Goal: Communication & Community: Answer question/provide support

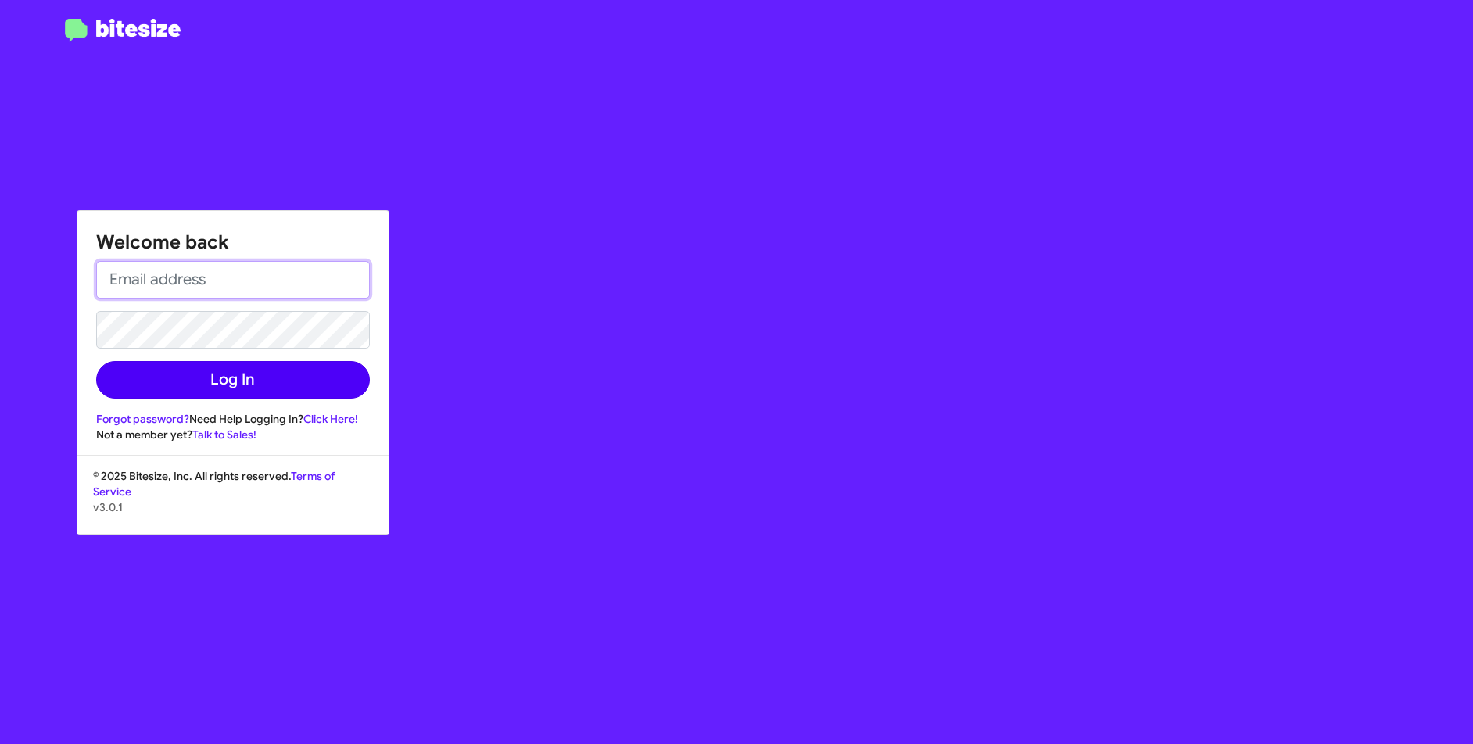
type input "[PERSON_NAME][EMAIL_ADDRESS][DOMAIN_NAME]"
click at [231, 380] on button "Log In" at bounding box center [233, 380] width 274 height 38
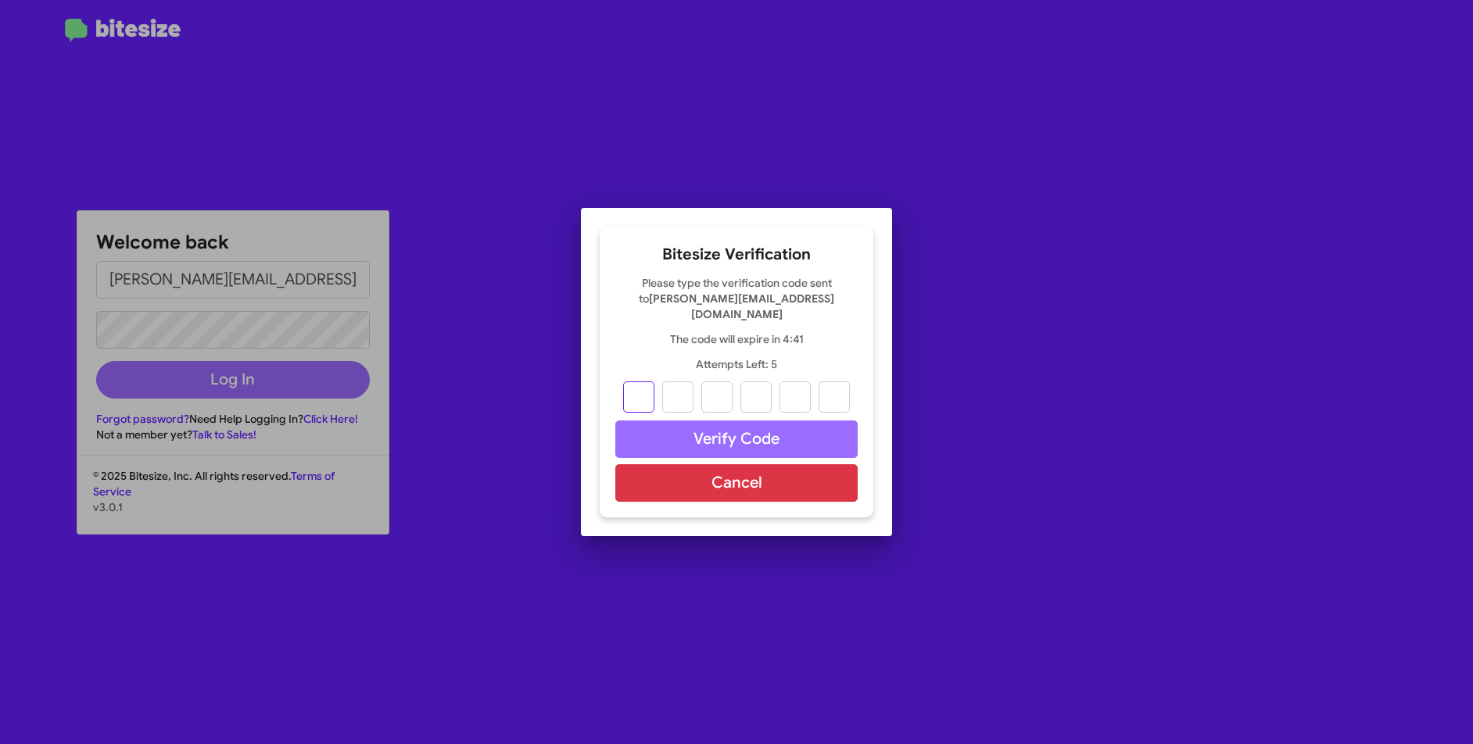
type input "0"
type input "6"
type input "7"
type input "5"
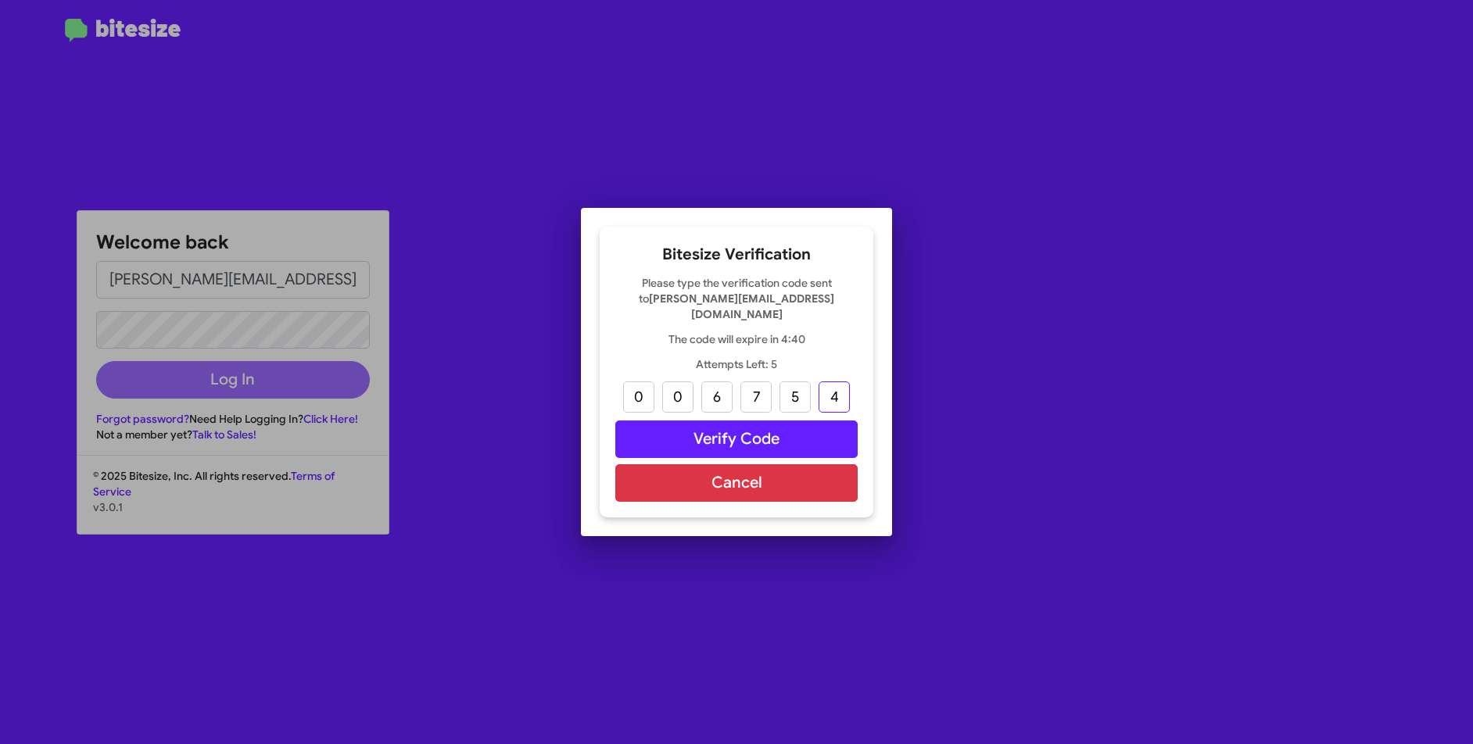
type input "4"
click at [699, 422] on button "Verify Code" at bounding box center [736, 440] width 242 height 38
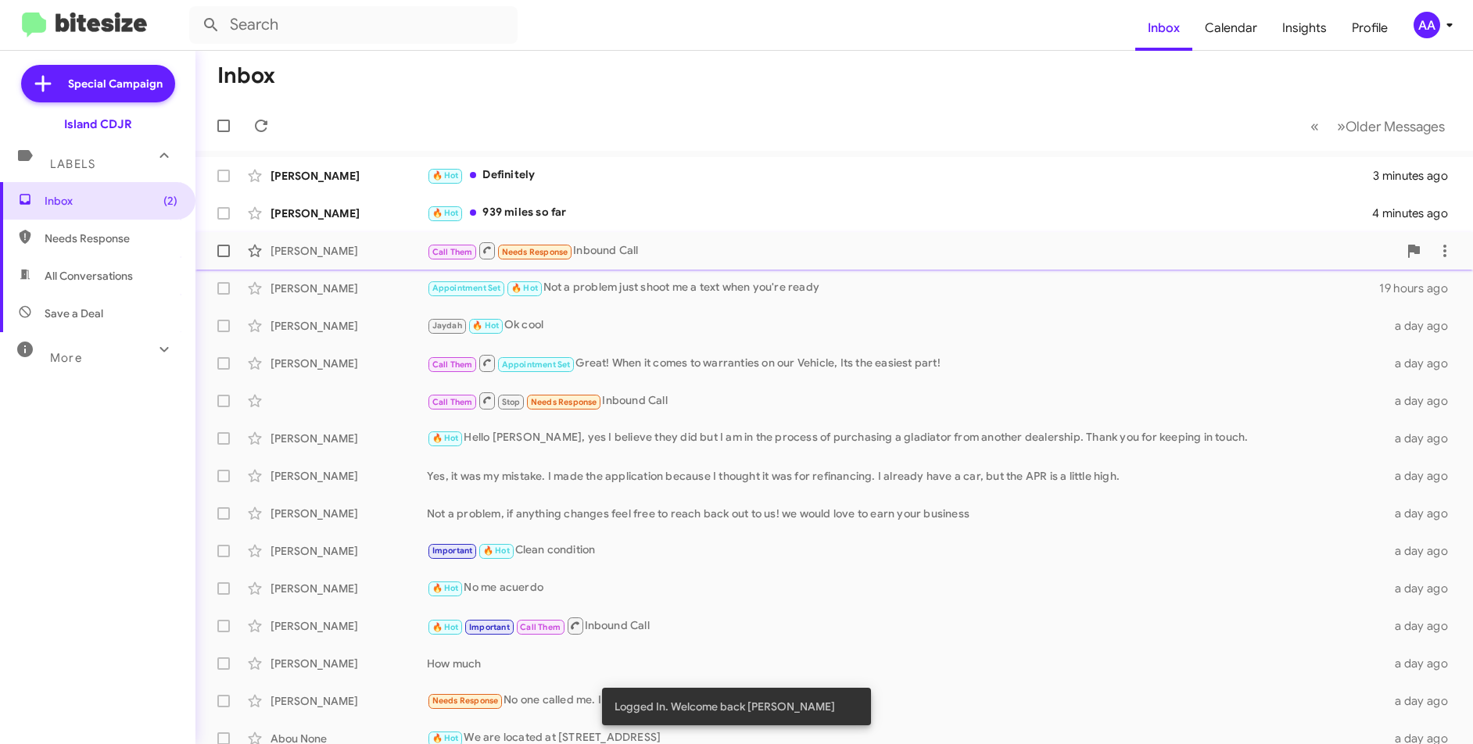
click at [628, 245] on div "Call Them Needs Response Inbound Call" at bounding box center [912, 251] width 971 height 20
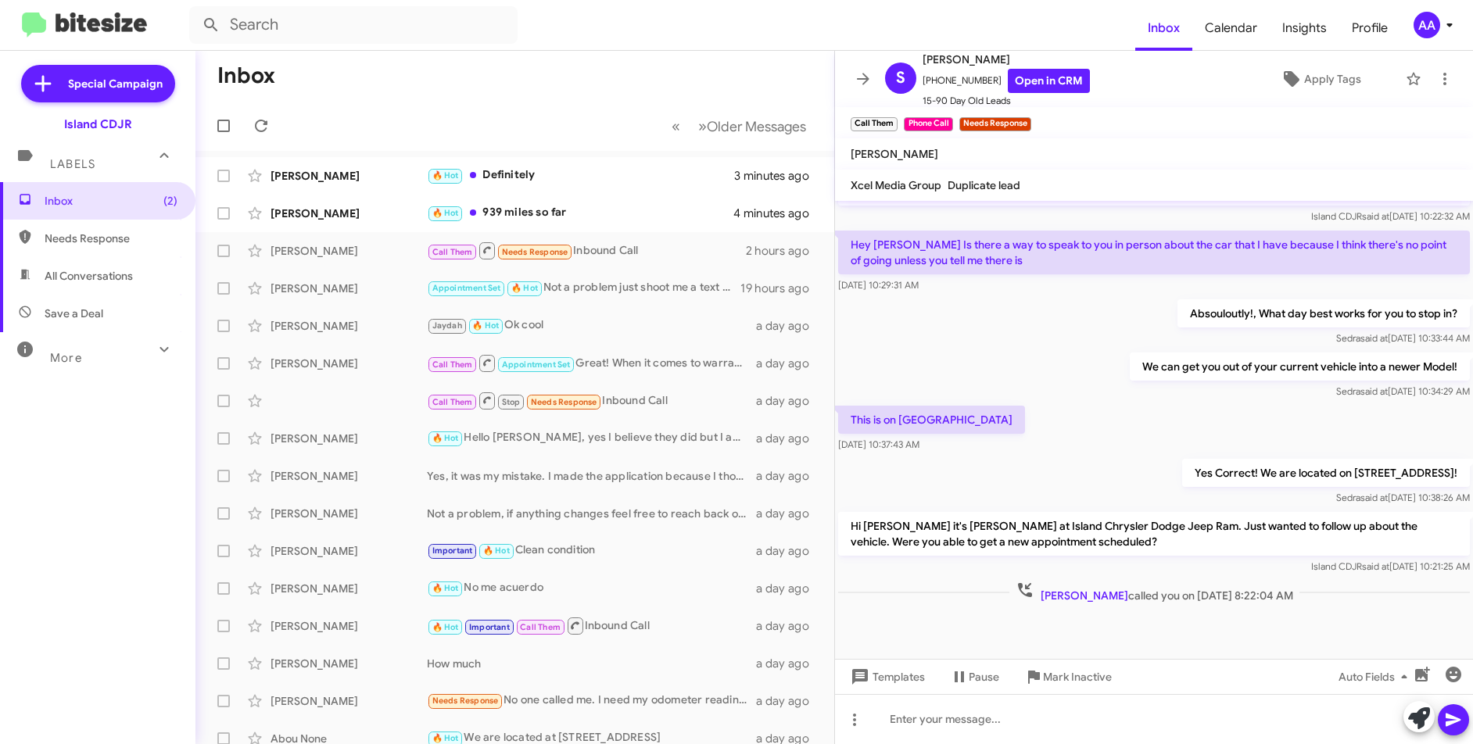
scroll to position [775, 0]
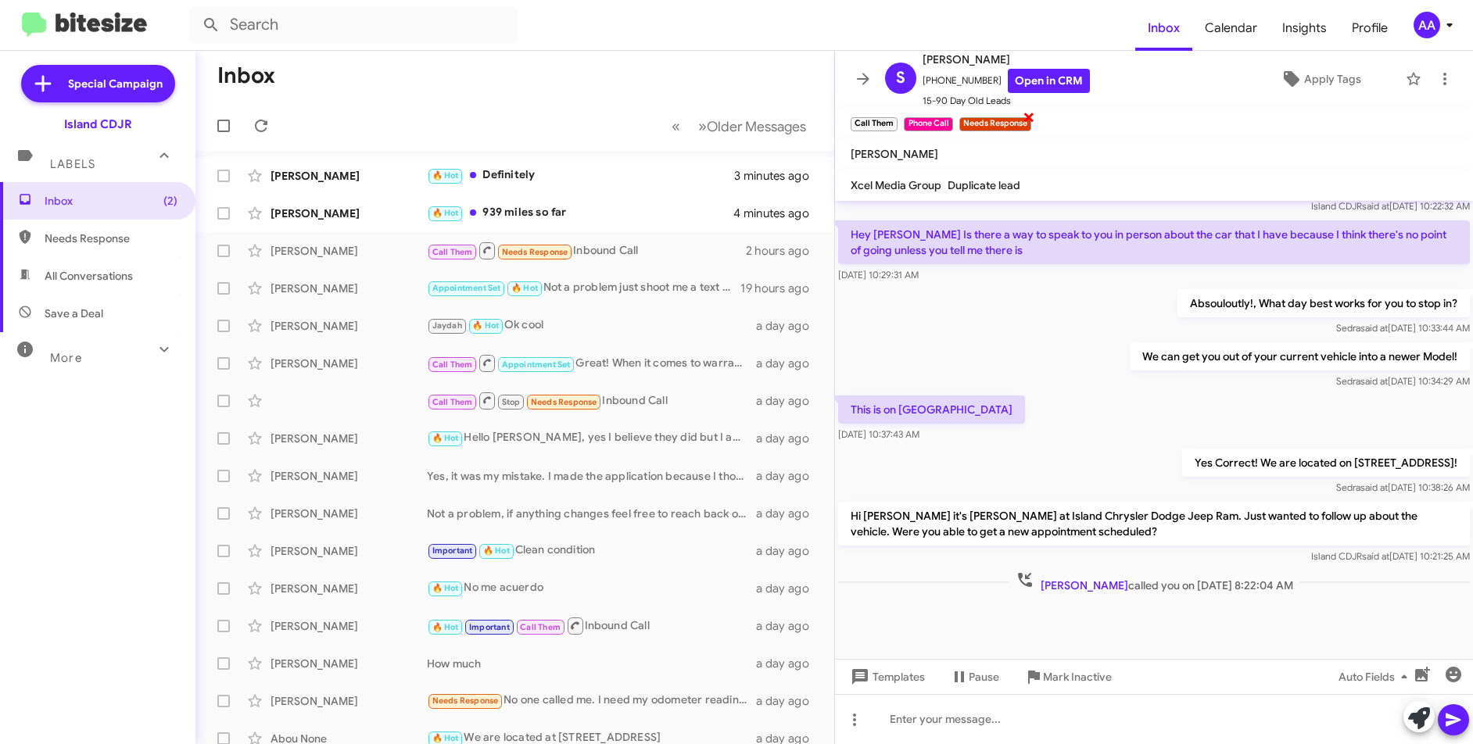
click at [1027, 117] on span "×" at bounding box center [1029, 116] width 13 height 19
click at [1311, 82] on span "Apply Tags" at bounding box center [1332, 79] width 57 height 28
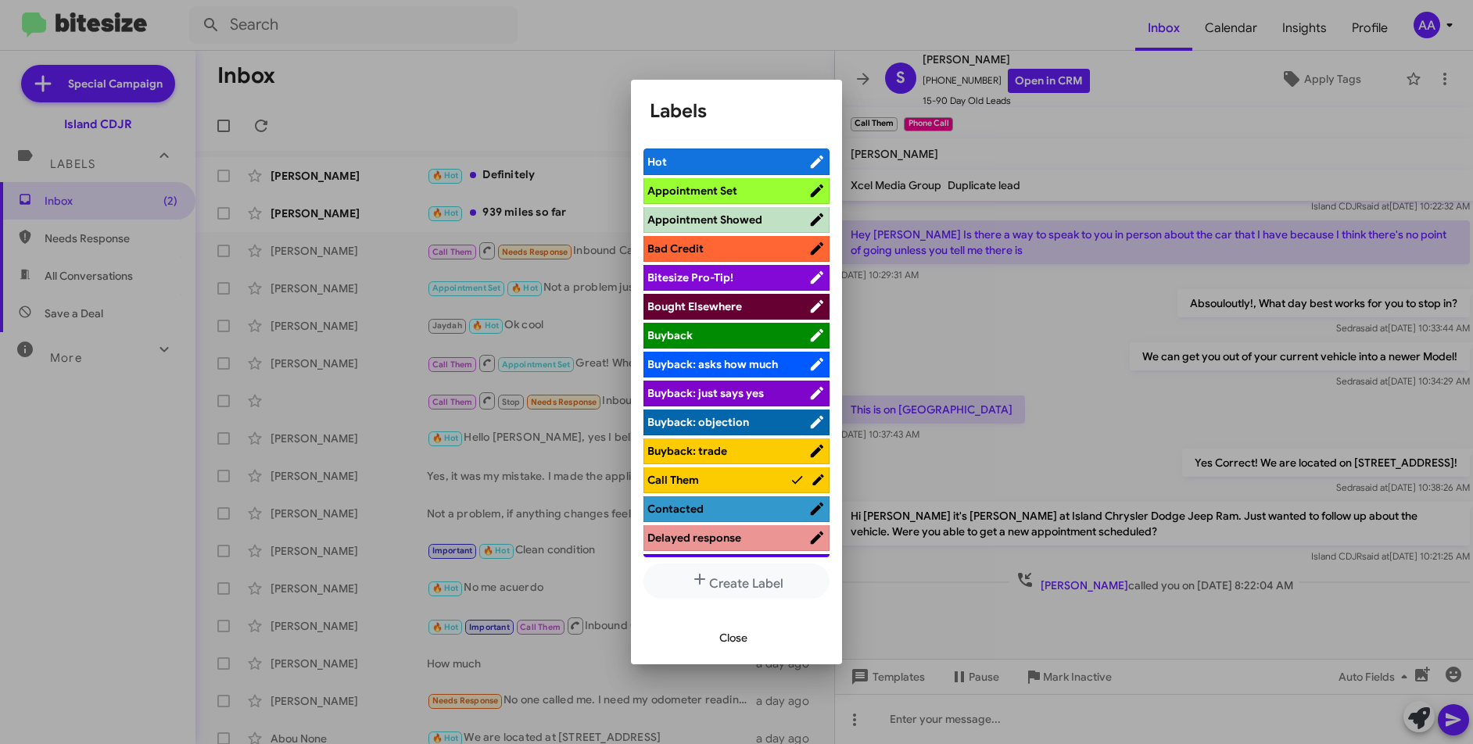
click at [725, 191] on span "Appointment Set" at bounding box center [692, 191] width 90 height 14
drag, startPoint x: 741, startPoint y: 636, endPoint x: 739, endPoint y: 621, distance: 15.8
click at [740, 636] on span "Close" at bounding box center [733, 638] width 28 height 28
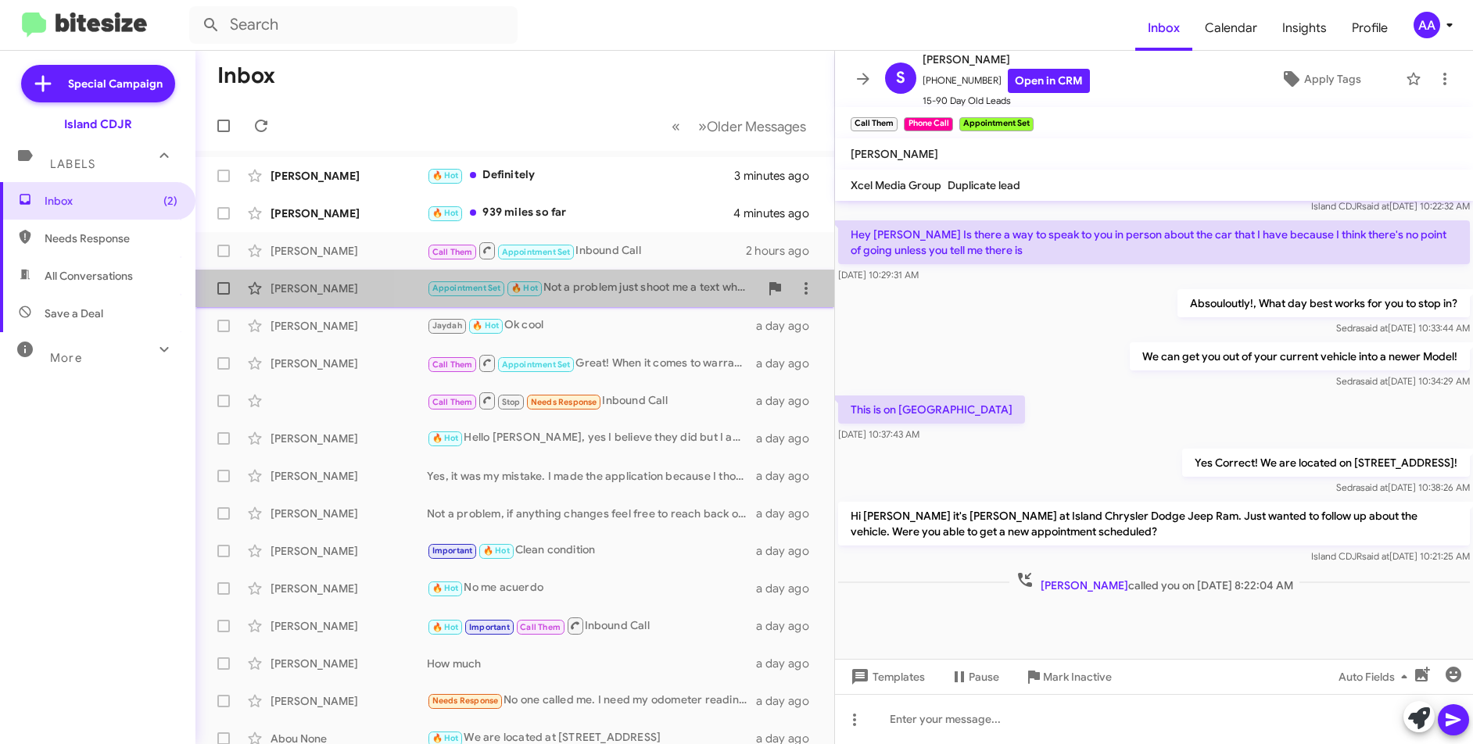
click at [638, 292] on div "Appointment Set 🔥 Hot Not a problem just shoot me a text when you're ready" at bounding box center [593, 288] width 332 height 18
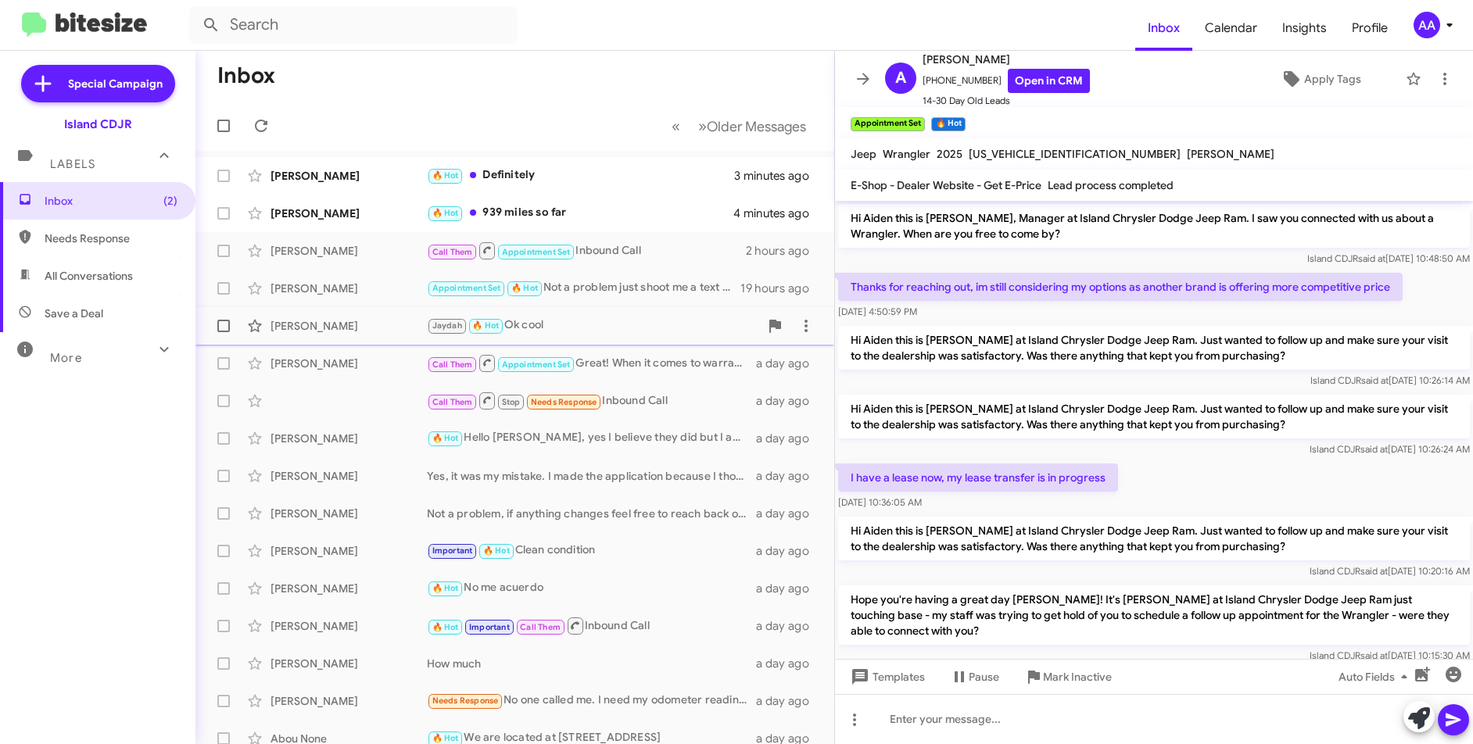
click at [633, 332] on div "Jaydah 🔥 Hot Ok cool" at bounding box center [593, 326] width 332 height 18
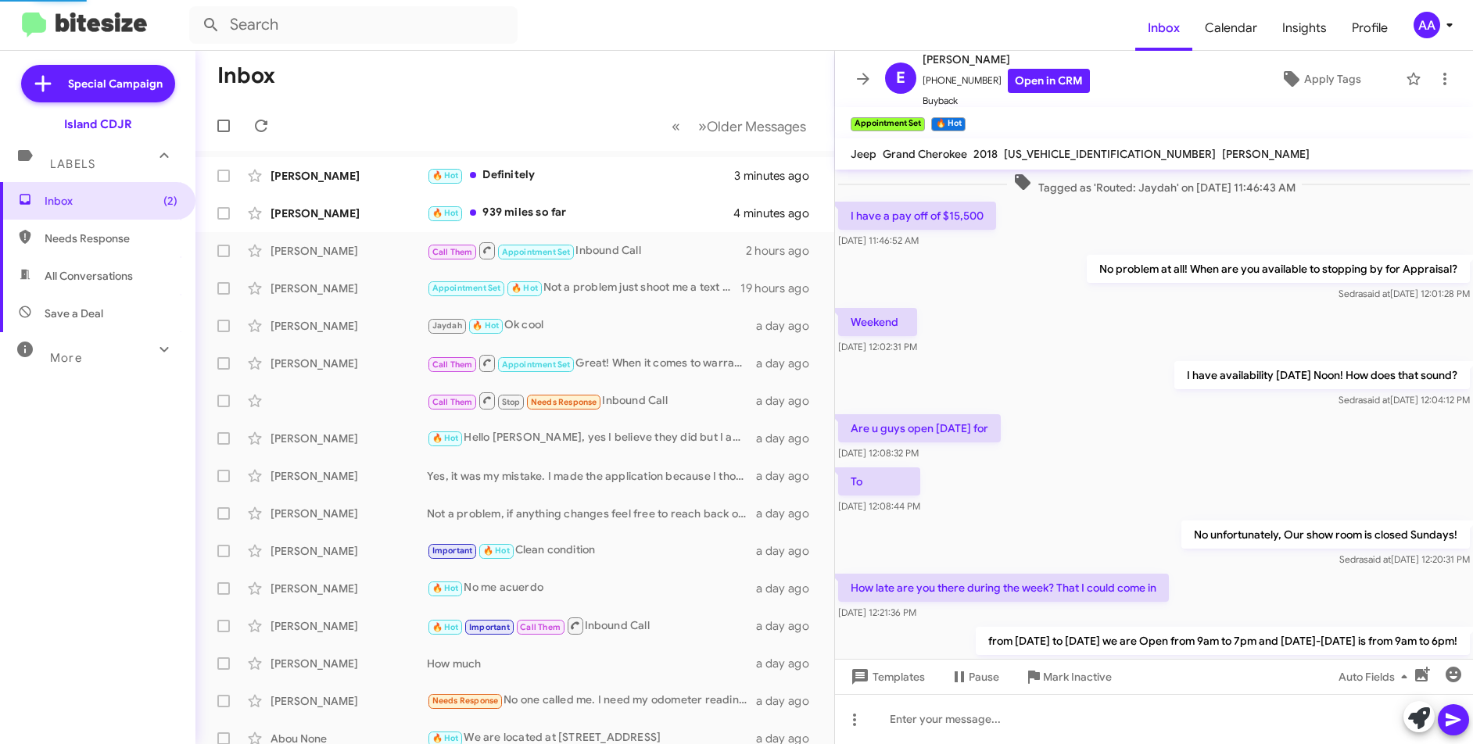
scroll to position [619, 0]
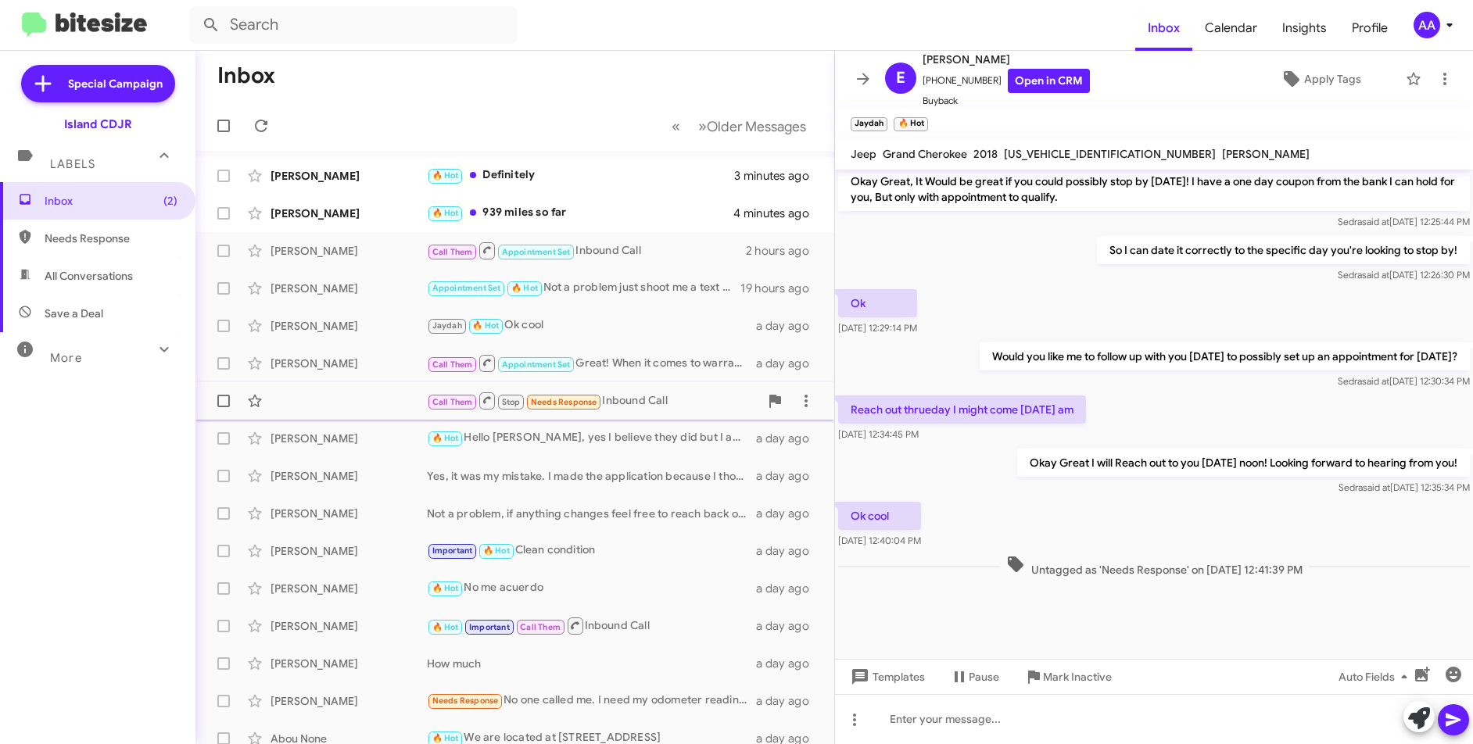
click at [649, 407] on div "Call Them Stop Needs Response Inbound Call" at bounding box center [593, 401] width 332 height 20
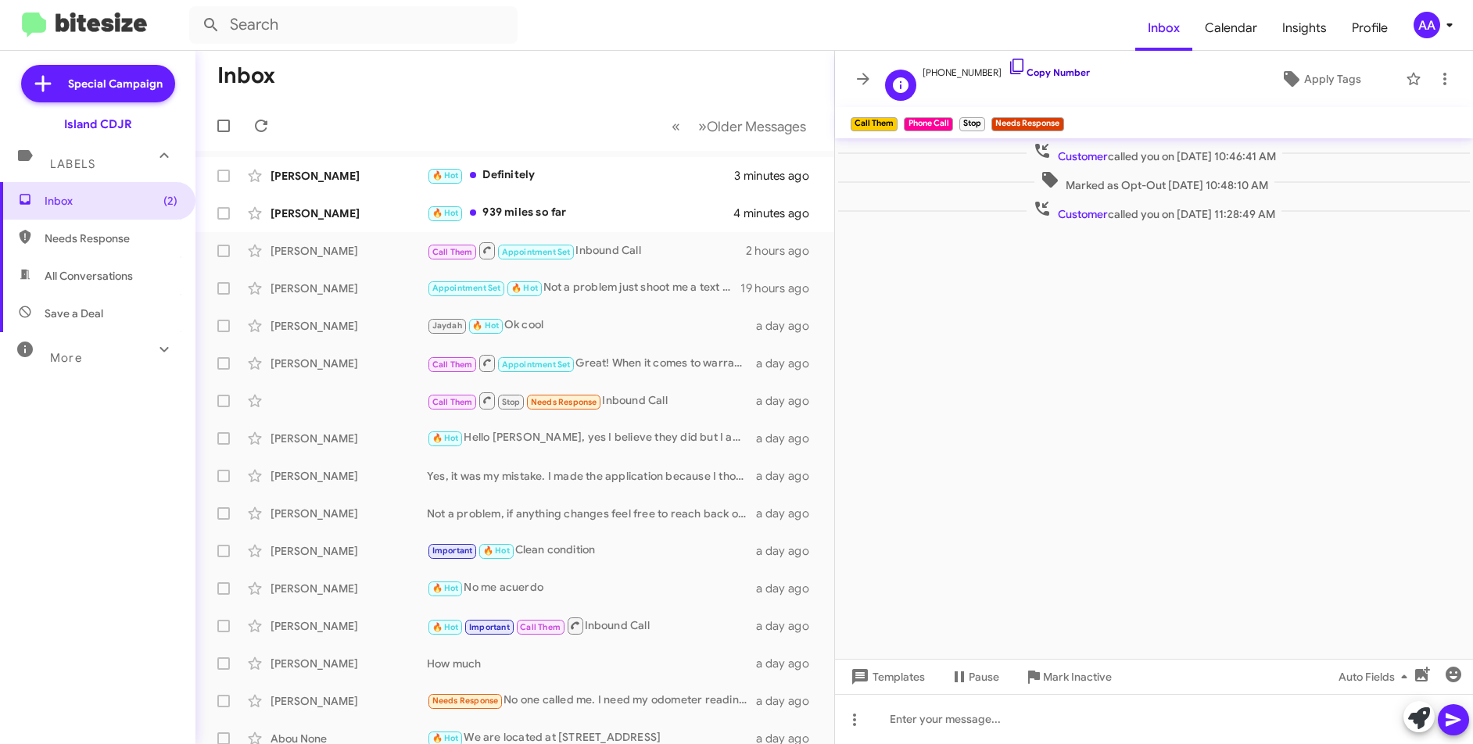
click at [1045, 73] on link "Copy Number" at bounding box center [1049, 72] width 82 height 12
click at [1060, 116] on span "×" at bounding box center [1061, 116] width 13 height 19
click at [572, 450] on div "[PERSON_NAME] 🔥 Hot Hello [PERSON_NAME], yes I believe they did but I am in the…" at bounding box center [515, 438] width 614 height 31
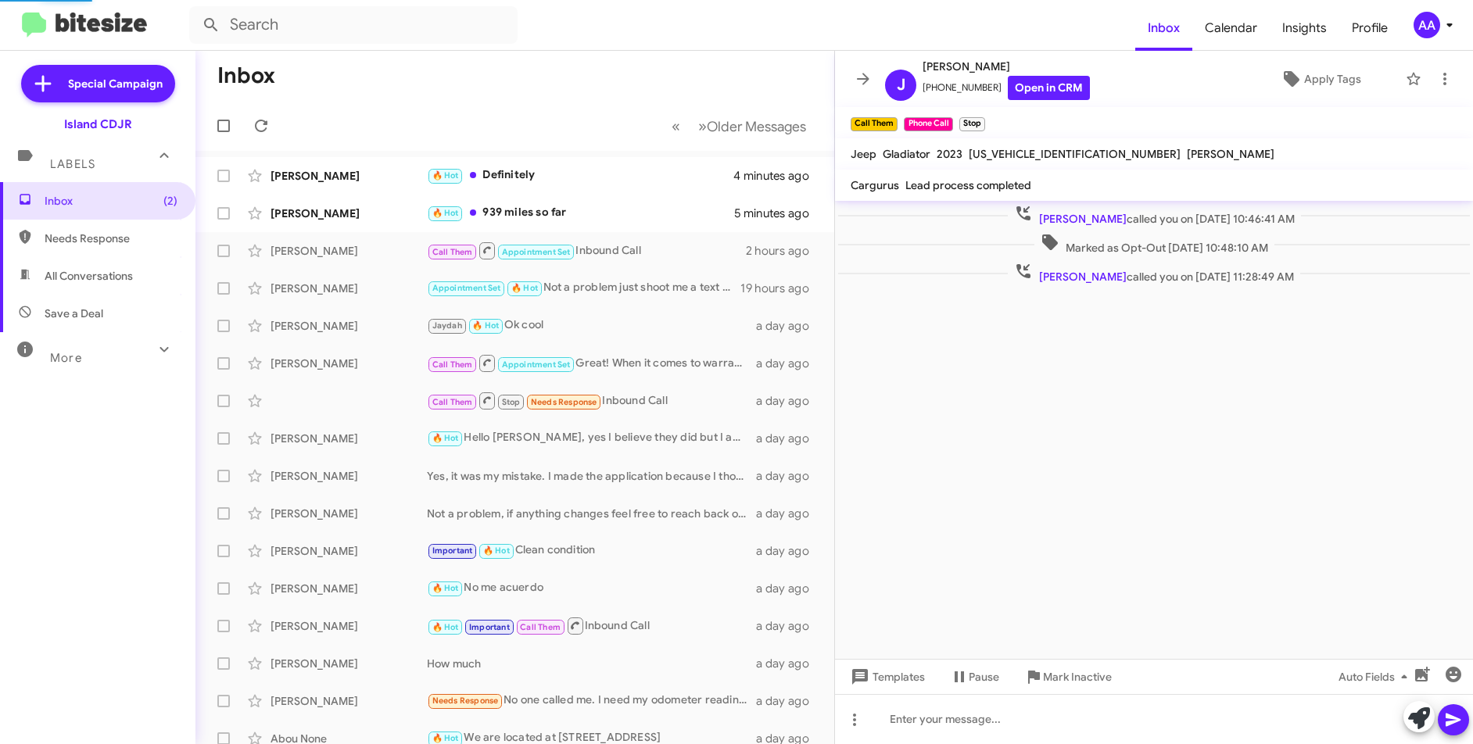
scroll to position [575, 0]
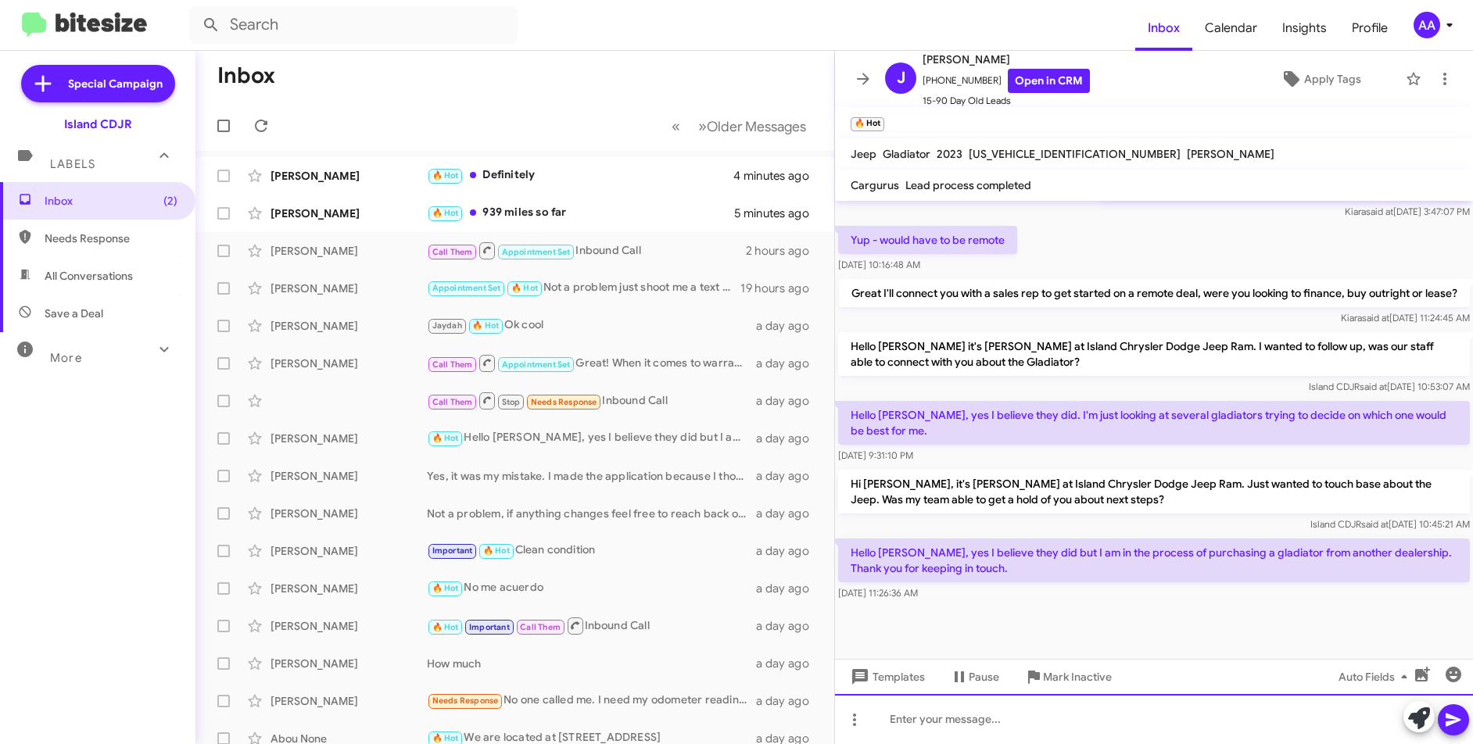
click at [1014, 712] on div at bounding box center [1154, 719] width 638 height 50
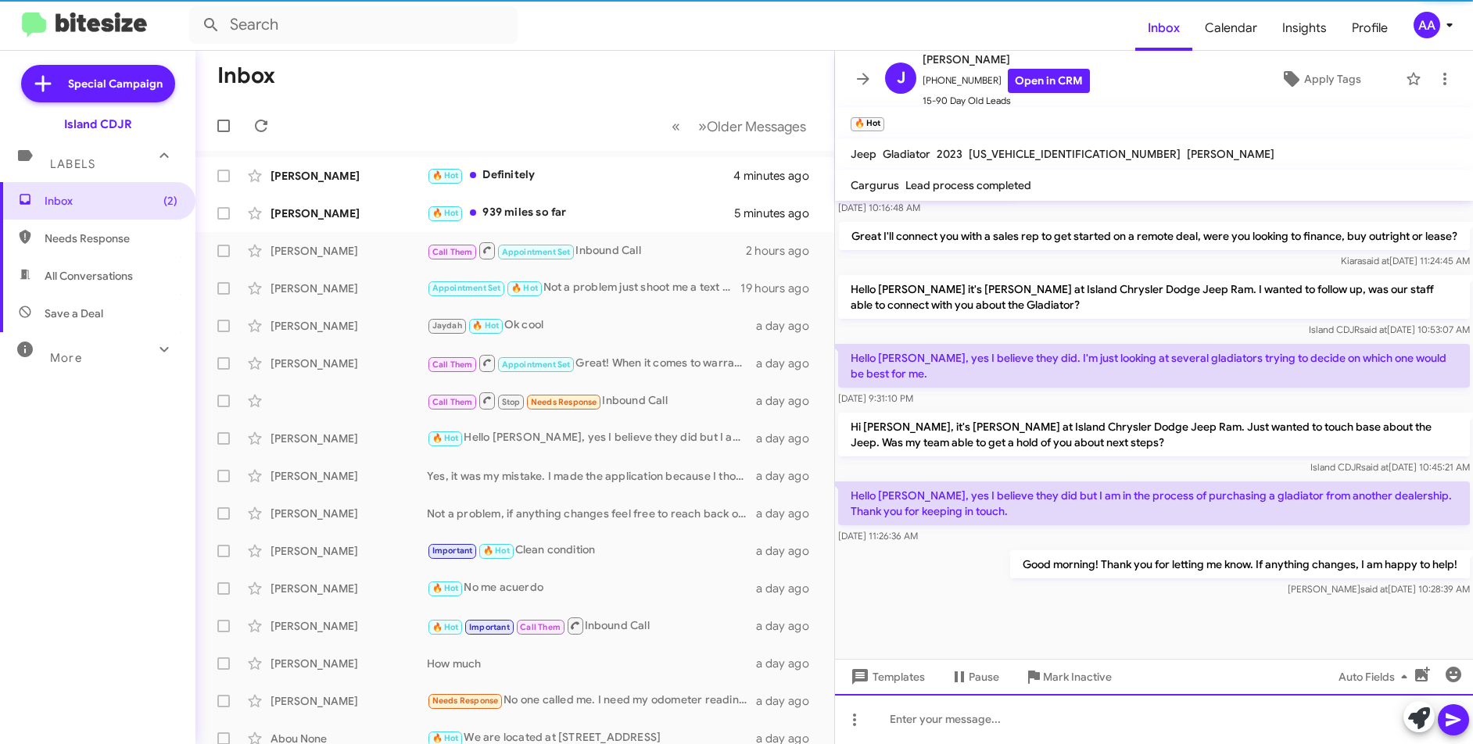
scroll to position [633, 0]
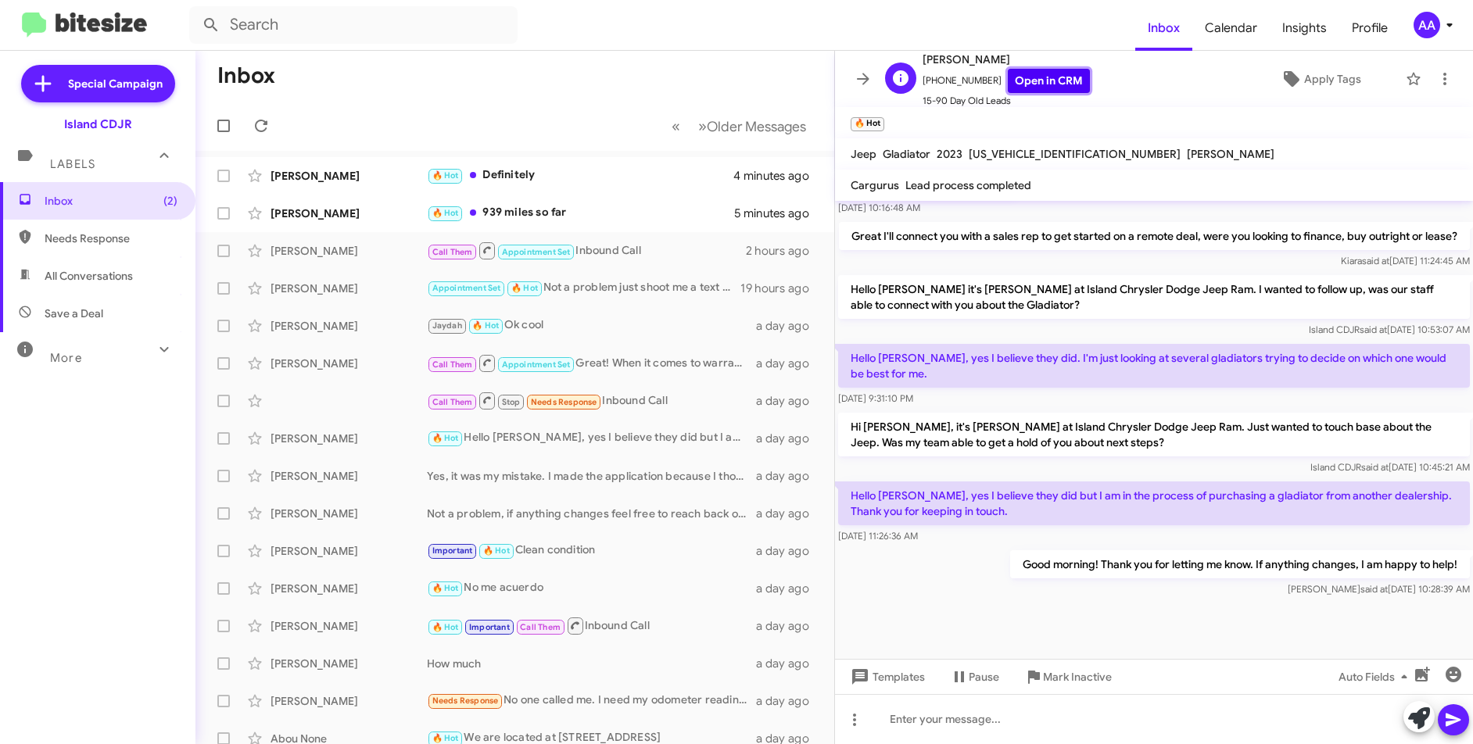
click at [1047, 77] on link "Open in CRM" at bounding box center [1049, 81] width 82 height 24
click at [1064, 679] on span "Mark Inactive" at bounding box center [1077, 677] width 69 height 28
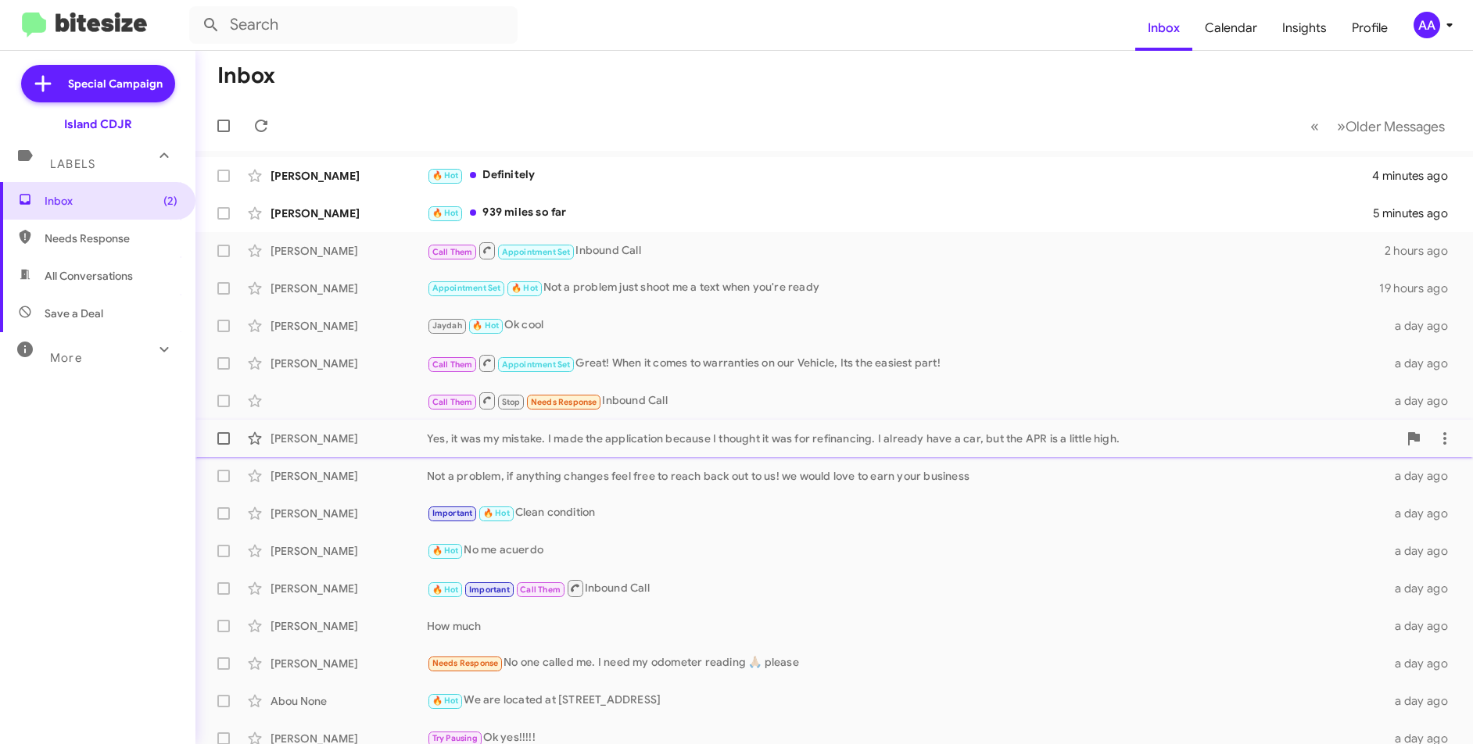
click at [647, 437] on div "Yes, it was my mistake. I made the application because I thought it was for ref…" at bounding box center [912, 439] width 971 height 16
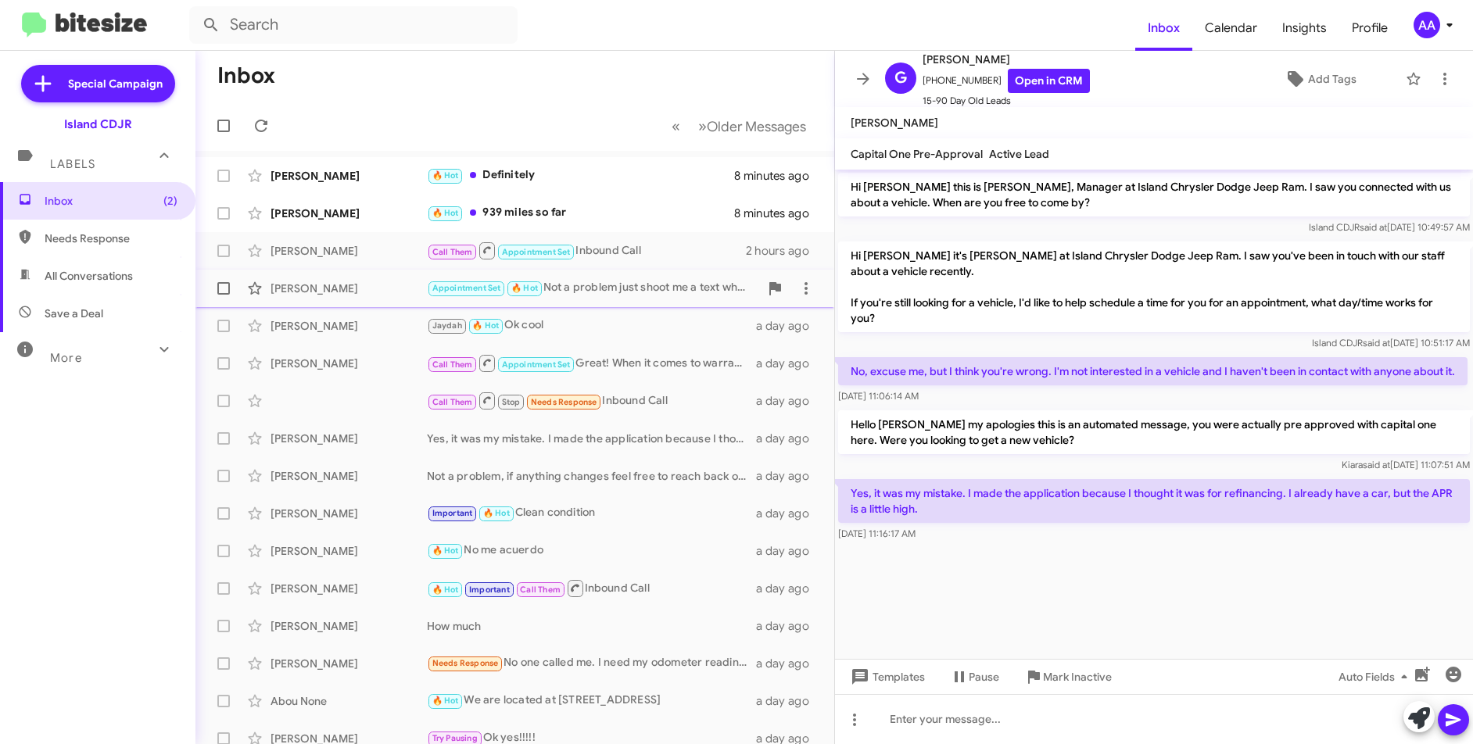
click at [616, 298] on div "[PERSON_NAME] Appointment Set 🔥 Hot Not a problem just shoot me a text when you…" at bounding box center [515, 288] width 614 height 31
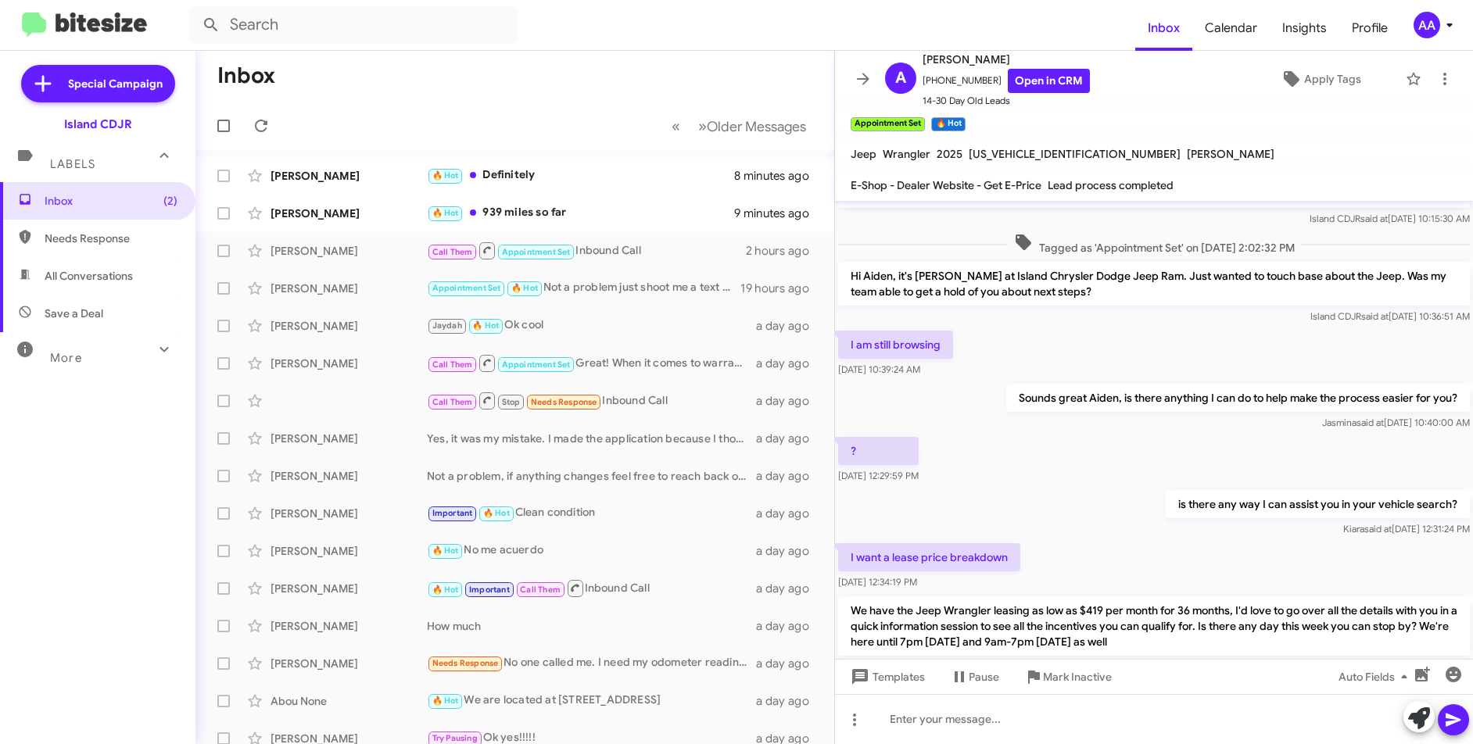
scroll to position [686, 0]
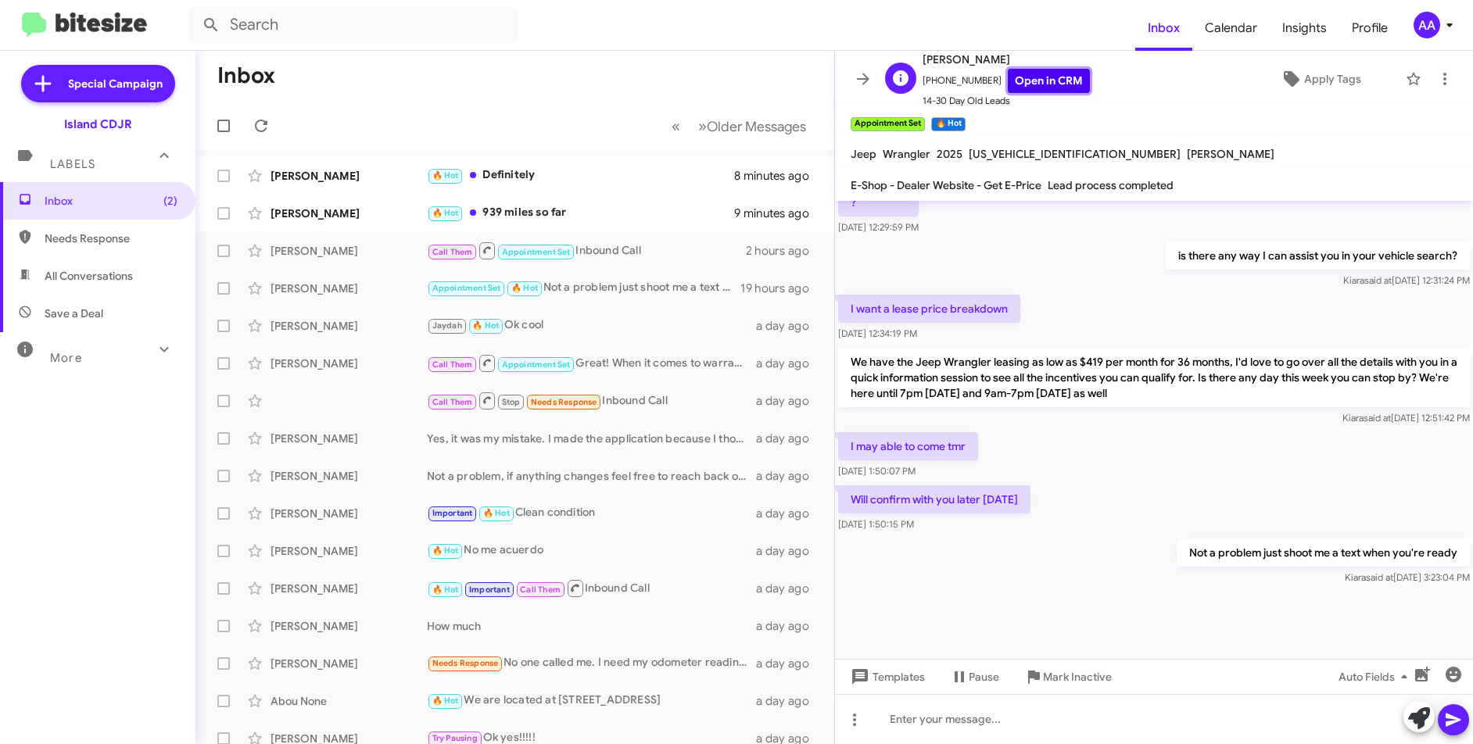
click at [1034, 80] on link "Open in CRM" at bounding box center [1049, 81] width 82 height 24
click at [625, 330] on div "Jaydah 🔥 Hot Ok cool" at bounding box center [593, 326] width 332 height 18
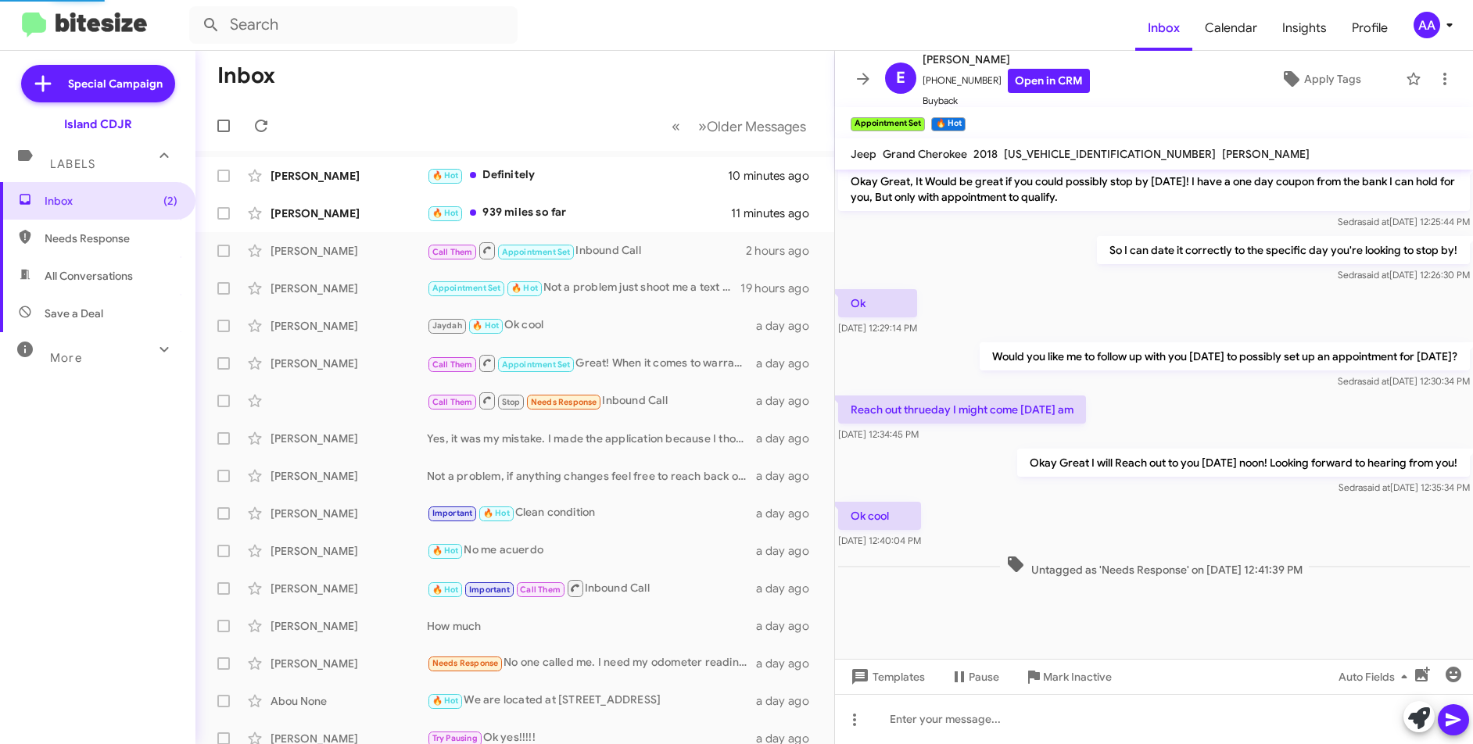
scroll to position [619, 0]
click at [1028, 83] on link "Open in CRM" at bounding box center [1049, 81] width 82 height 24
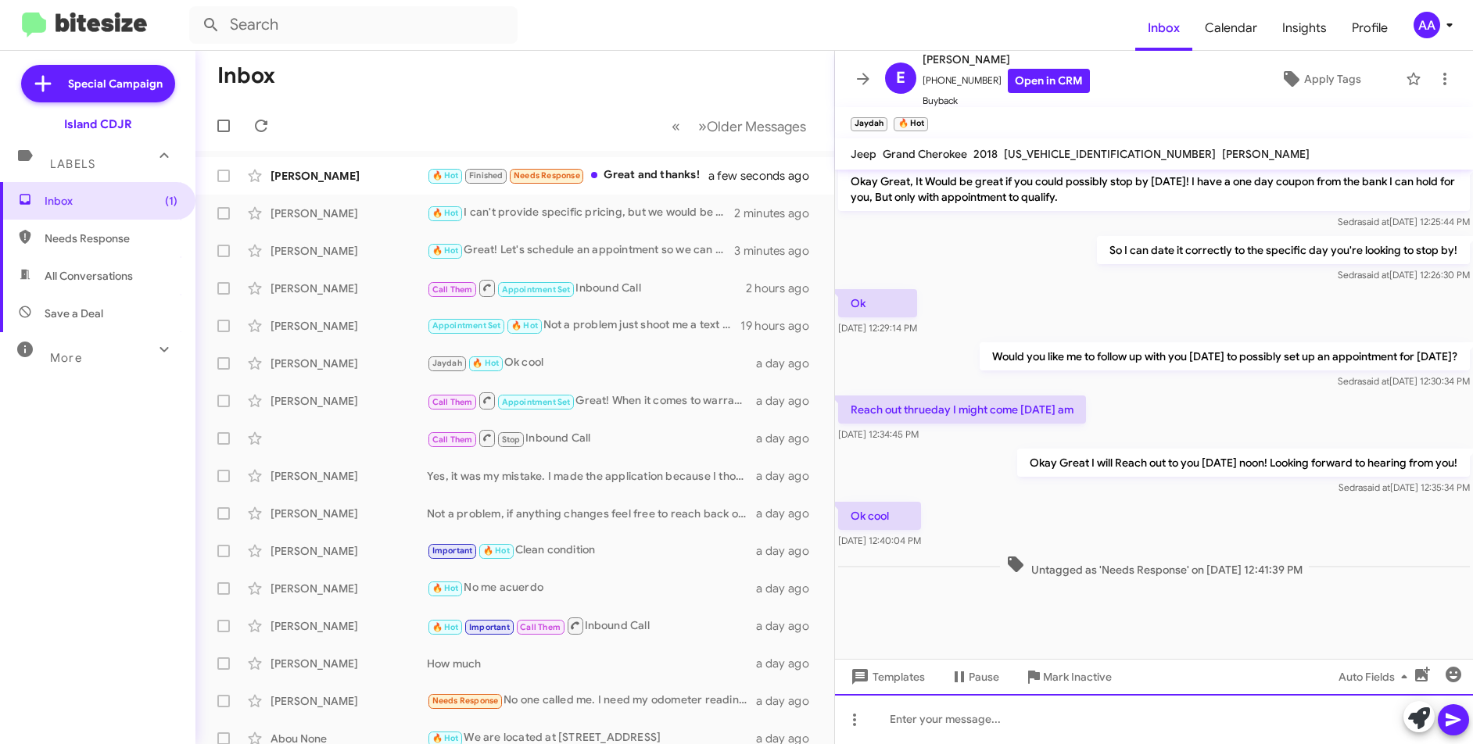
click at [959, 719] on div at bounding box center [1154, 719] width 638 height 50
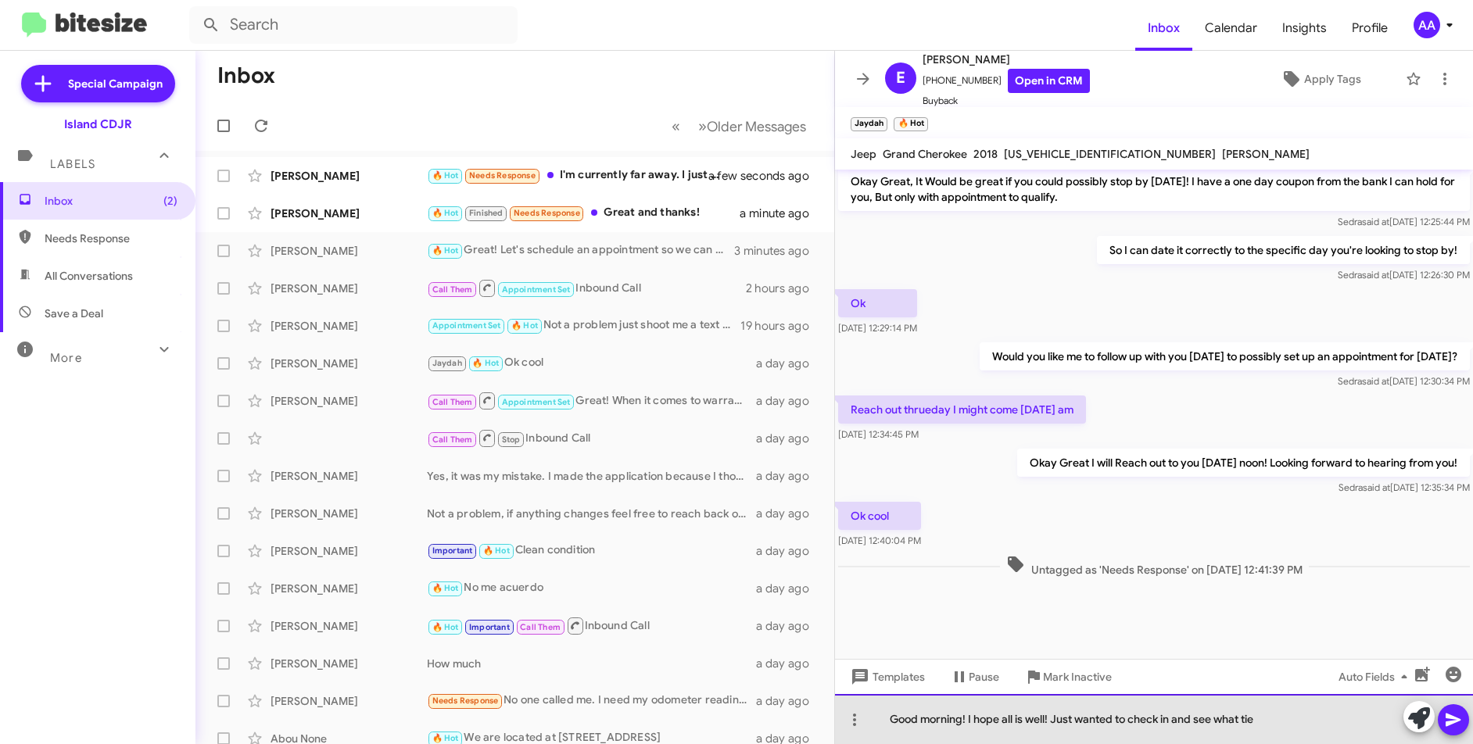
click at [1291, 719] on div "Good morning! I hope all is well! Just wanted to check in and see what tie" at bounding box center [1154, 719] width 638 height 50
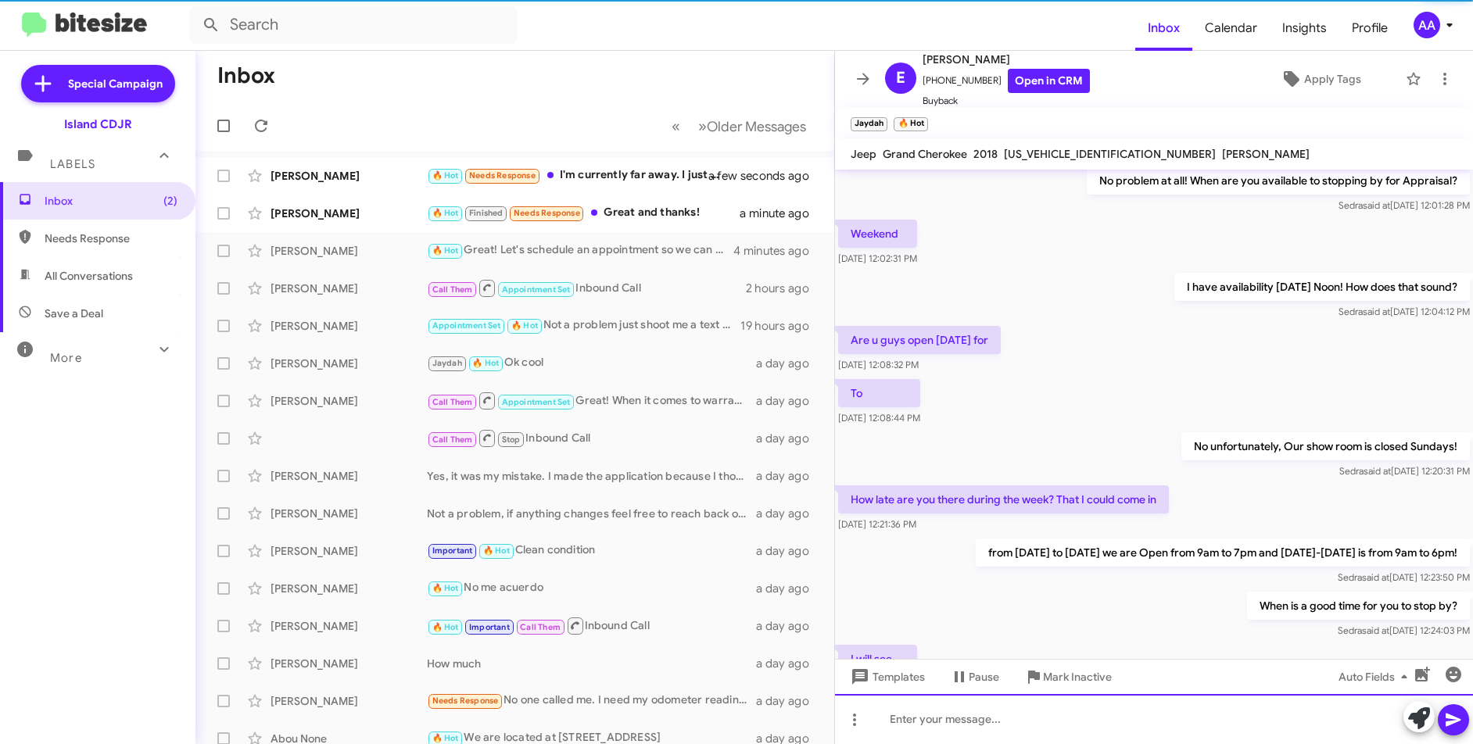
scroll to position [0, 0]
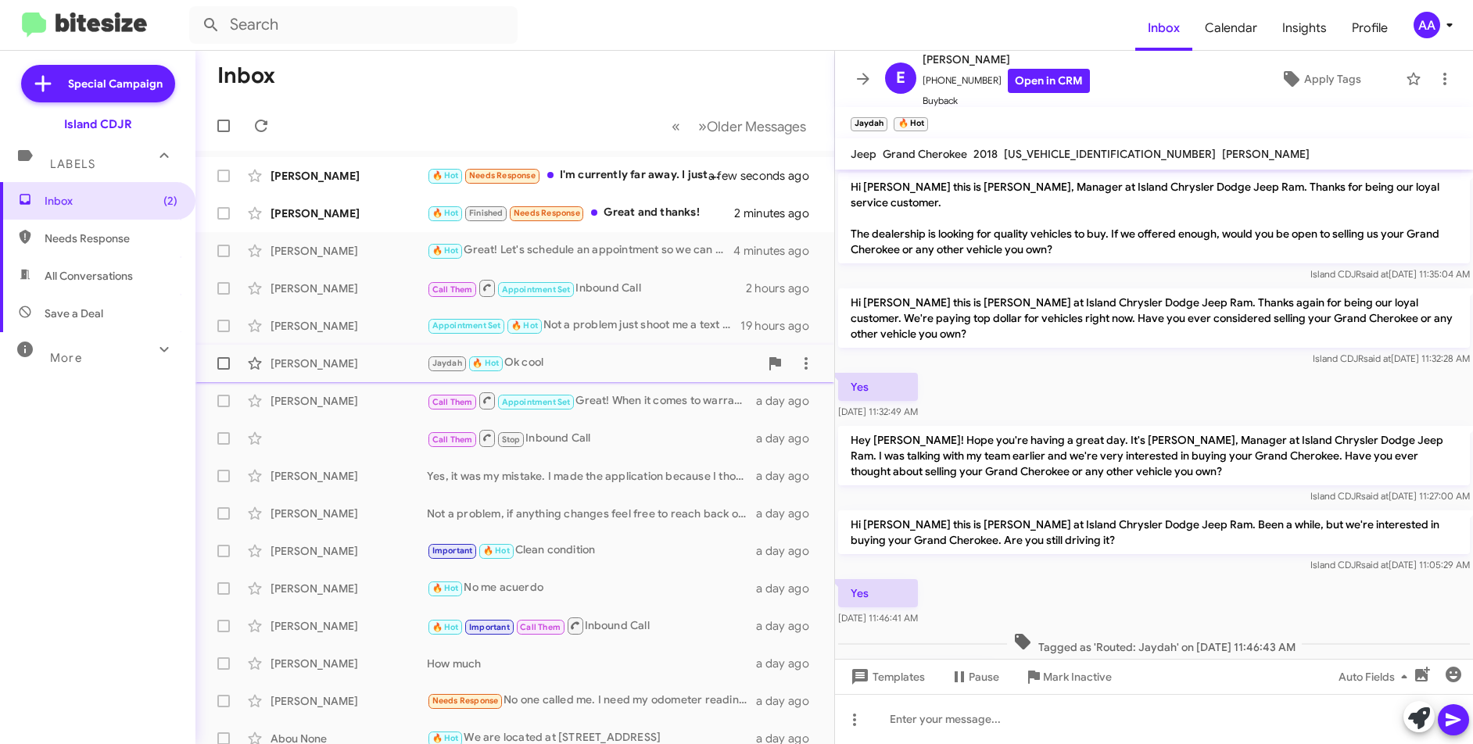
click at [563, 363] on div "Jaydah 🔥 Hot Ok cool" at bounding box center [593, 363] width 332 height 18
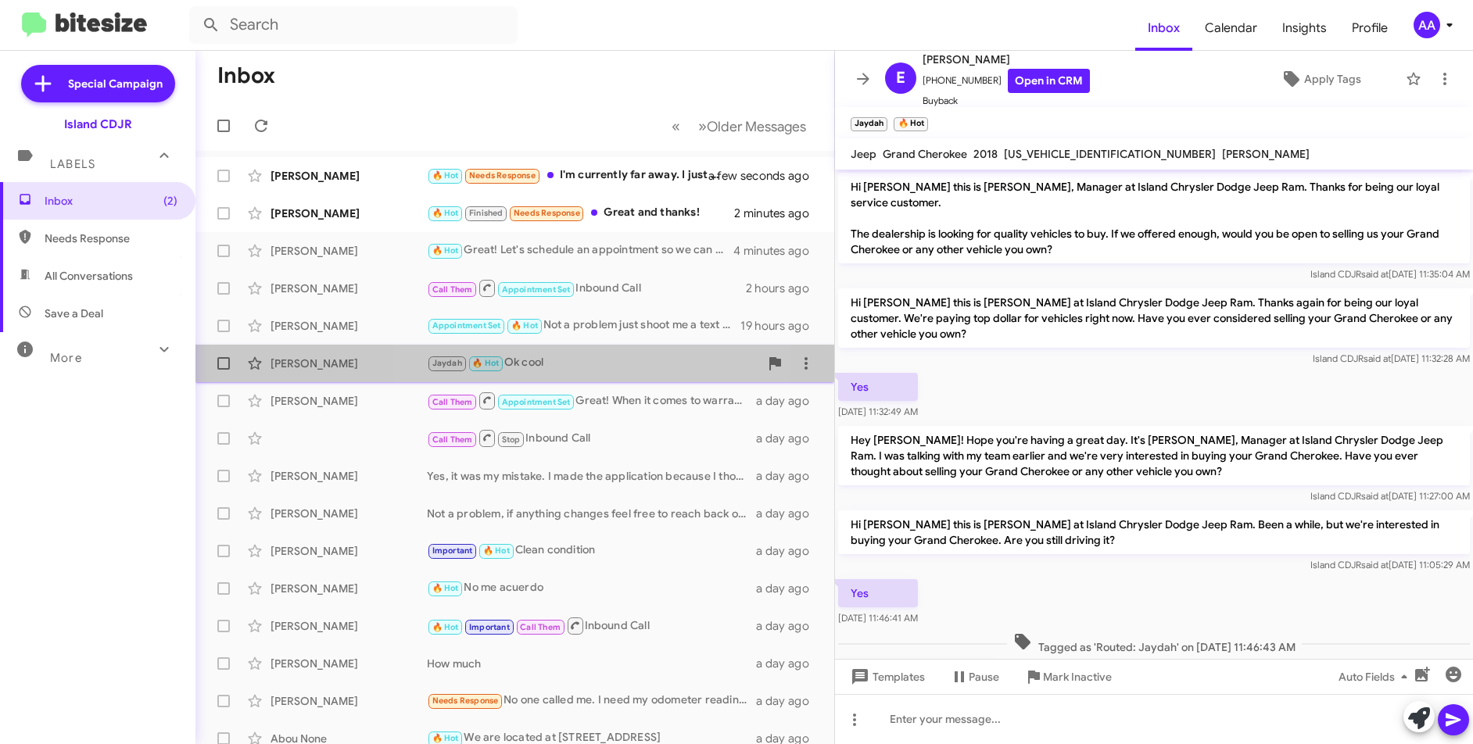
click at [582, 365] on div "Jaydah 🔥 Hot Ok cool" at bounding box center [593, 363] width 332 height 18
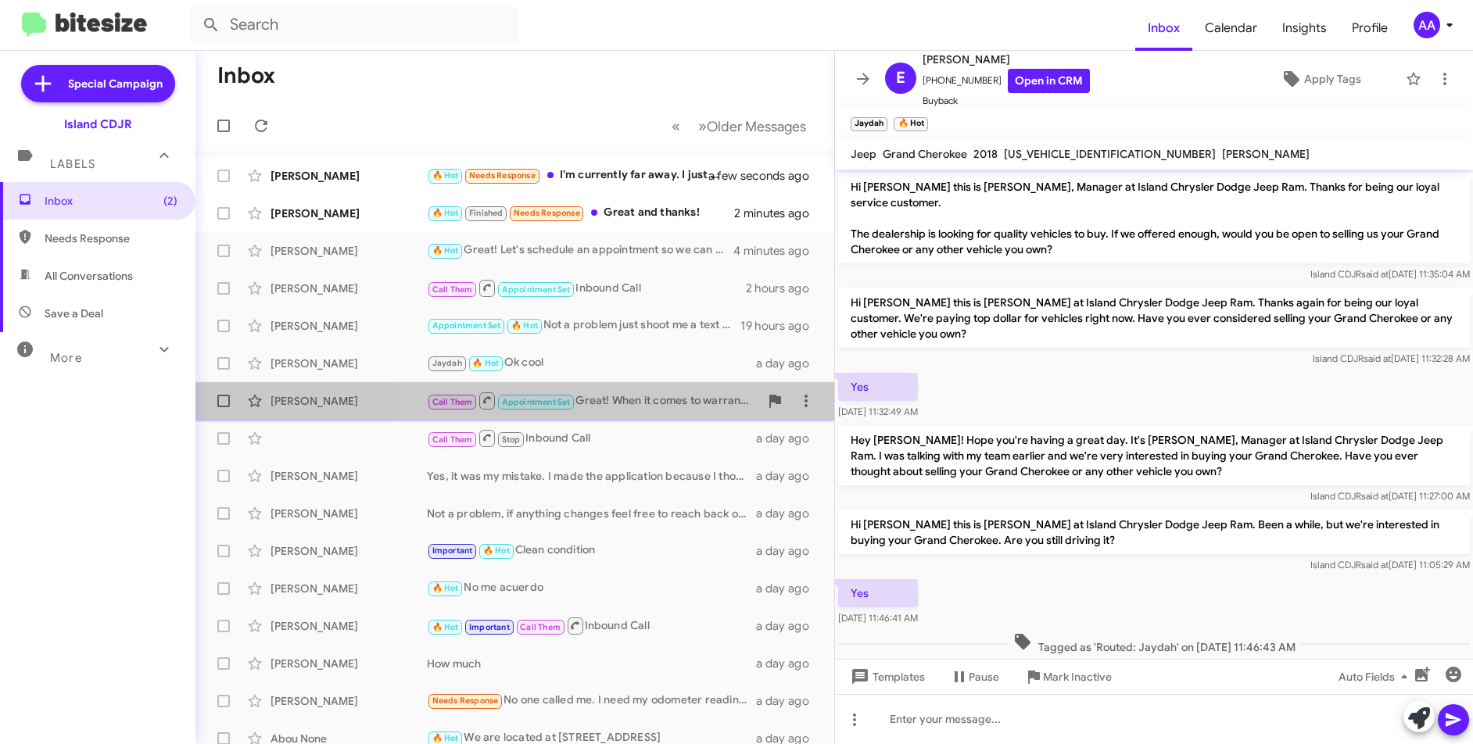
click at [623, 400] on div "Call Them Appointment Set Great! When it comes to warranties on our Vehicle, It…" at bounding box center [593, 401] width 332 height 20
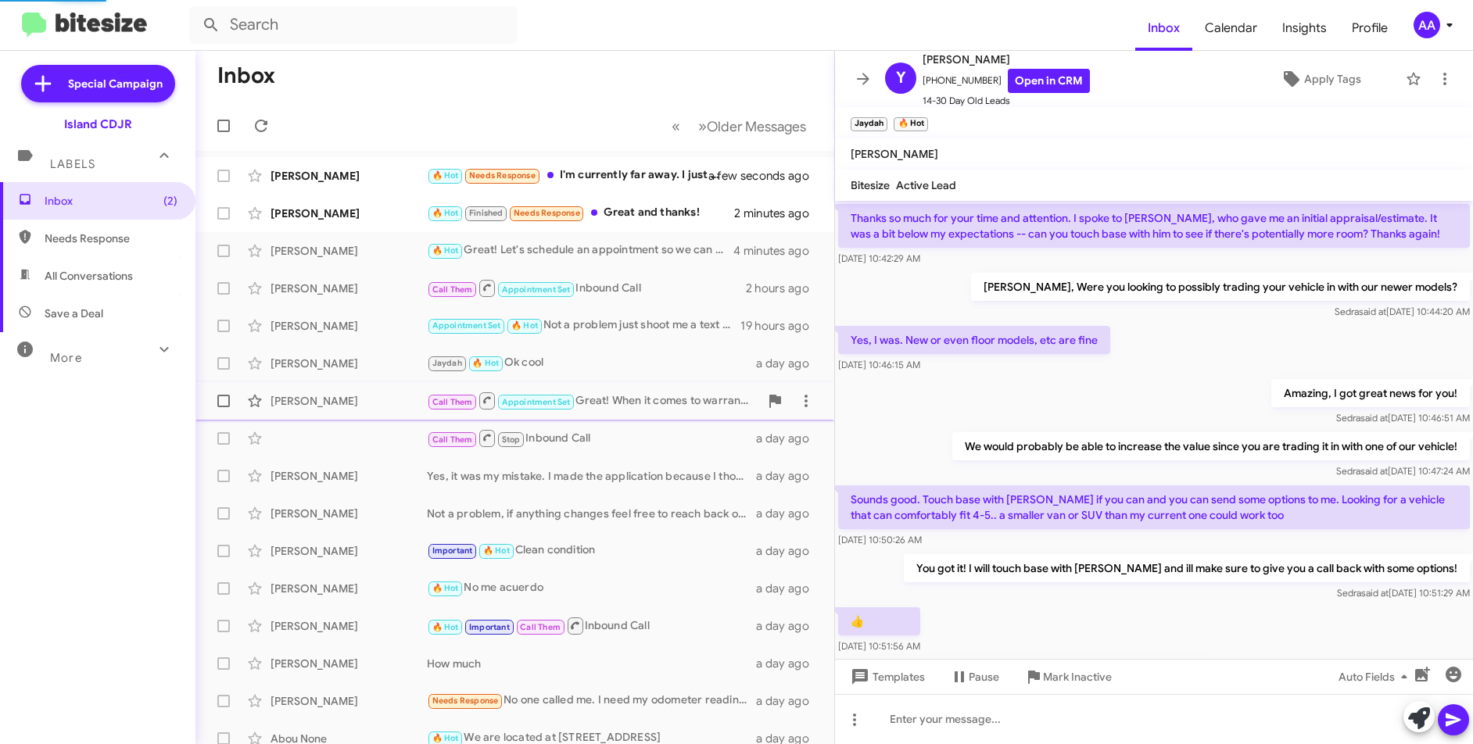
scroll to position [887, 0]
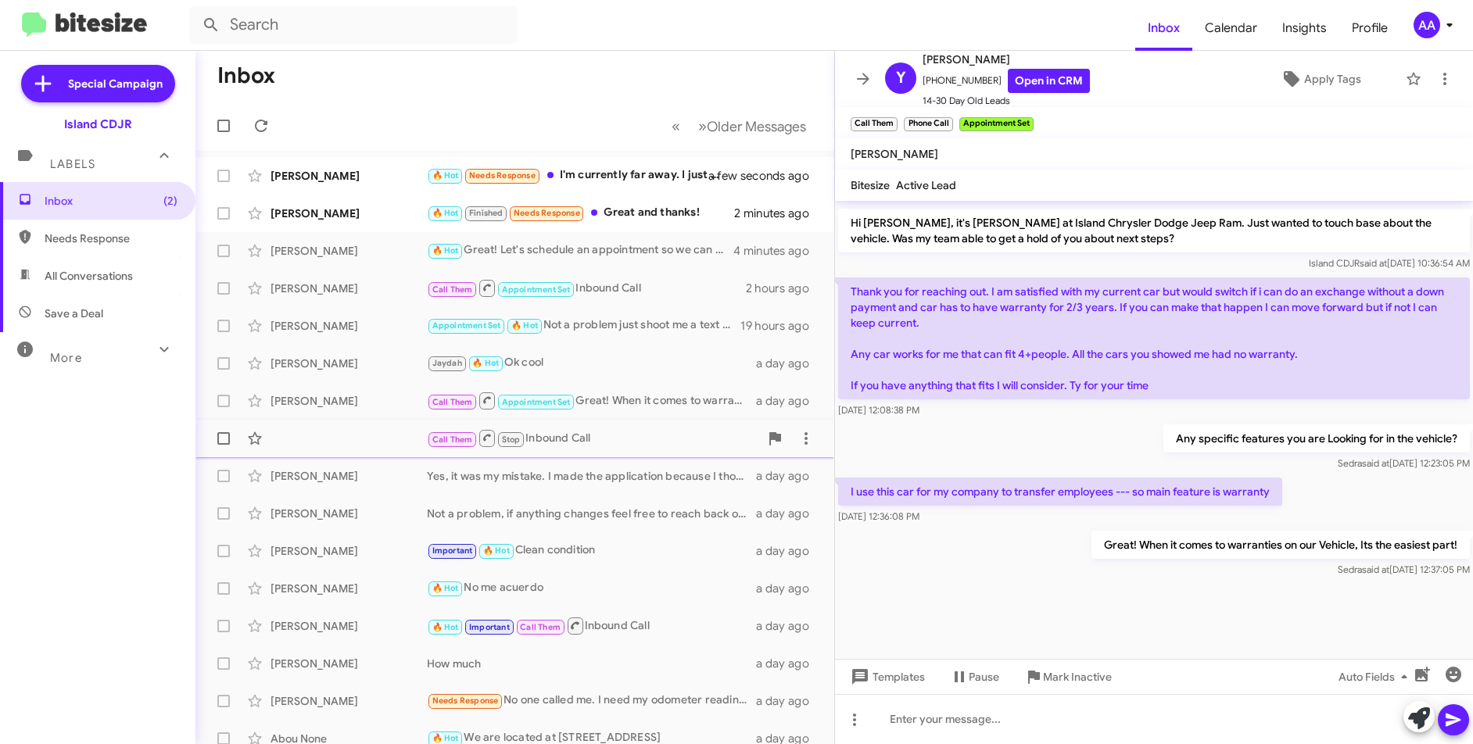
click at [592, 440] on div "Call Them Stop Inbound Call" at bounding box center [593, 438] width 332 height 20
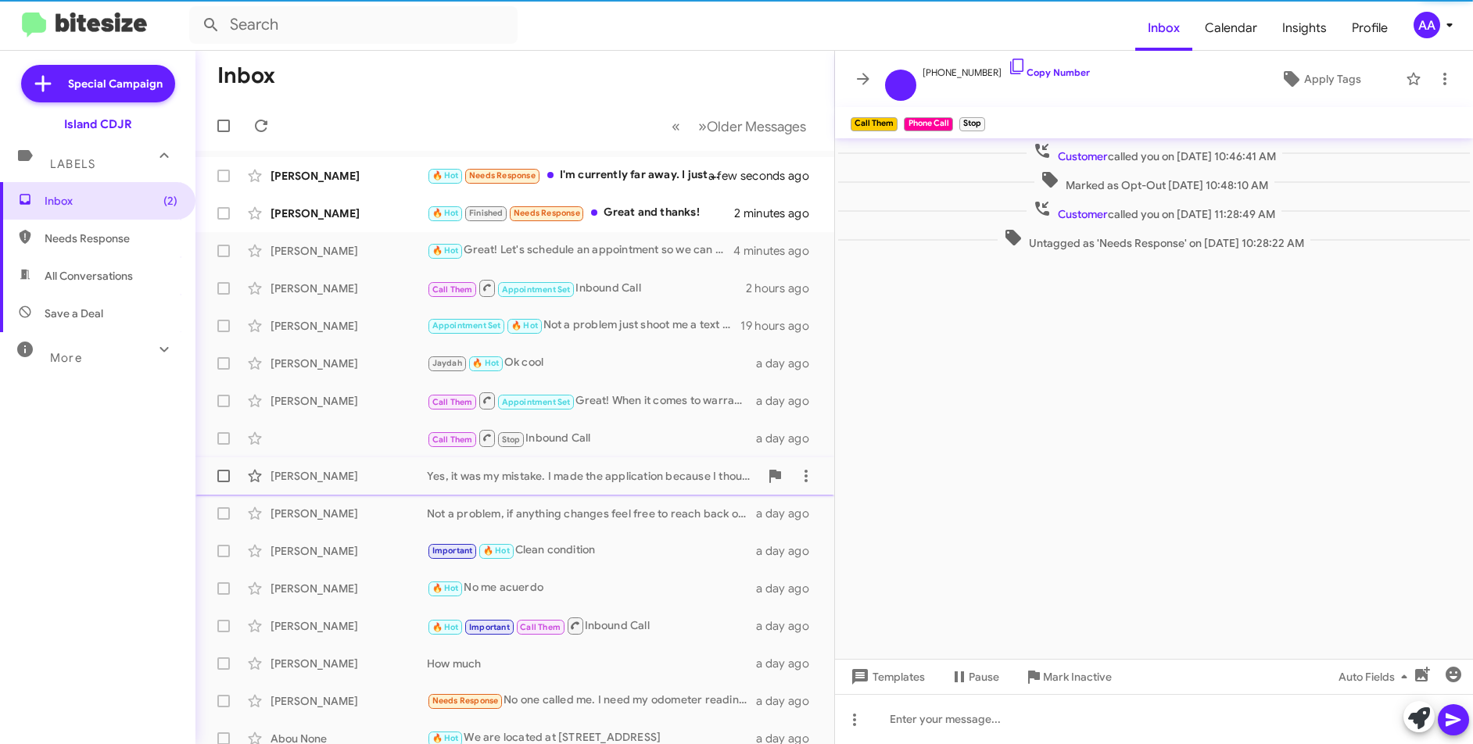
click at [605, 476] on div "Yes, it was my mistake. I made the application because I thought it was for ref…" at bounding box center [593, 476] width 332 height 16
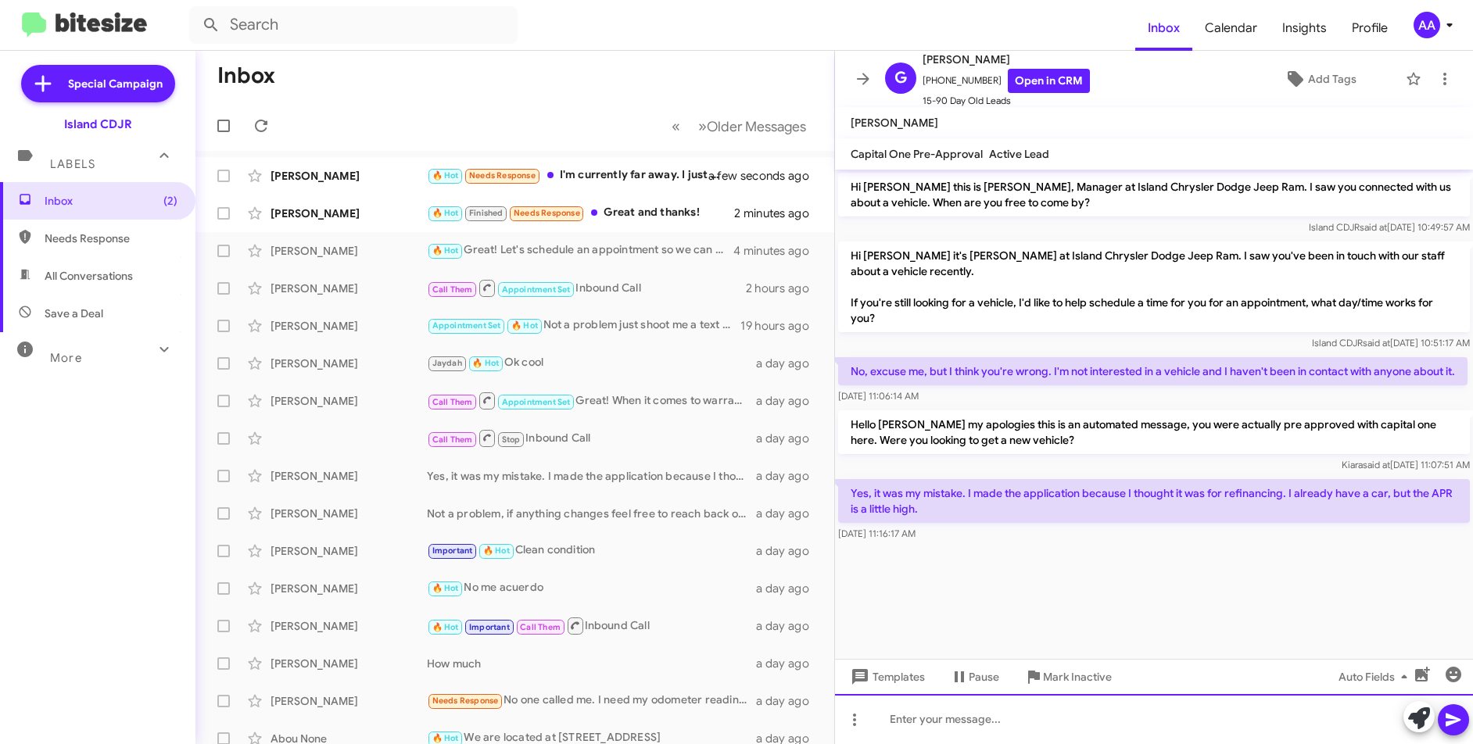
click at [977, 712] on div at bounding box center [1154, 719] width 638 height 50
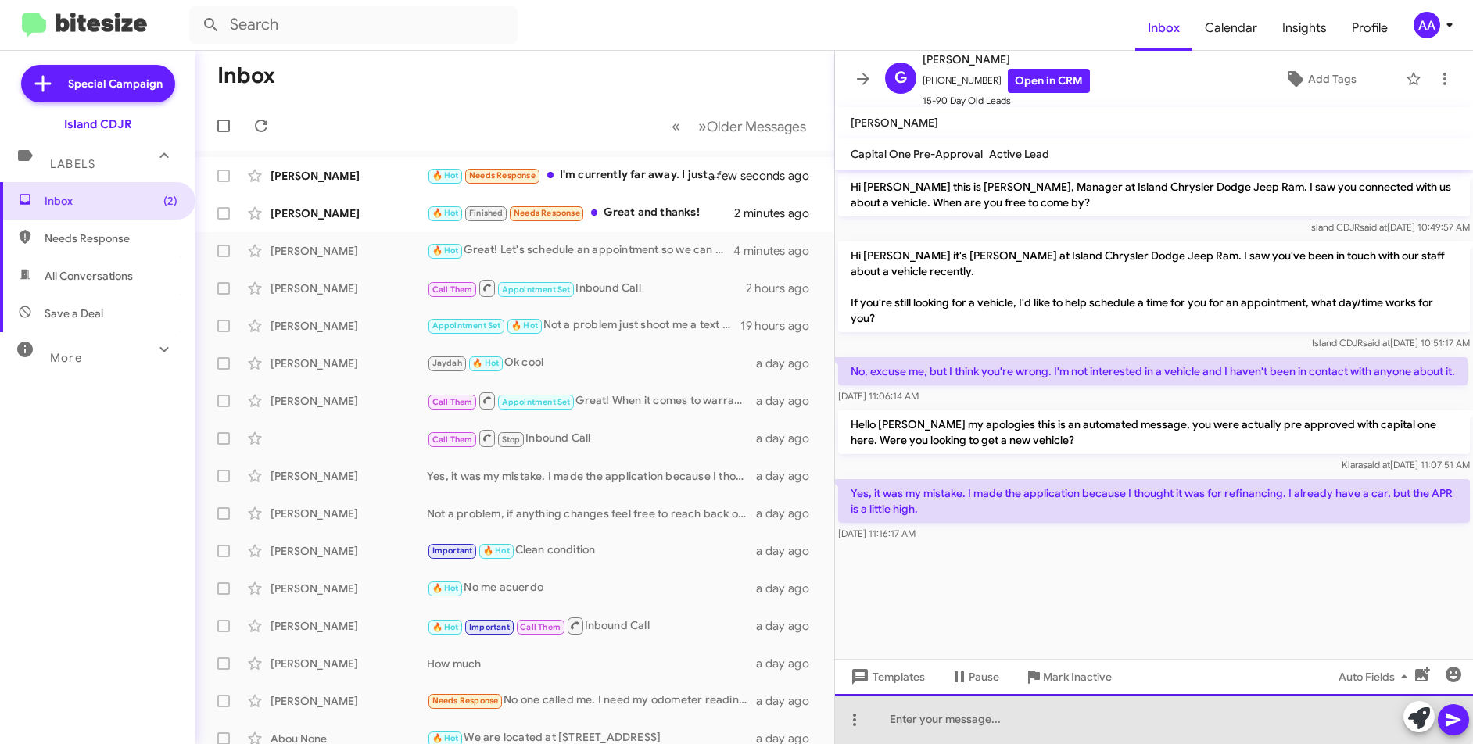
click at [976, 711] on div at bounding box center [1154, 719] width 638 height 50
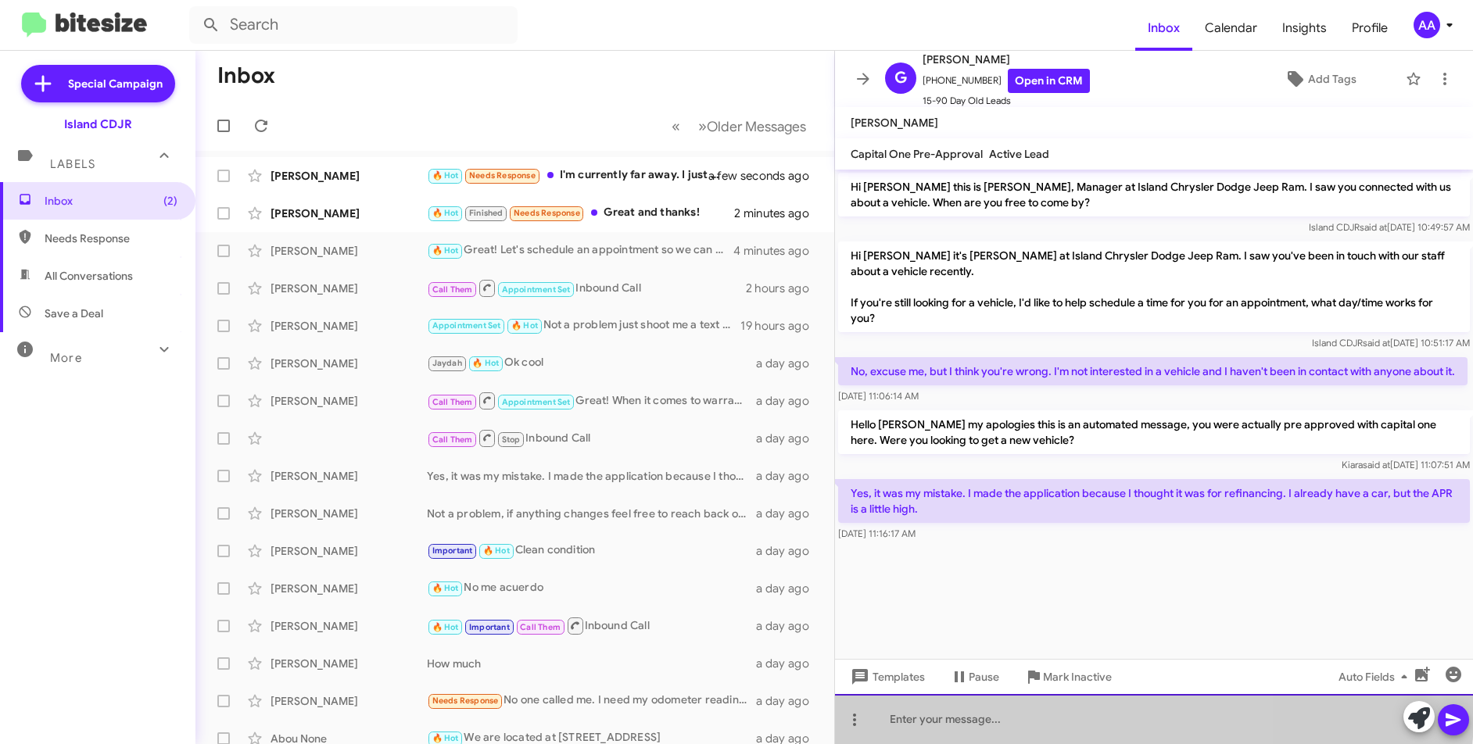
click at [976, 711] on div at bounding box center [1154, 719] width 638 height 50
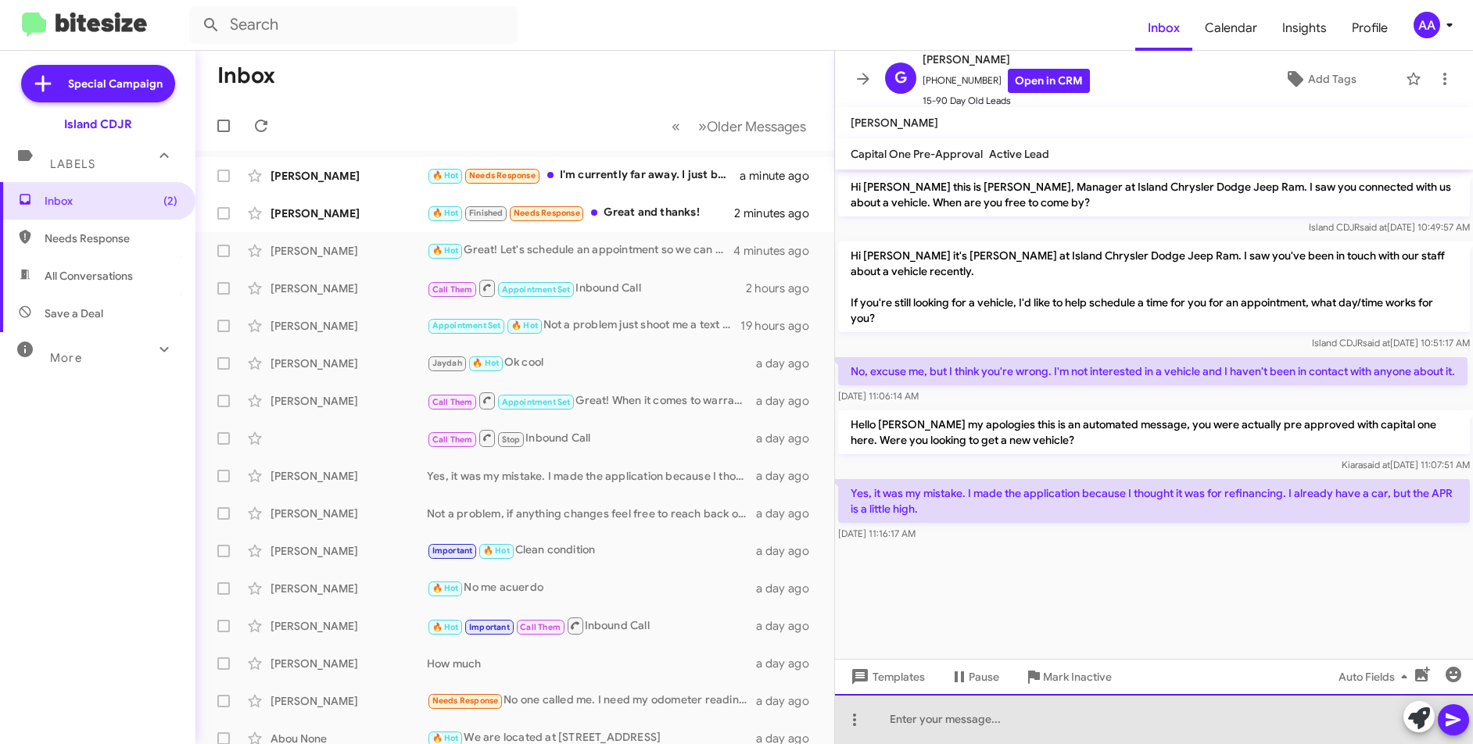
click at [943, 710] on div at bounding box center [1154, 719] width 638 height 50
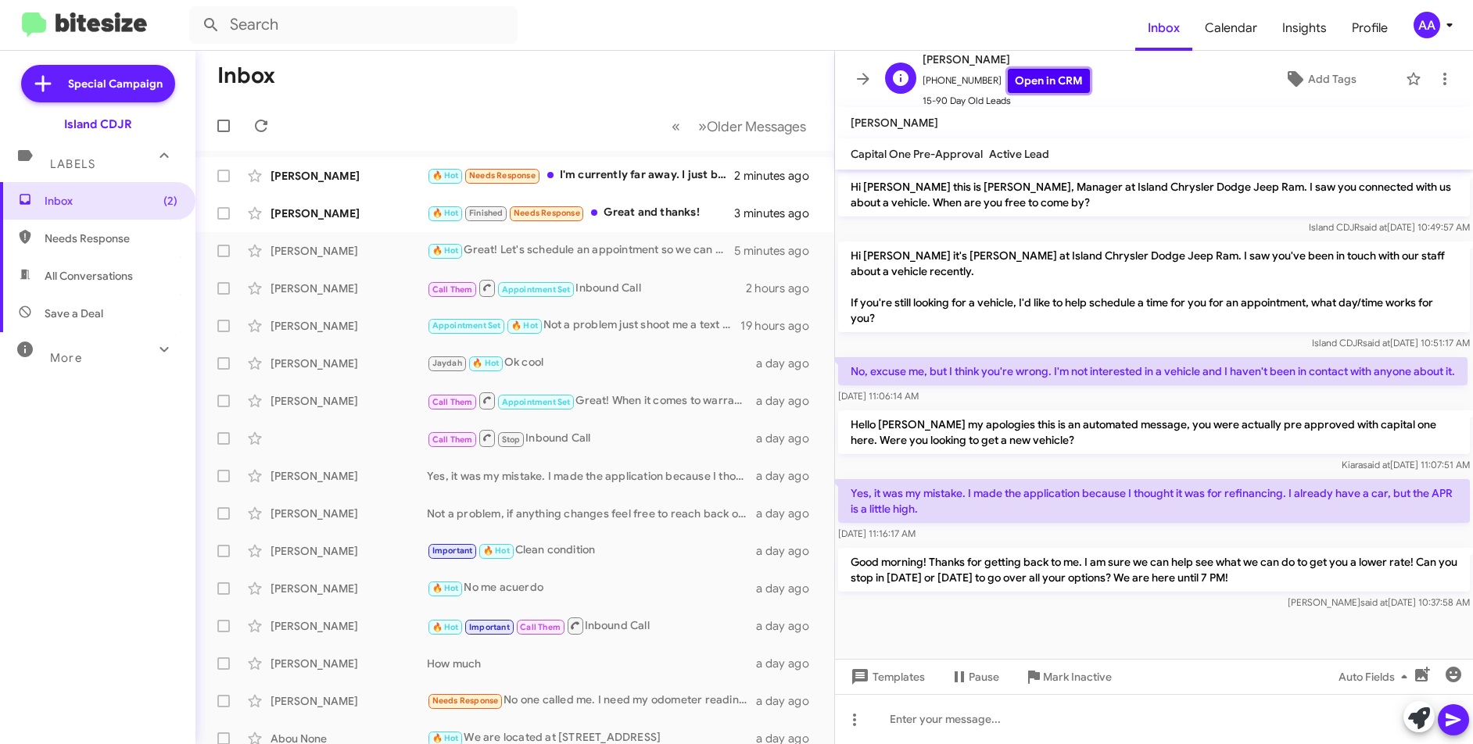
click at [1027, 73] on link "Open in CRM" at bounding box center [1049, 81] width 82 height 24
click at [604, 501] on div "[PERSON_NAME] Not a problem, if anything changes feel free to reach back out to…" at bounding box center [515, 513] width 614 height 31
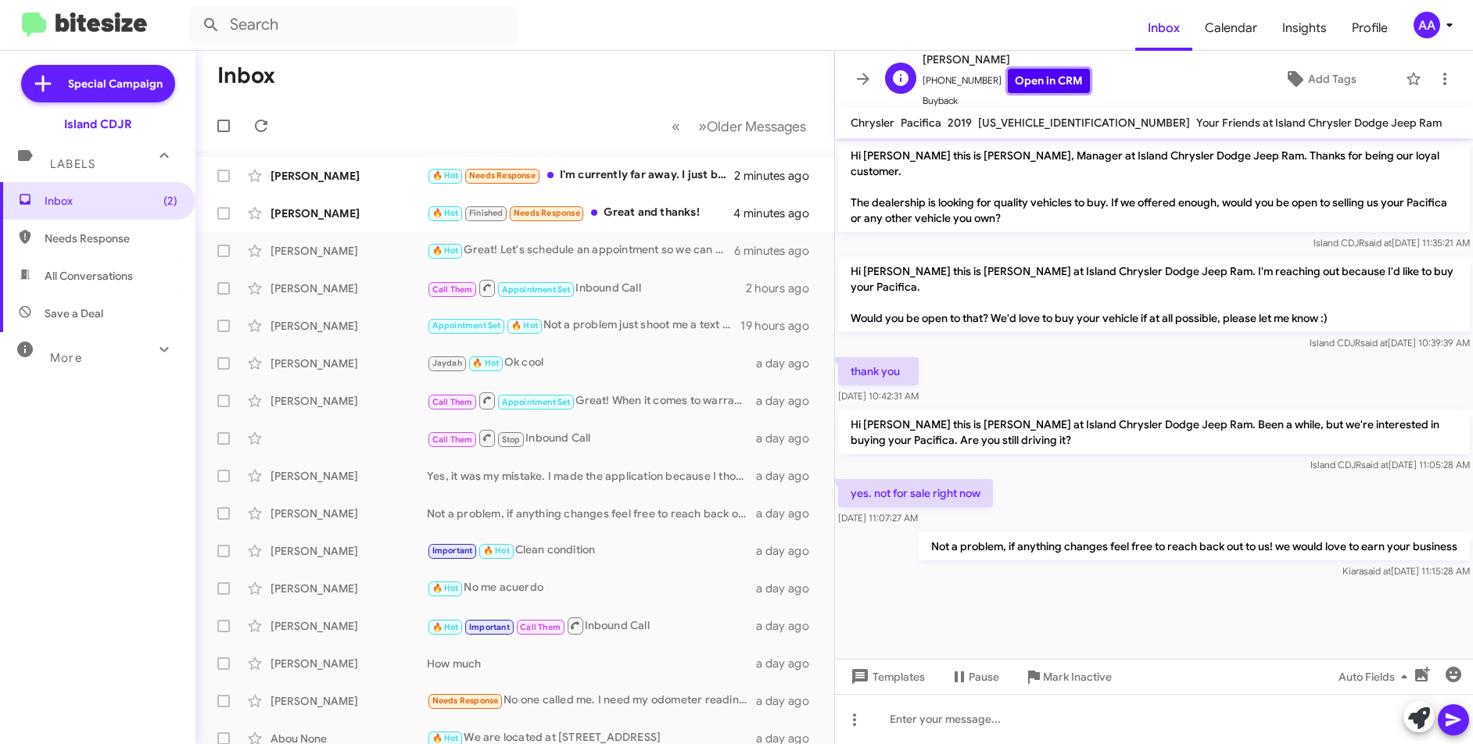
click at [1052, 79] on link "Open in CRM" at bounding box center [1049, 81] width 82 height 24
click at [592, 554] on div "Important 🔥 Hot Clean condition" at bounding box center [593, 551] width 332 height 18
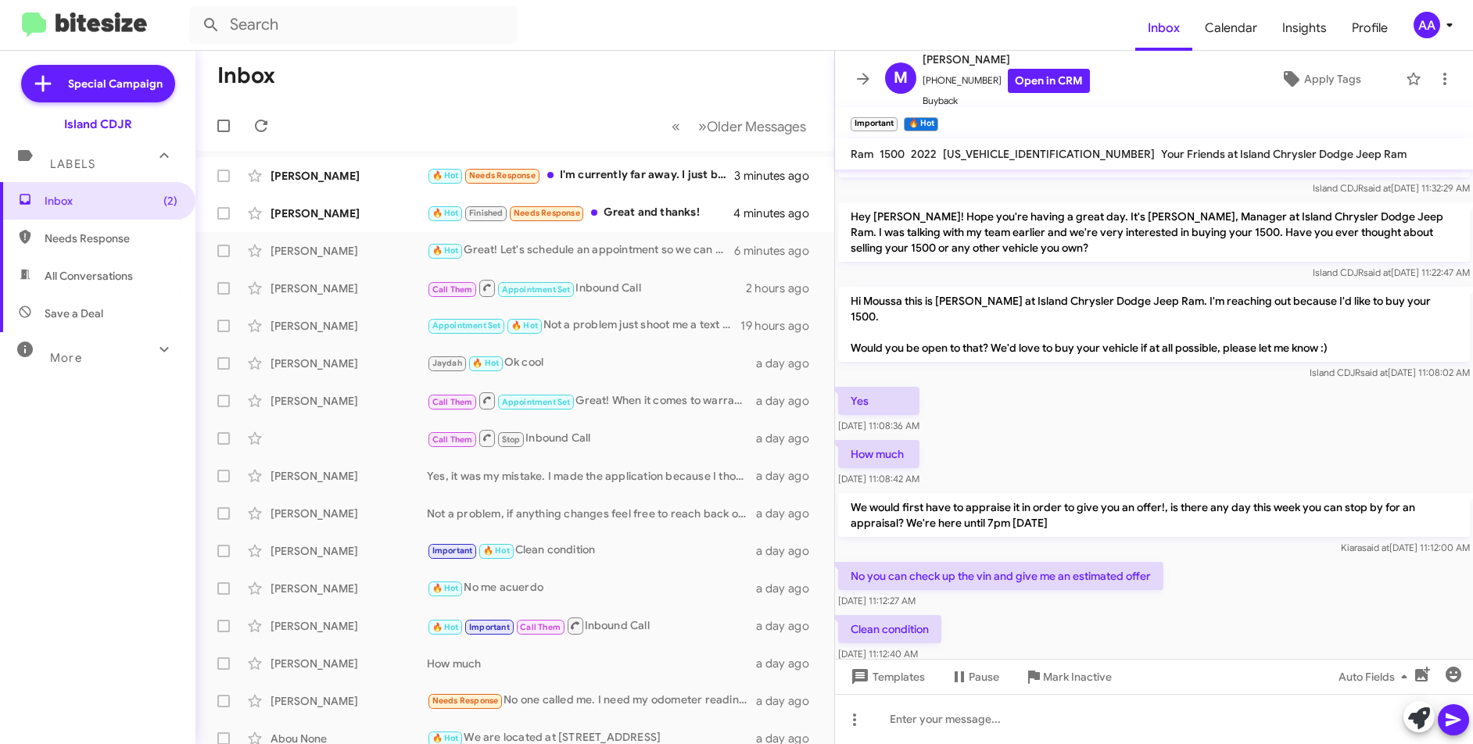
scroll to position [181, 0]
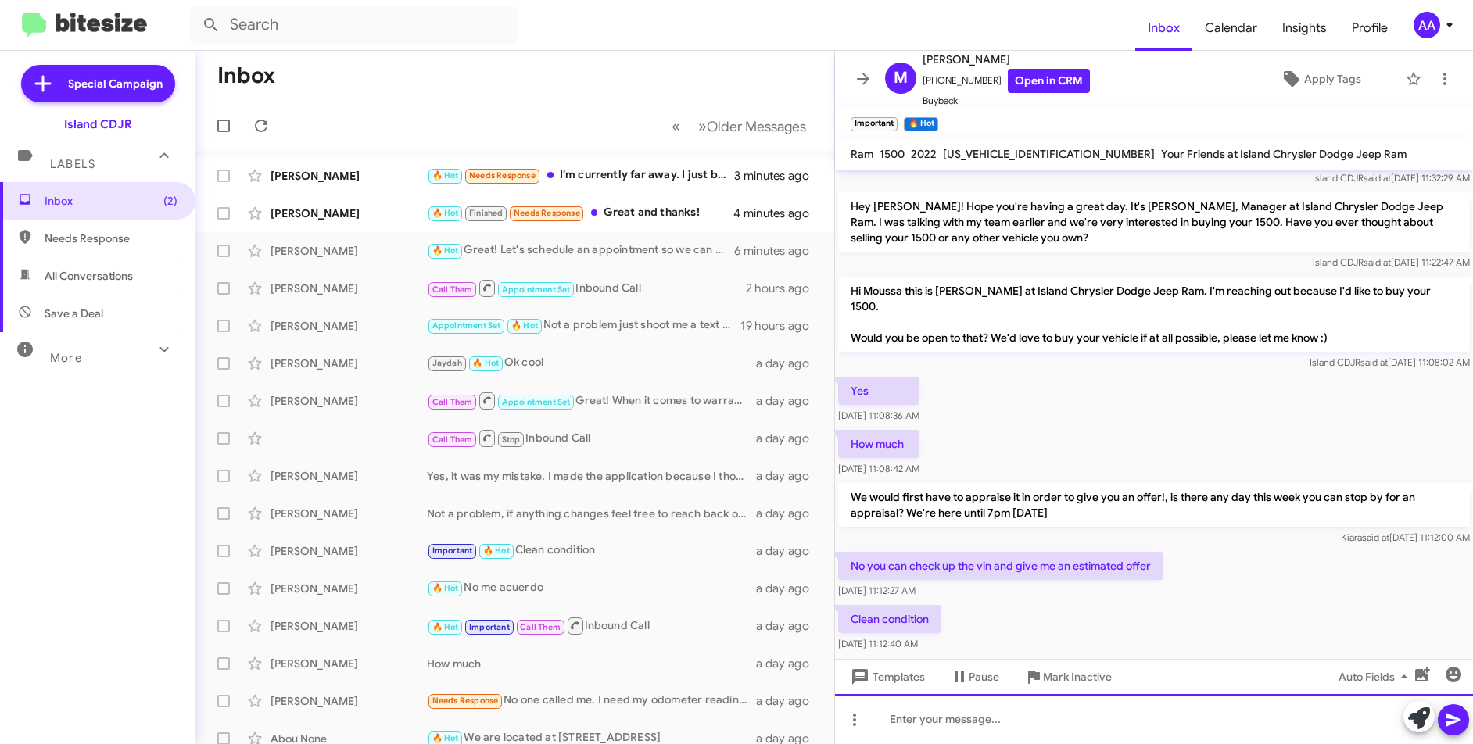
click at [959, 707] on div at bounding box center [1154, 719] width 638 height 50
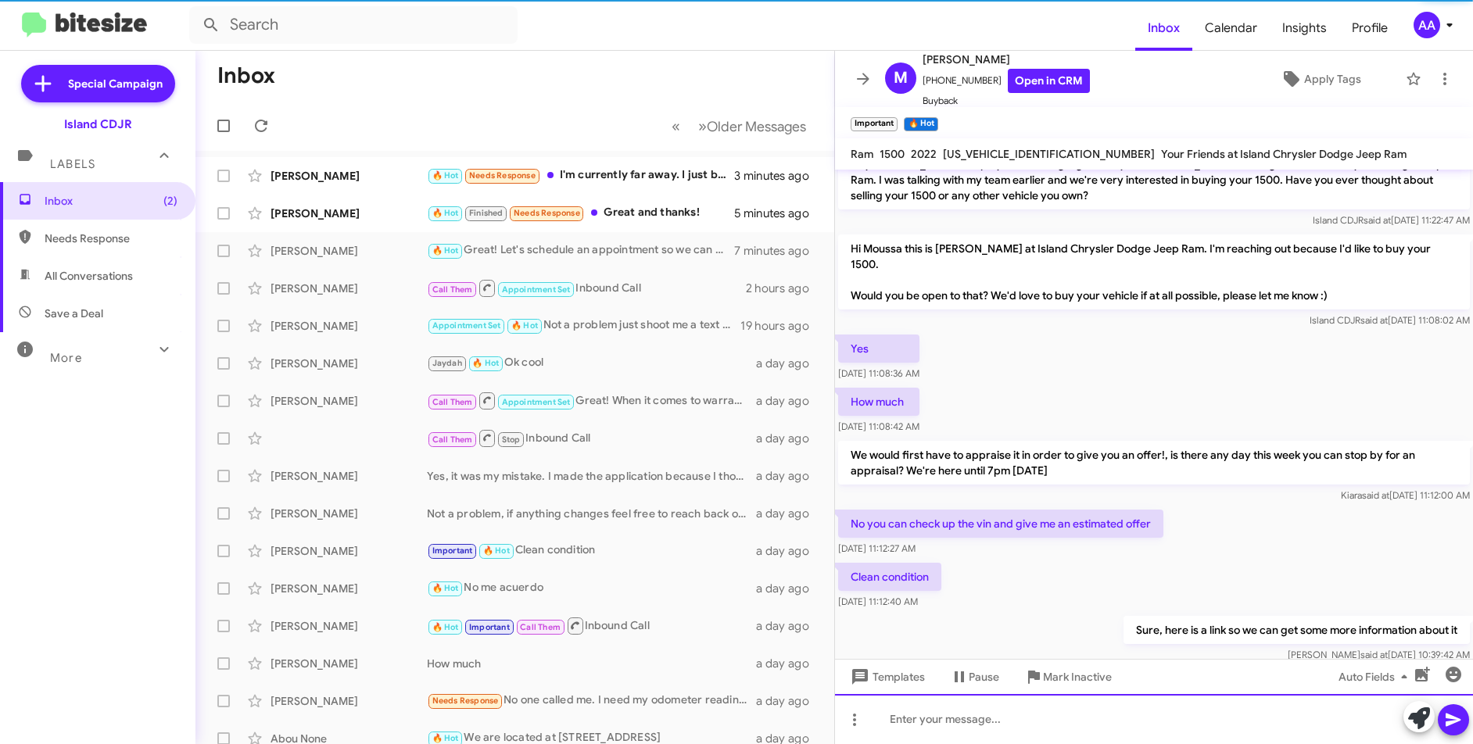
scroll to position [238, 0]
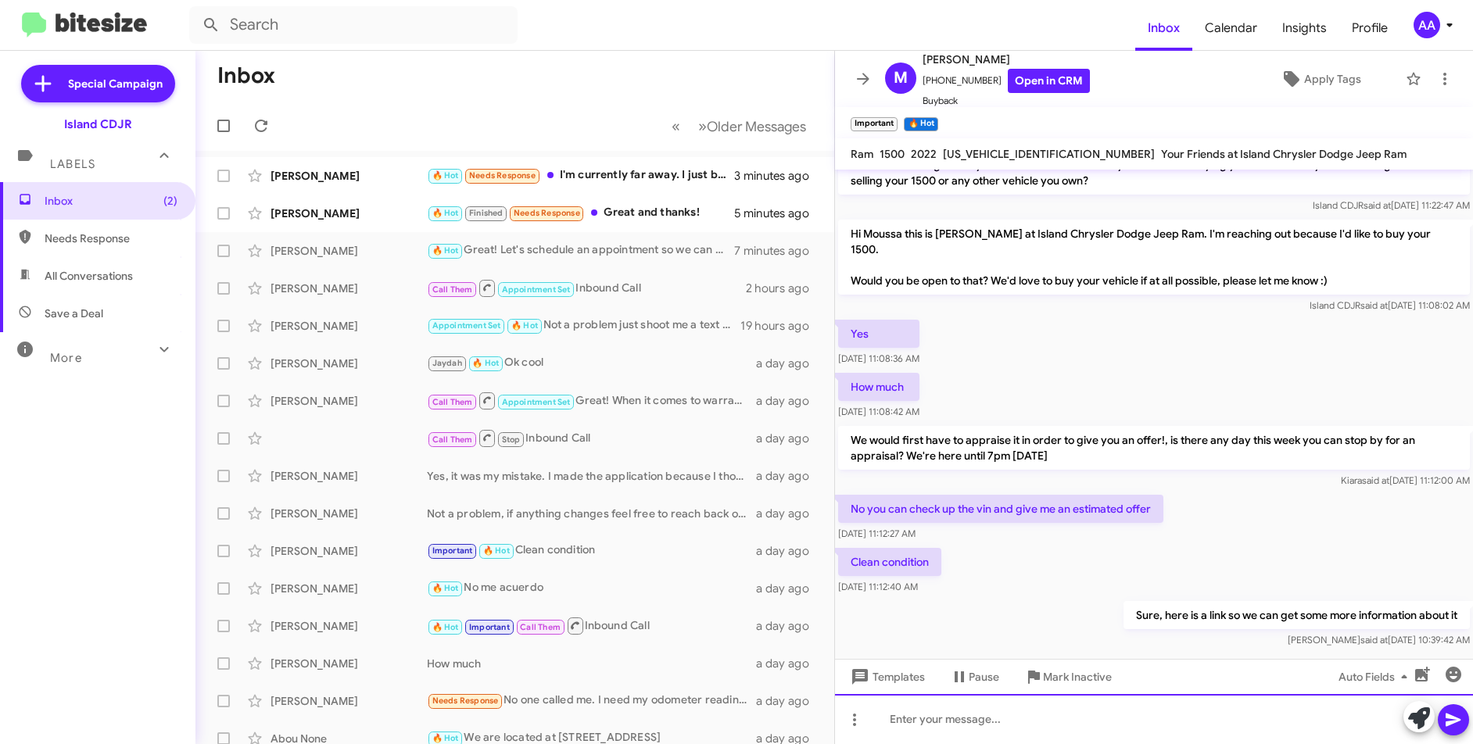
click at [966, 711] on div at bounding box center [1154, 719] width 638 height 50
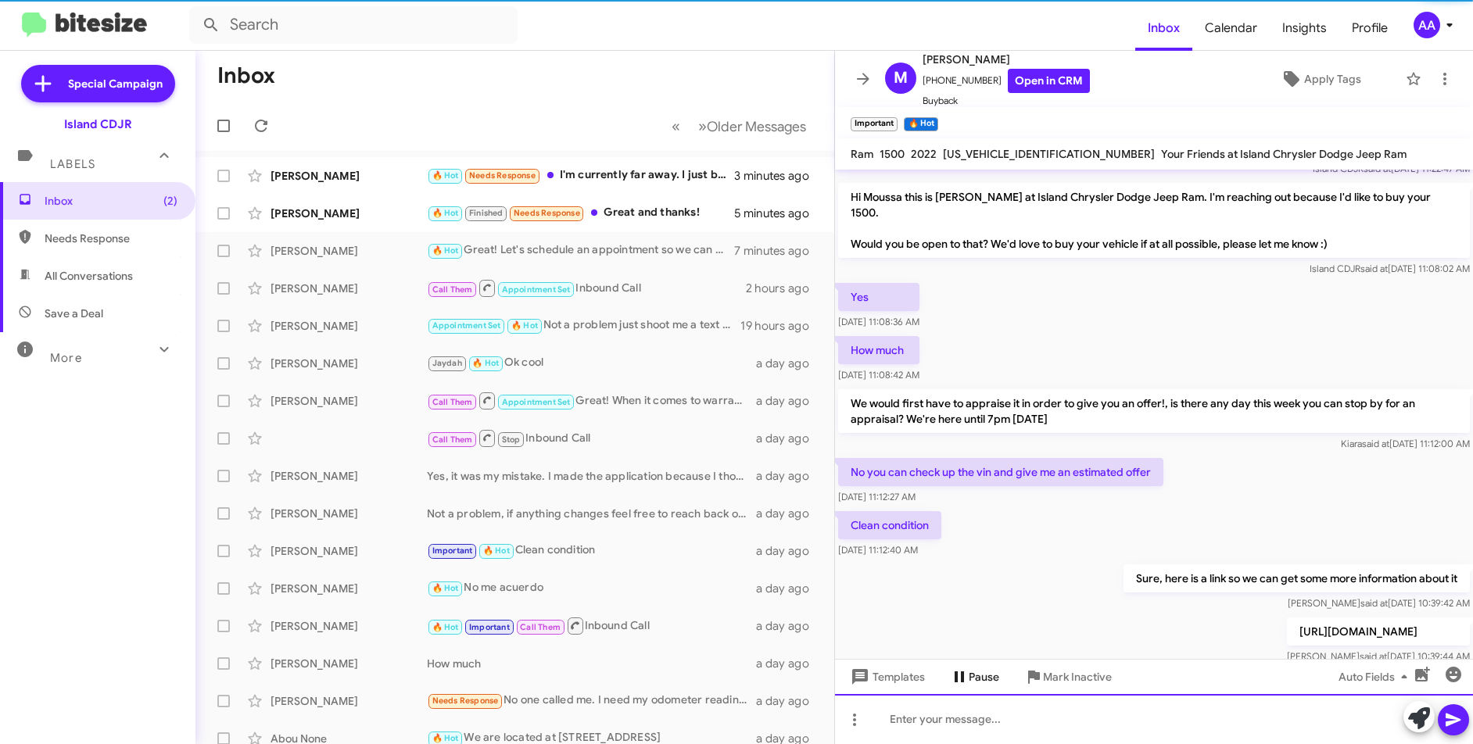
scroll to position [295, 0]
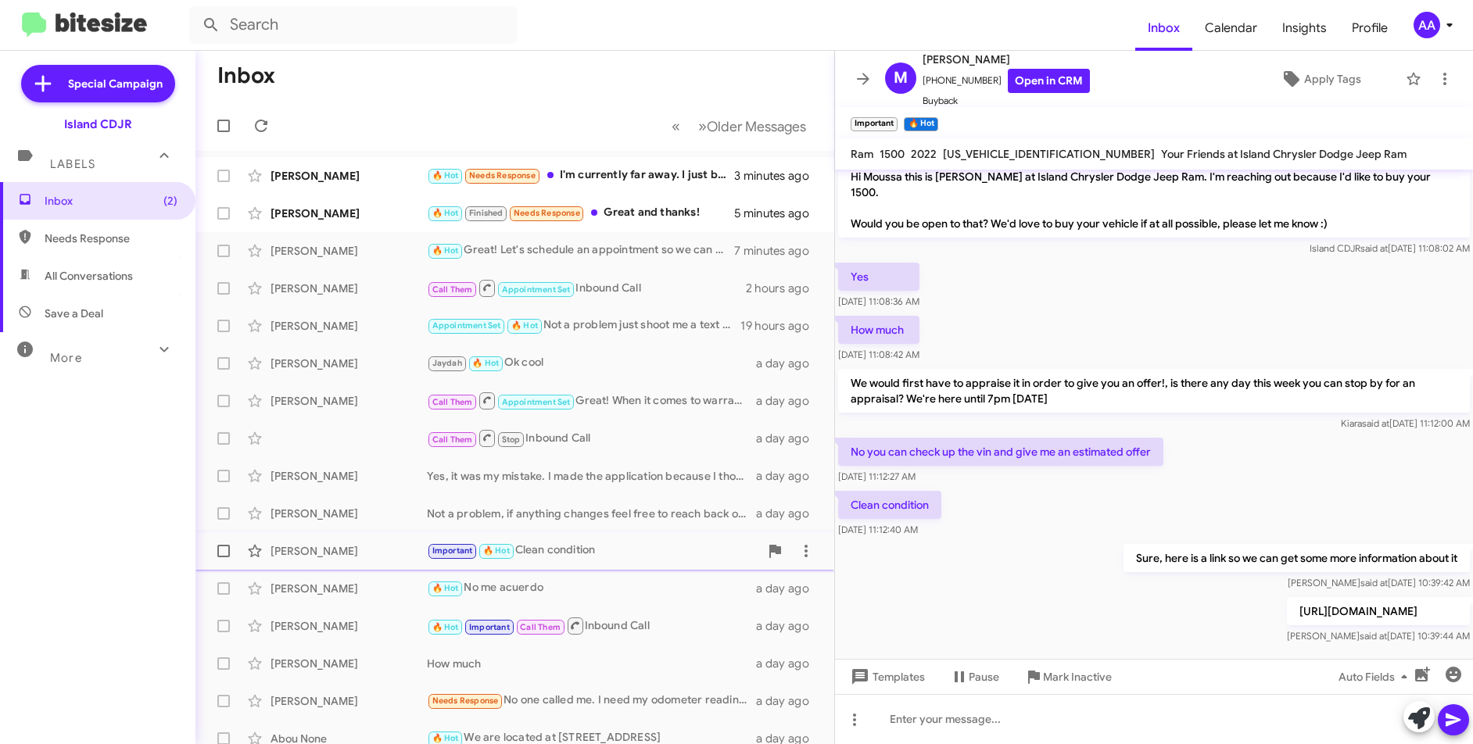
click at [639, 537] on div "[PERSON_NAME] Important 🔥 Hot Clean condition a day ago" at bounding box center [515, 551] width 614 height 31
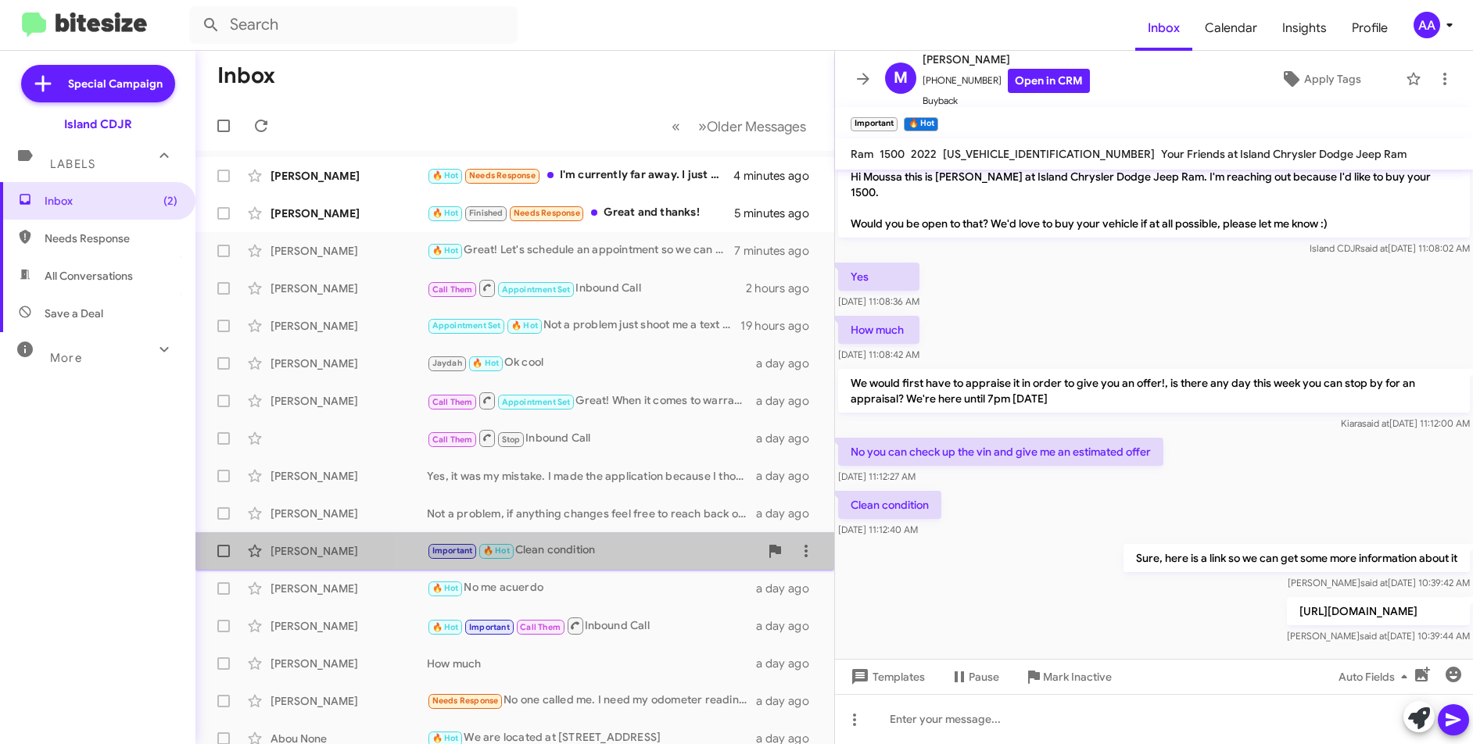
click at [634, 553] on div "Important 🔥 Hot Clean condition" at bounding box center [593, 551] width 332 height 18
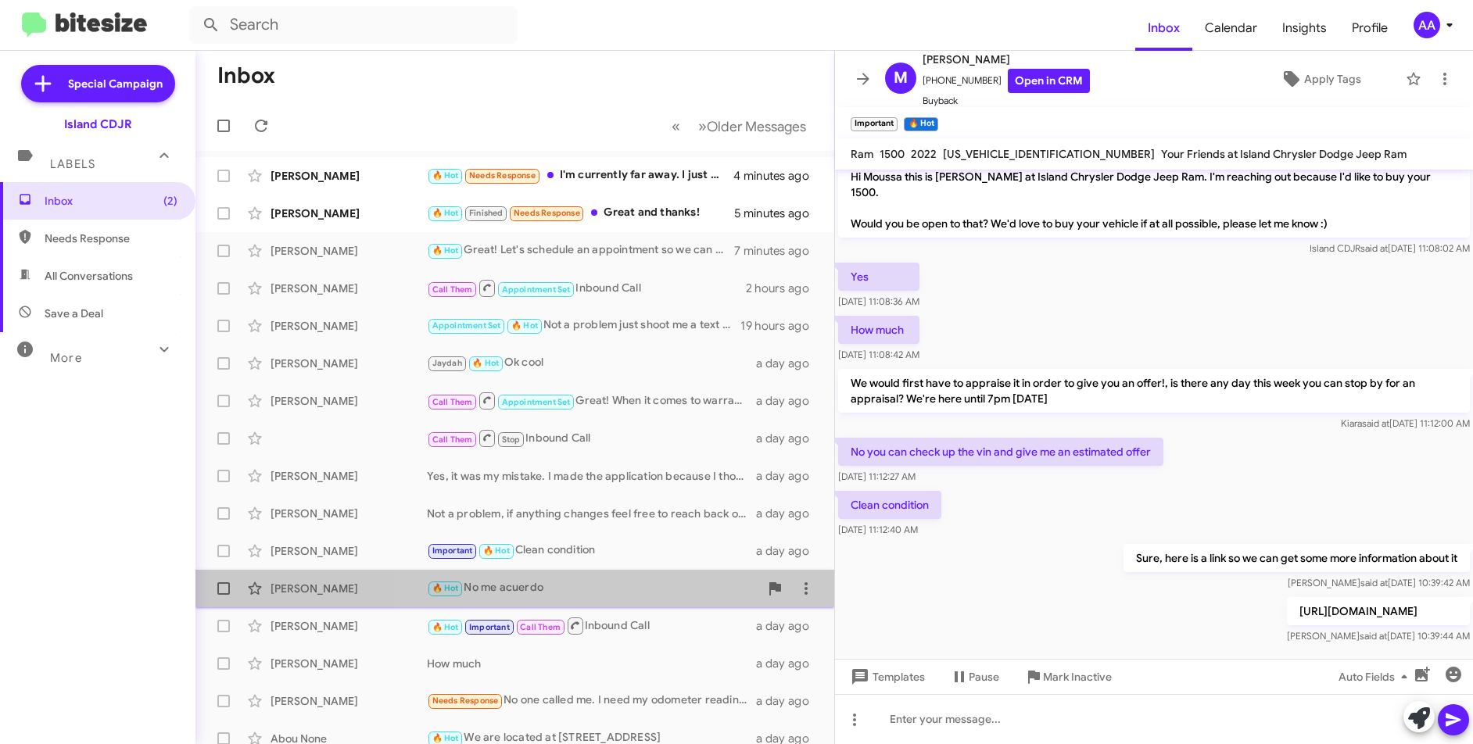
click at [613, 582] on div "🔥 Hot No me acuerdo" at bounding box center [593, 588] width 332 height 18
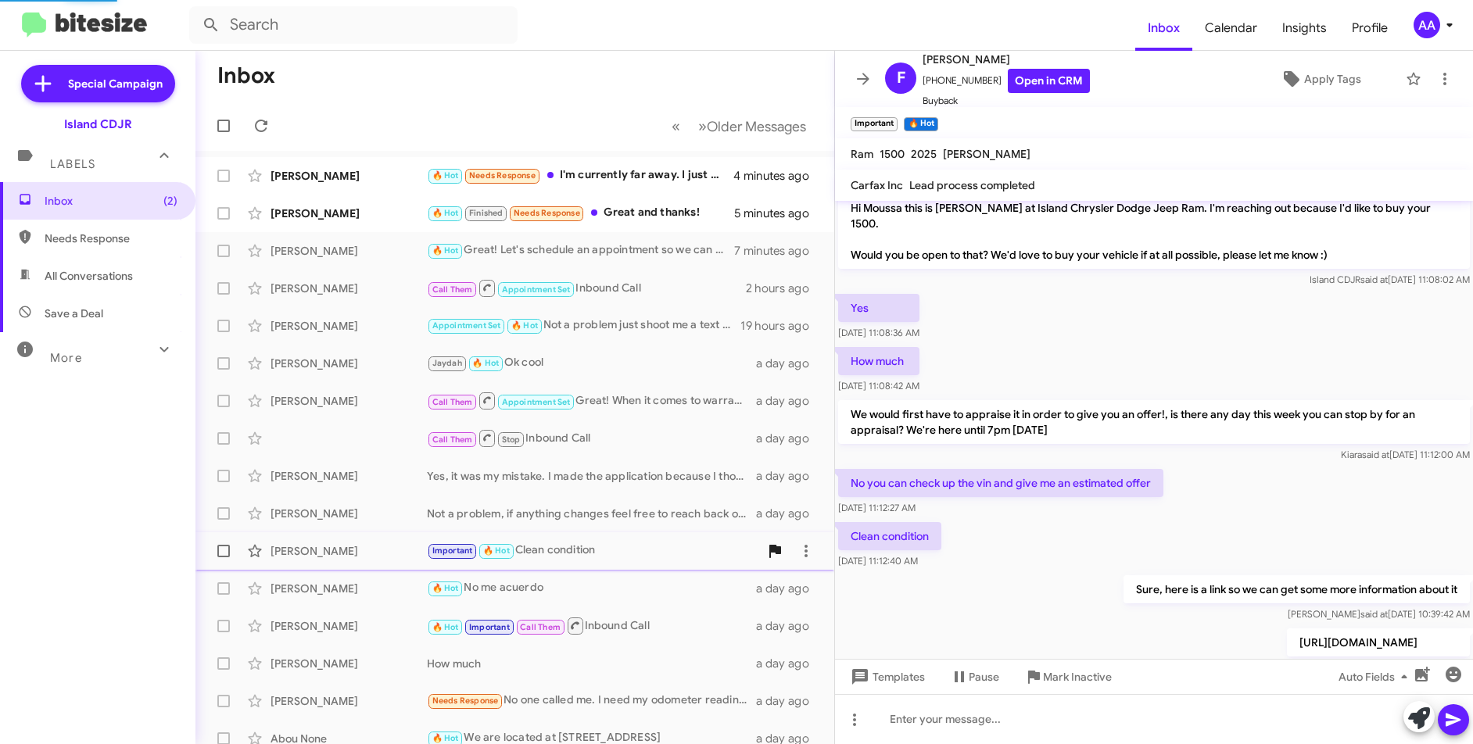
scroll to position [757, 0]
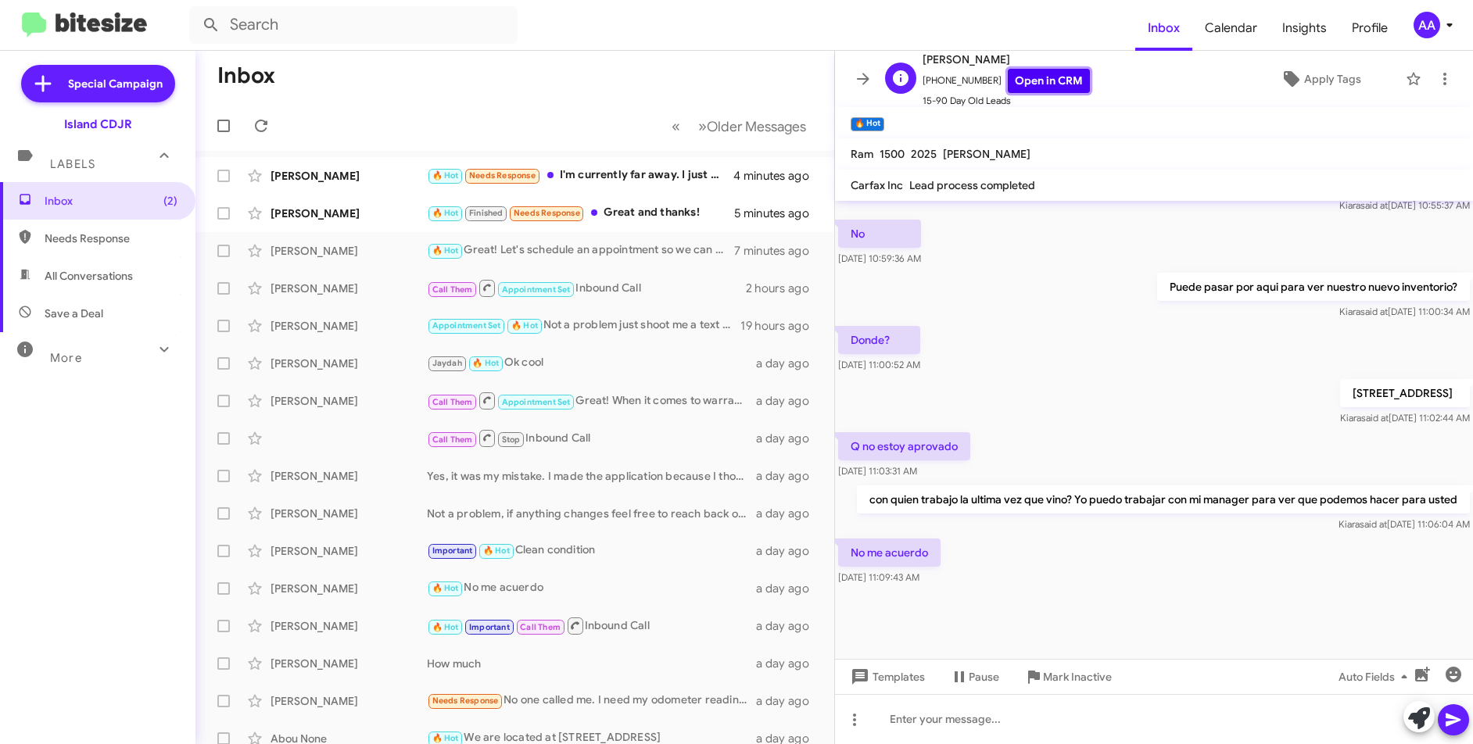
click at [1037, 75] on link "Open in CRM" at bounding box center [1049, 81] width 82 height 24
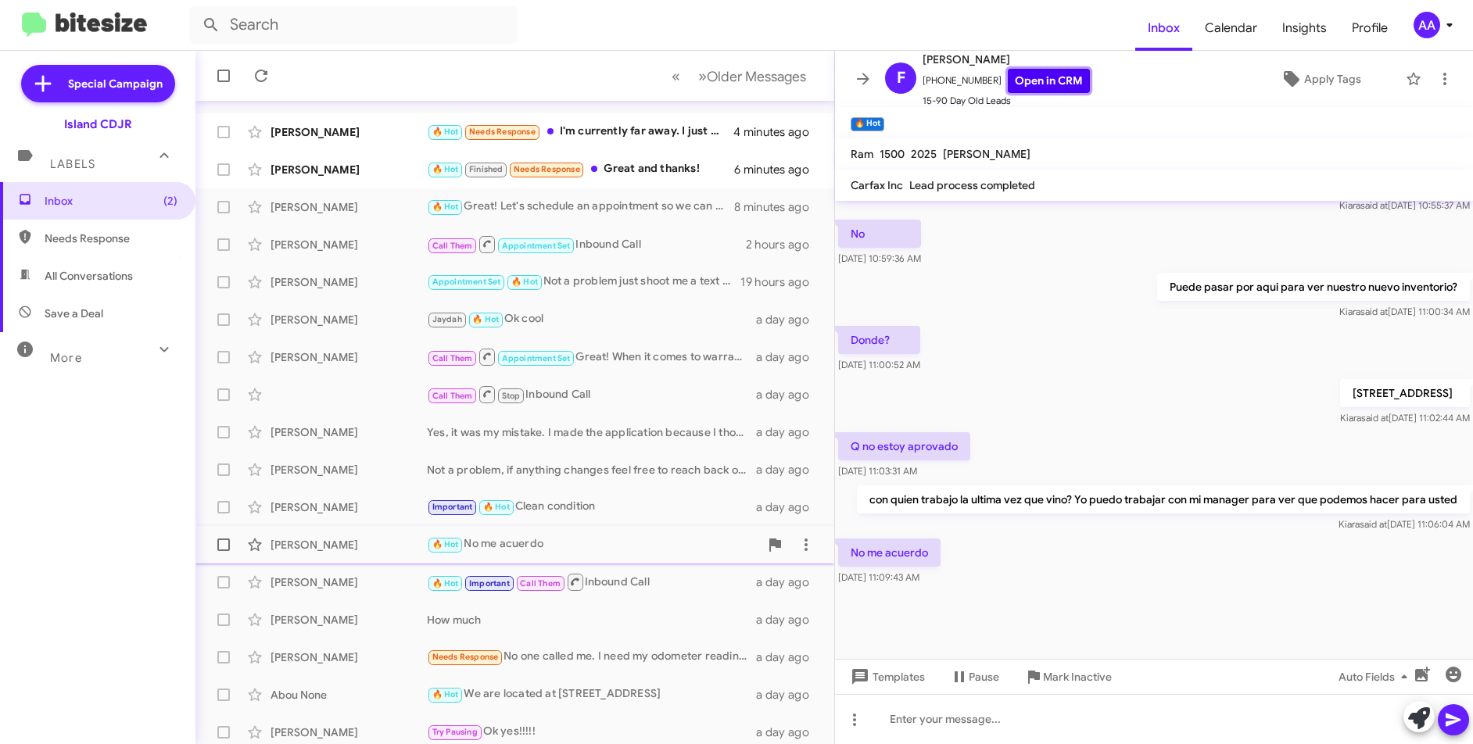
scroll to position [156, 0]
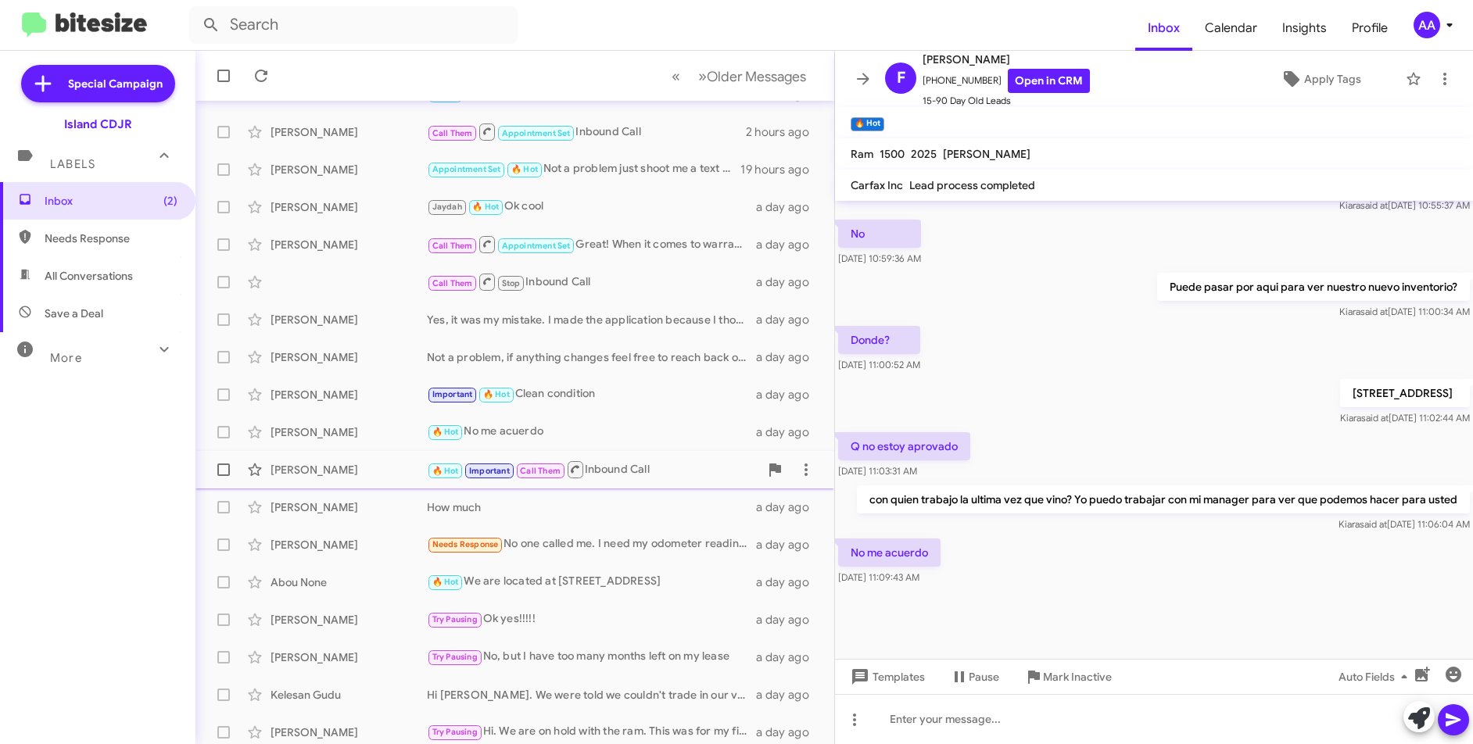
click at [654, 473] on div "🔥 Hot Important Call Them Inbound Call" at bounding box center [593, 470] width 332 height 20
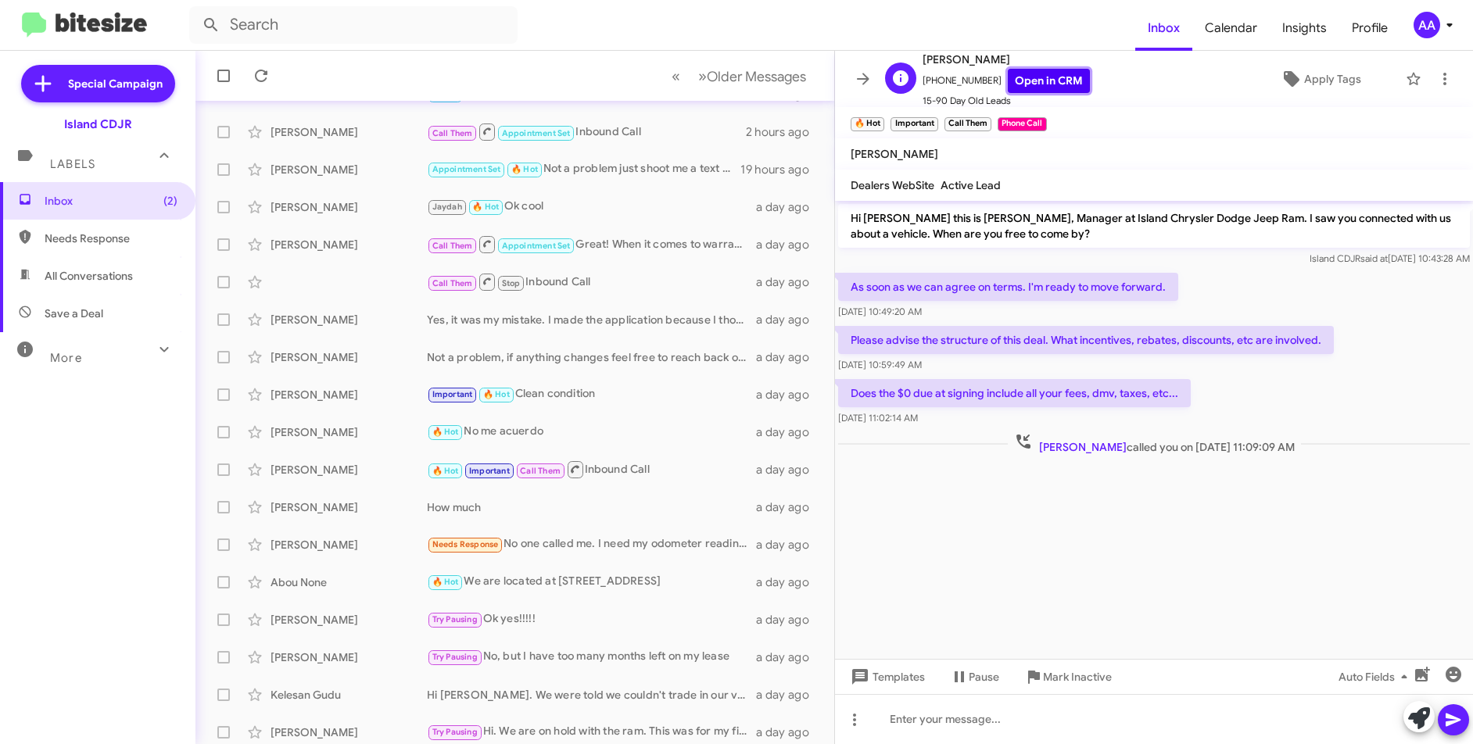
click at [1034, 87] on link "Open in CRM" at bounding box center [1049, 81] width 82 height 24
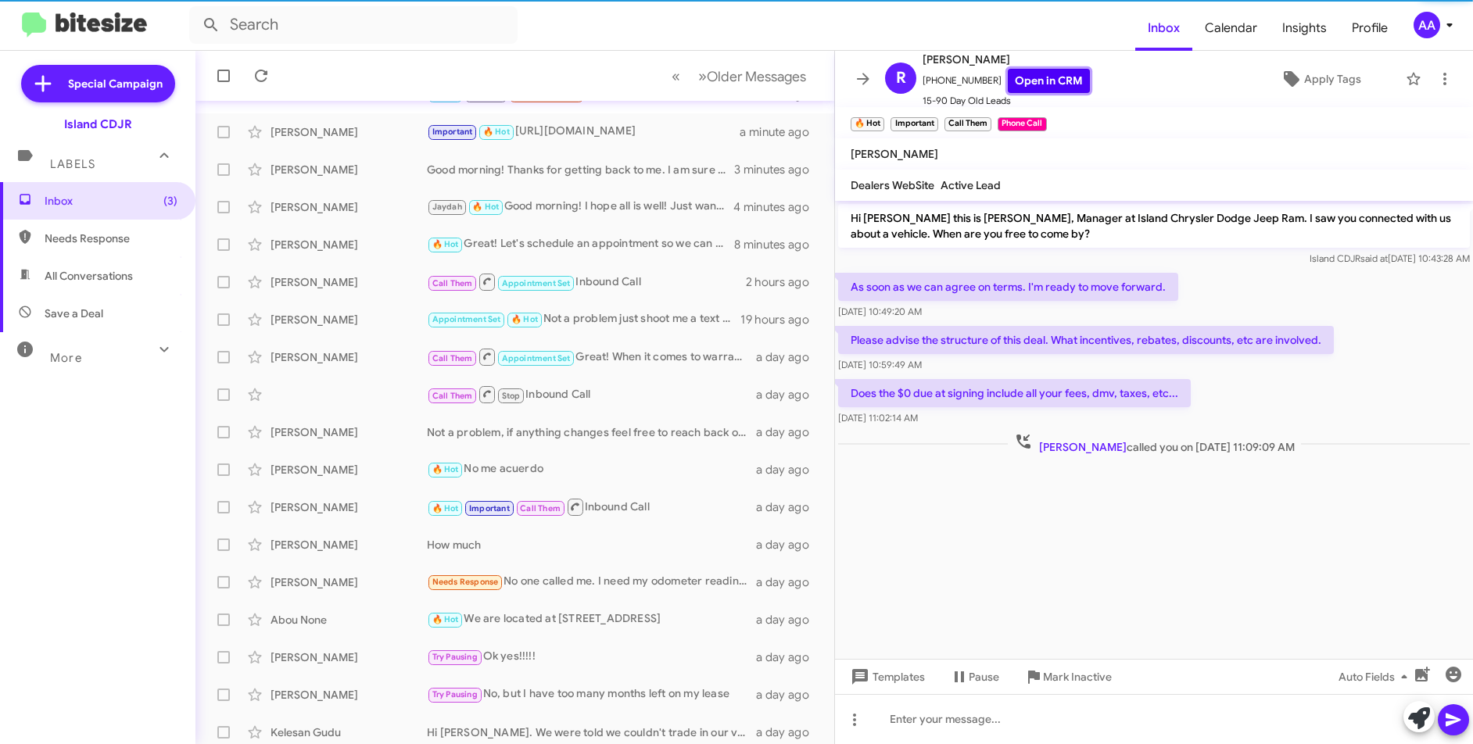
scroll to position [163, 0]
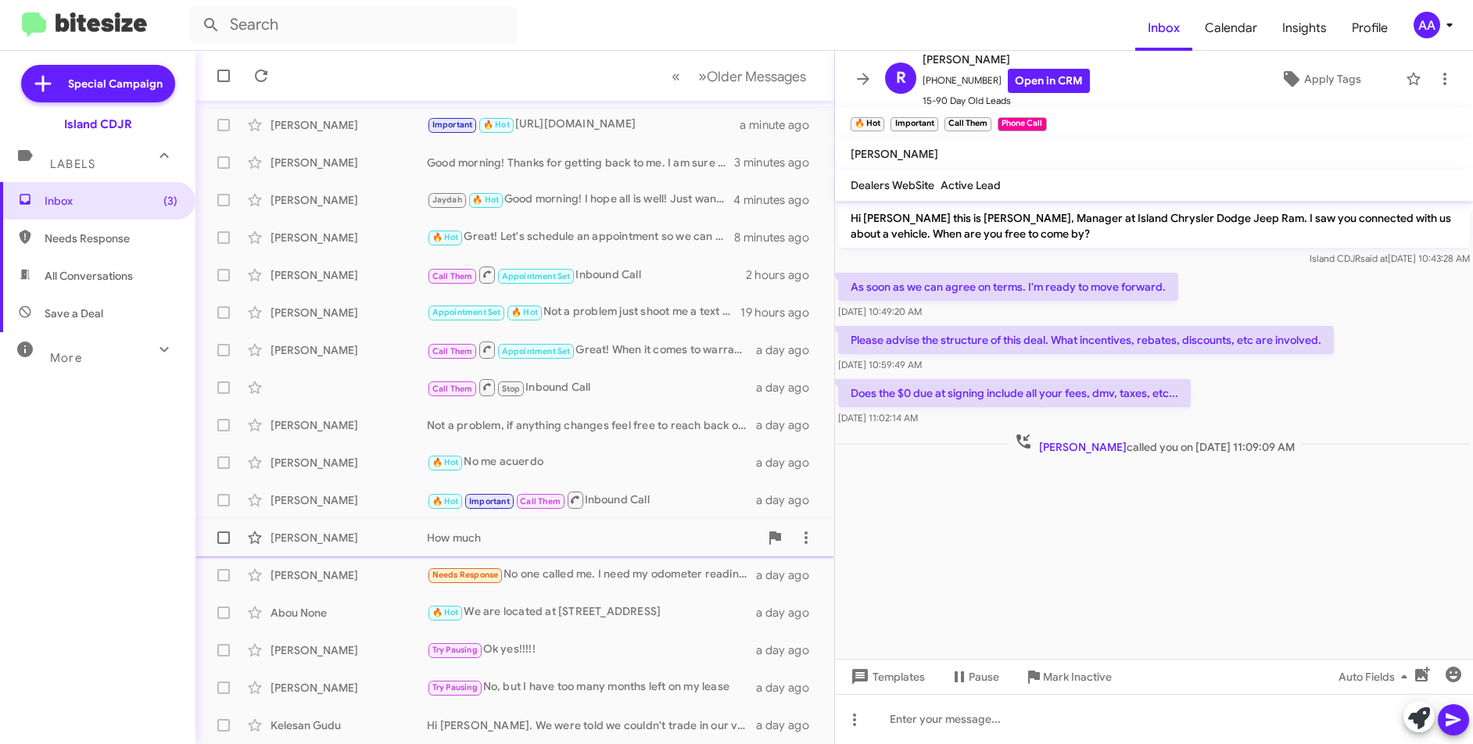
click at [643, 532] on div "How much" at bounding box center [593, 538] width 332 height 16
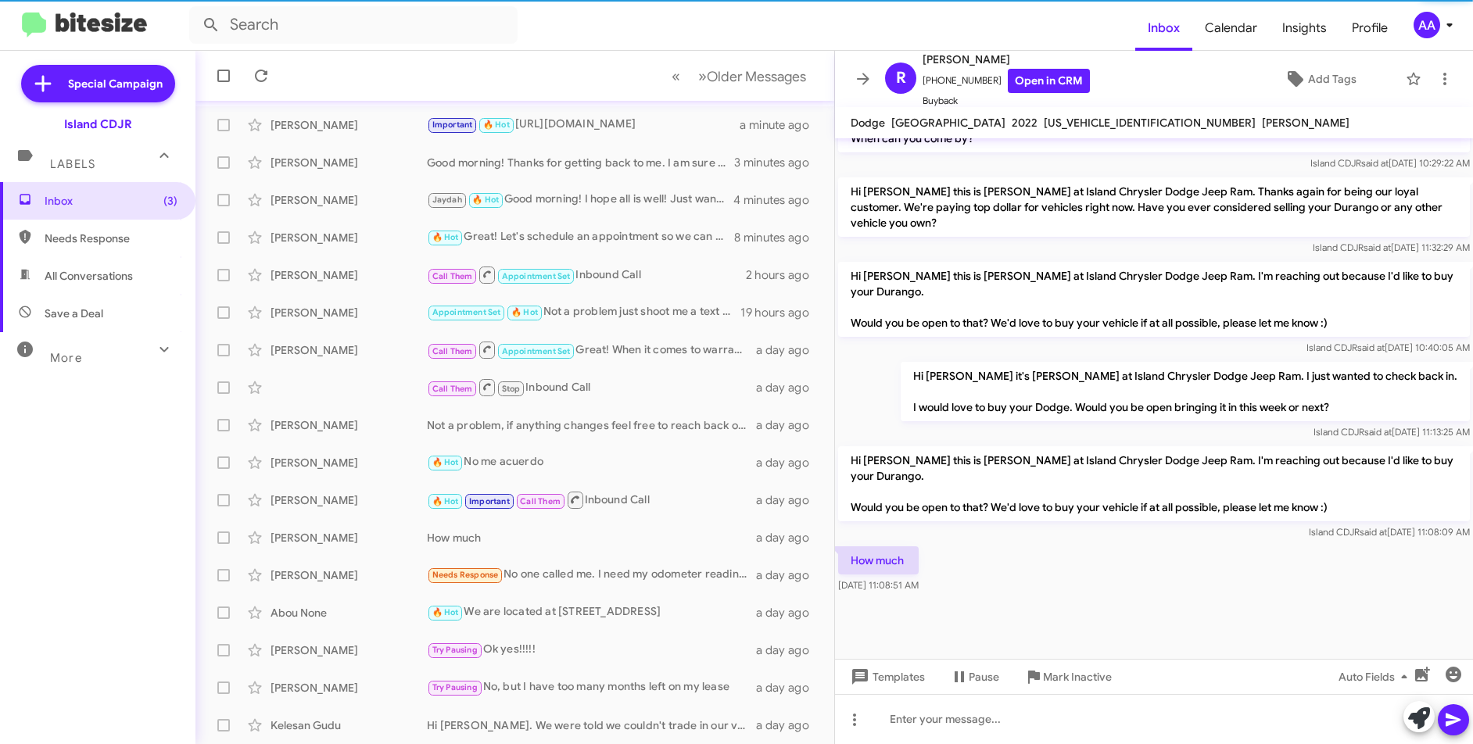
scroll to position [1371, 0]
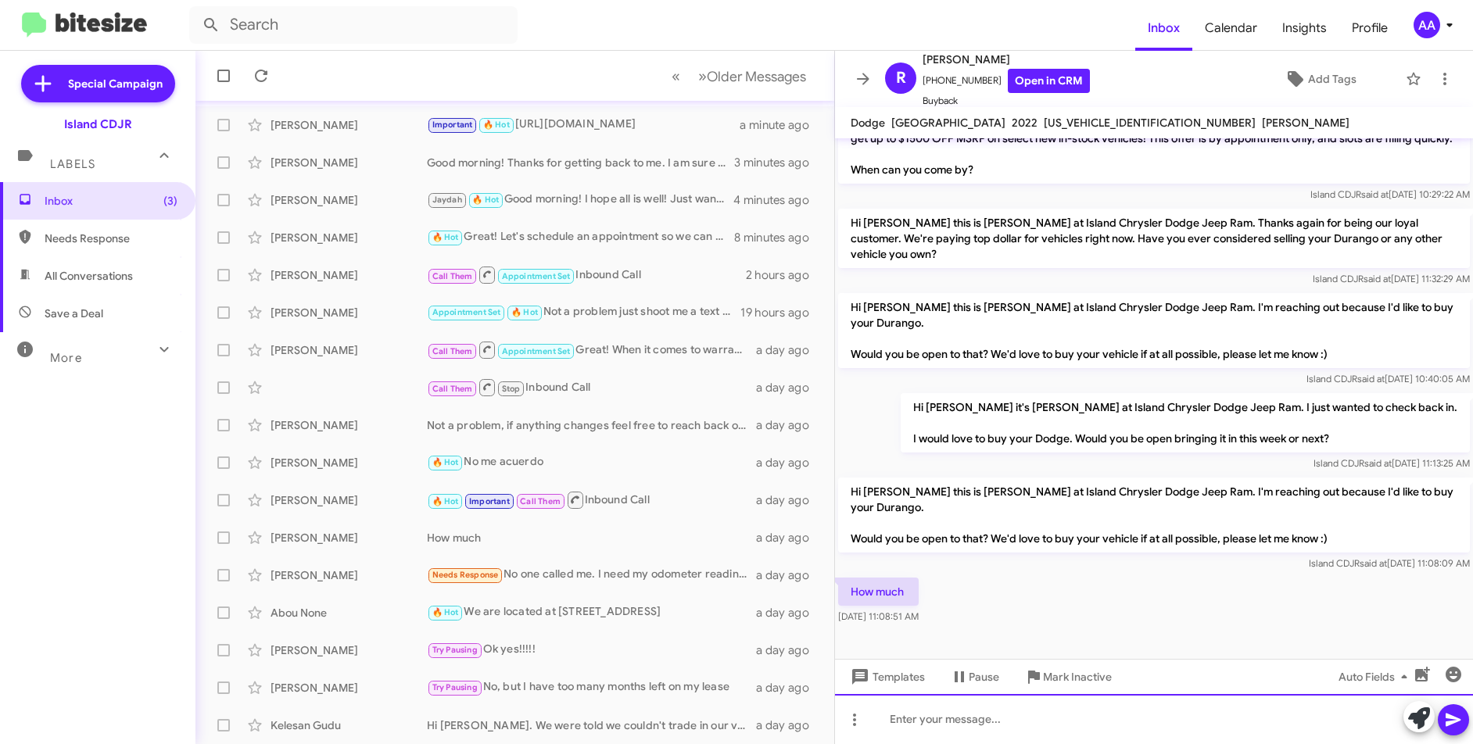
click at [977, 708] on div at bounding box center [1154, 719] width 638 height 50
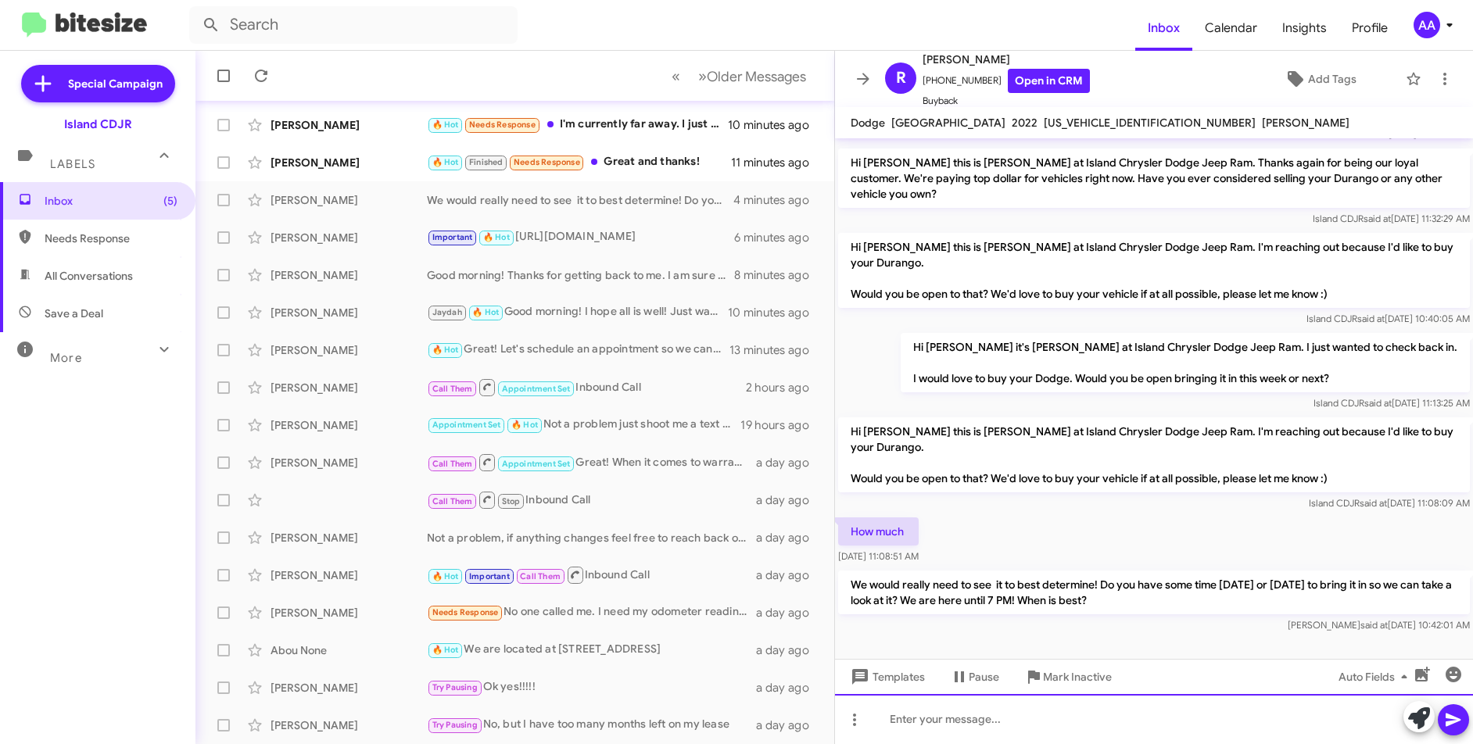
scroll to position [2474, 0]
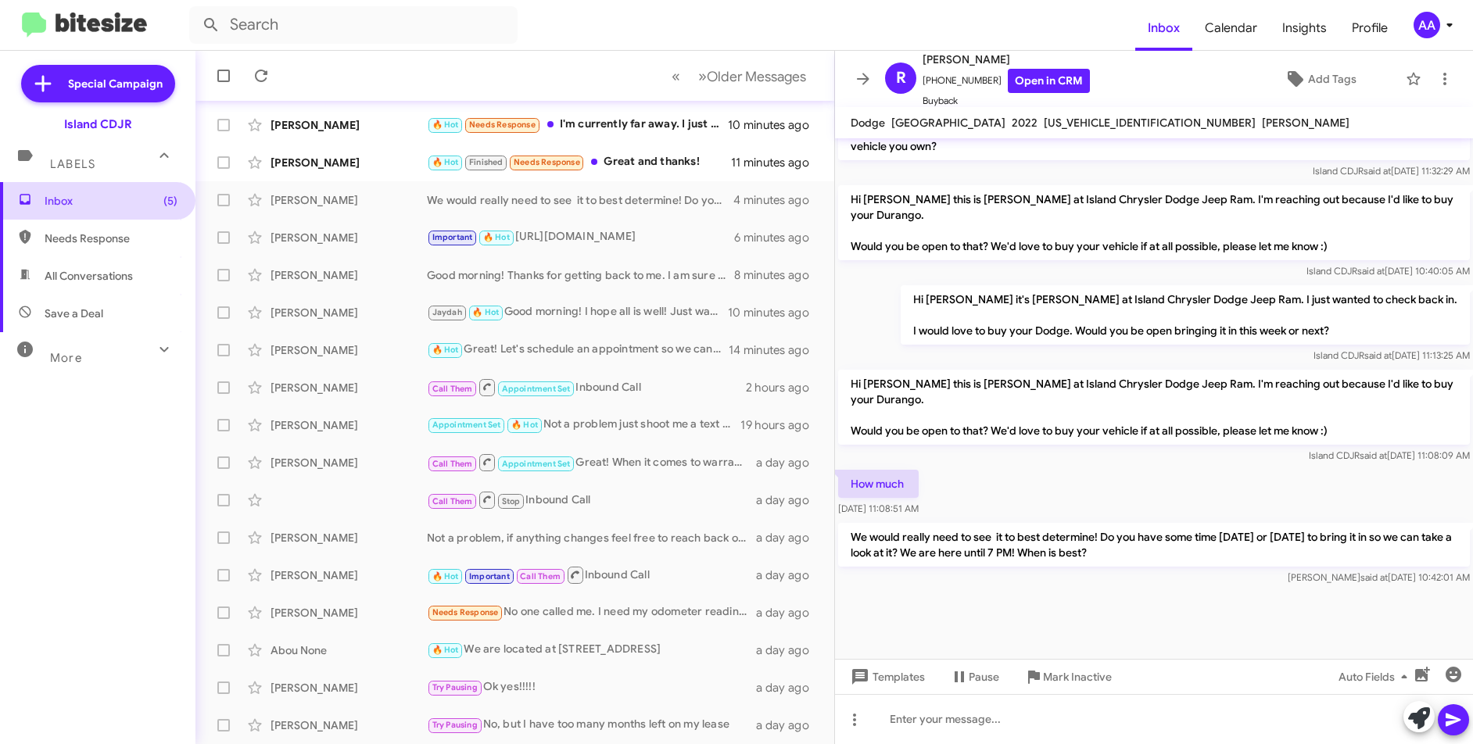
click at [107, 202] on span "Inbox (5)" at bounding box center [111, 201] width 133 height 16
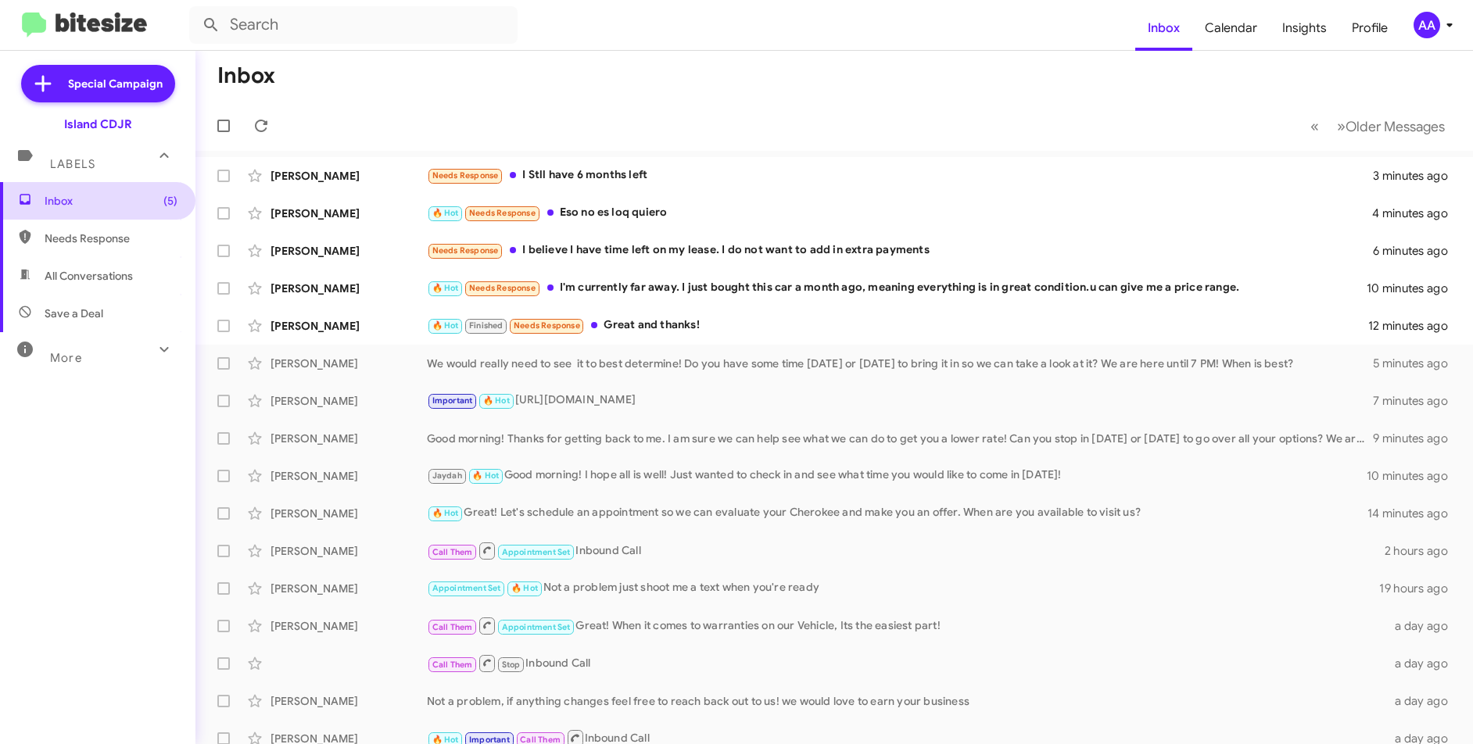
click at [84, 206] on span "Inbox (5)" at bounding box center [111, 201] width 133 height 16
click at [661, 402] on div "Important 🔥 Hot [URL][DOMAIN_NAME]" at bounding box center [912, 401] width 971 height 18
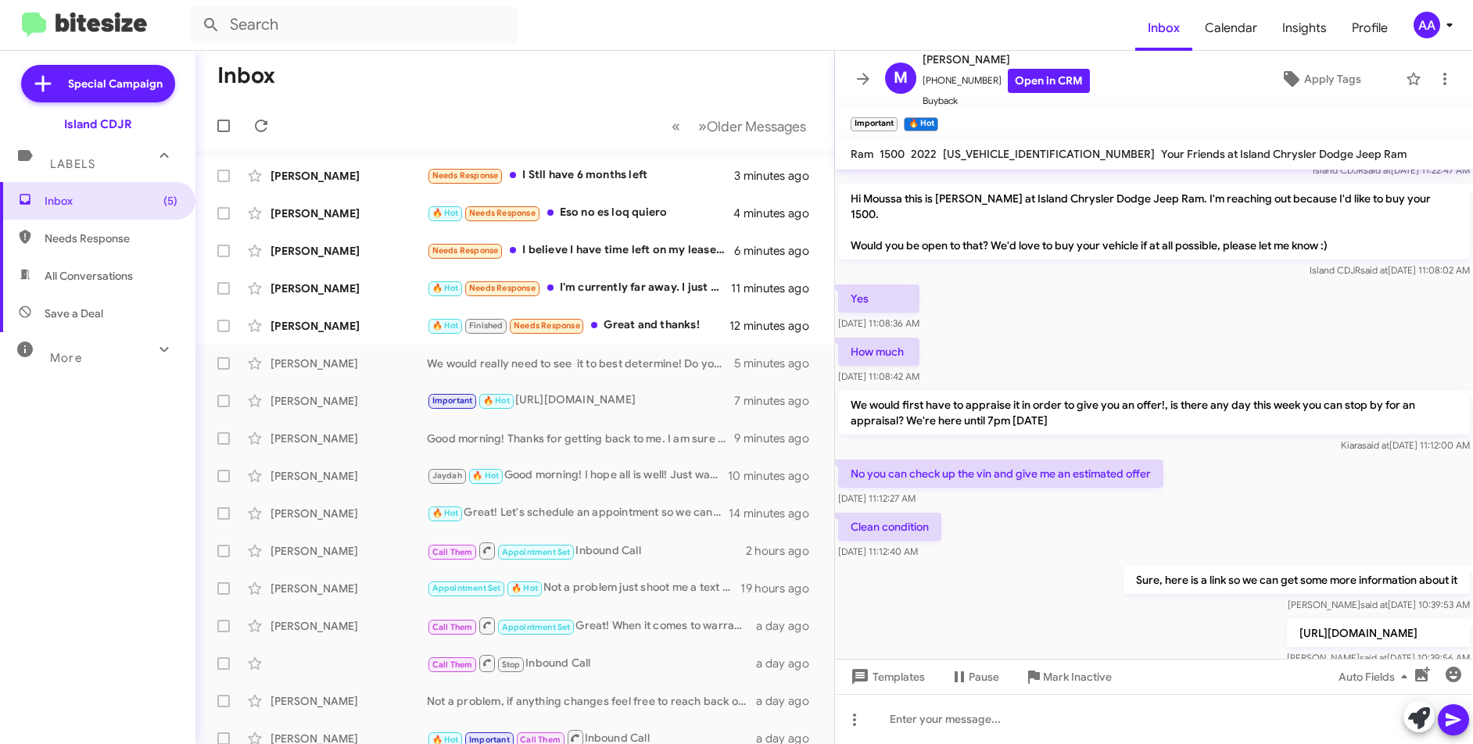
scroll to position [295, 0]
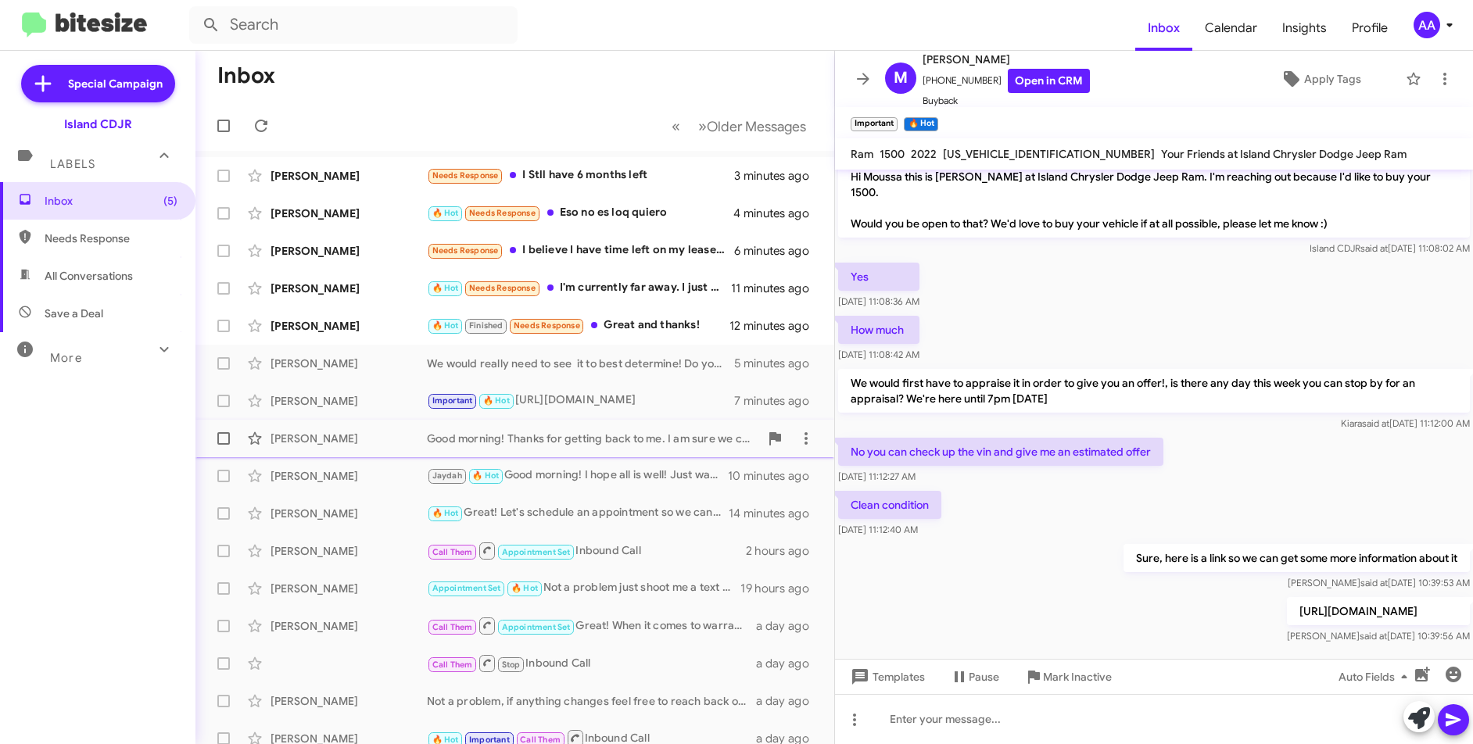
click at [580, 442] on div "Good morning! Thanks for getting back to me. I am sure we can help see what we …" at bounding box center [593, 439] width 332 height 16
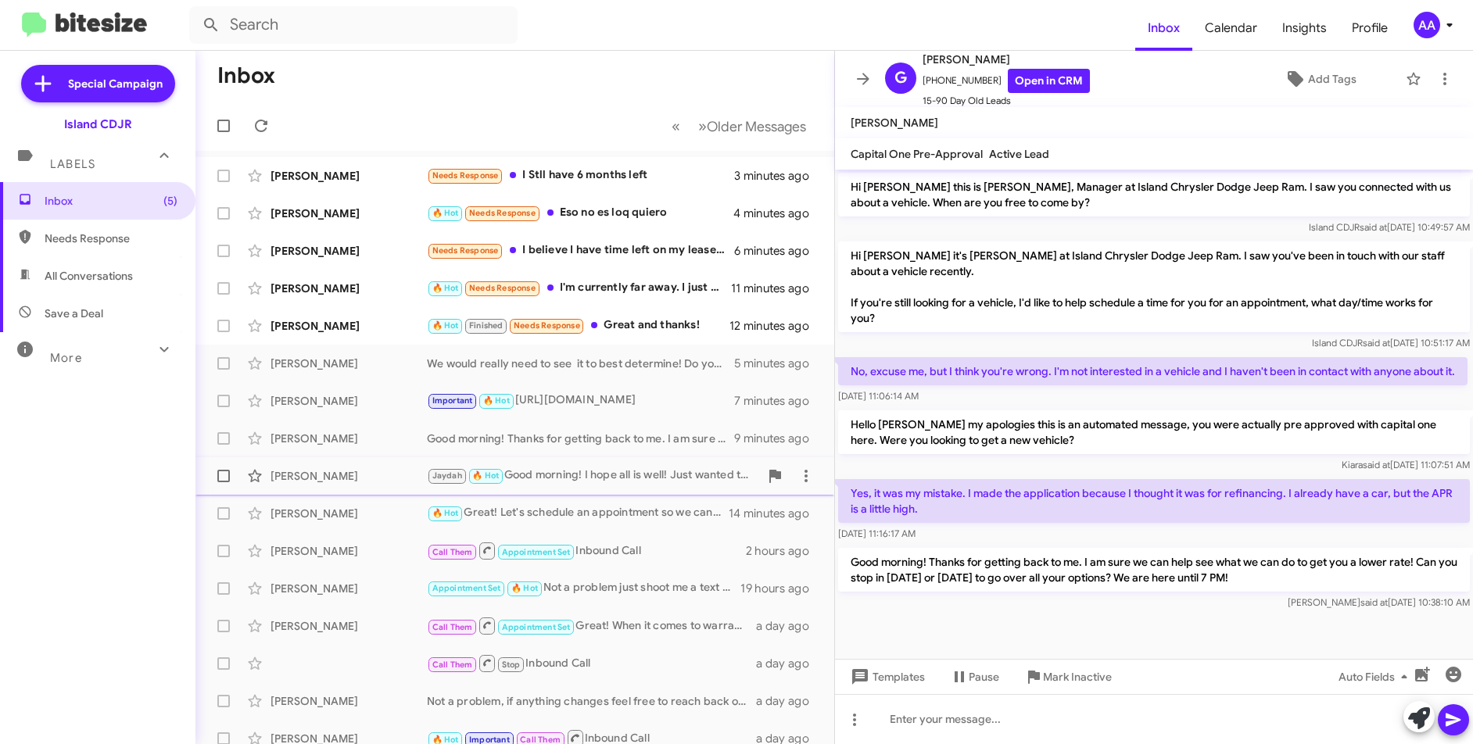
click at [612, 475] on div "[PERSON_NAME] 🔥 Hot Good morning! I hope all is well! Just wanted to check in a…" at bounding box center [593, 476] width 332 height 18
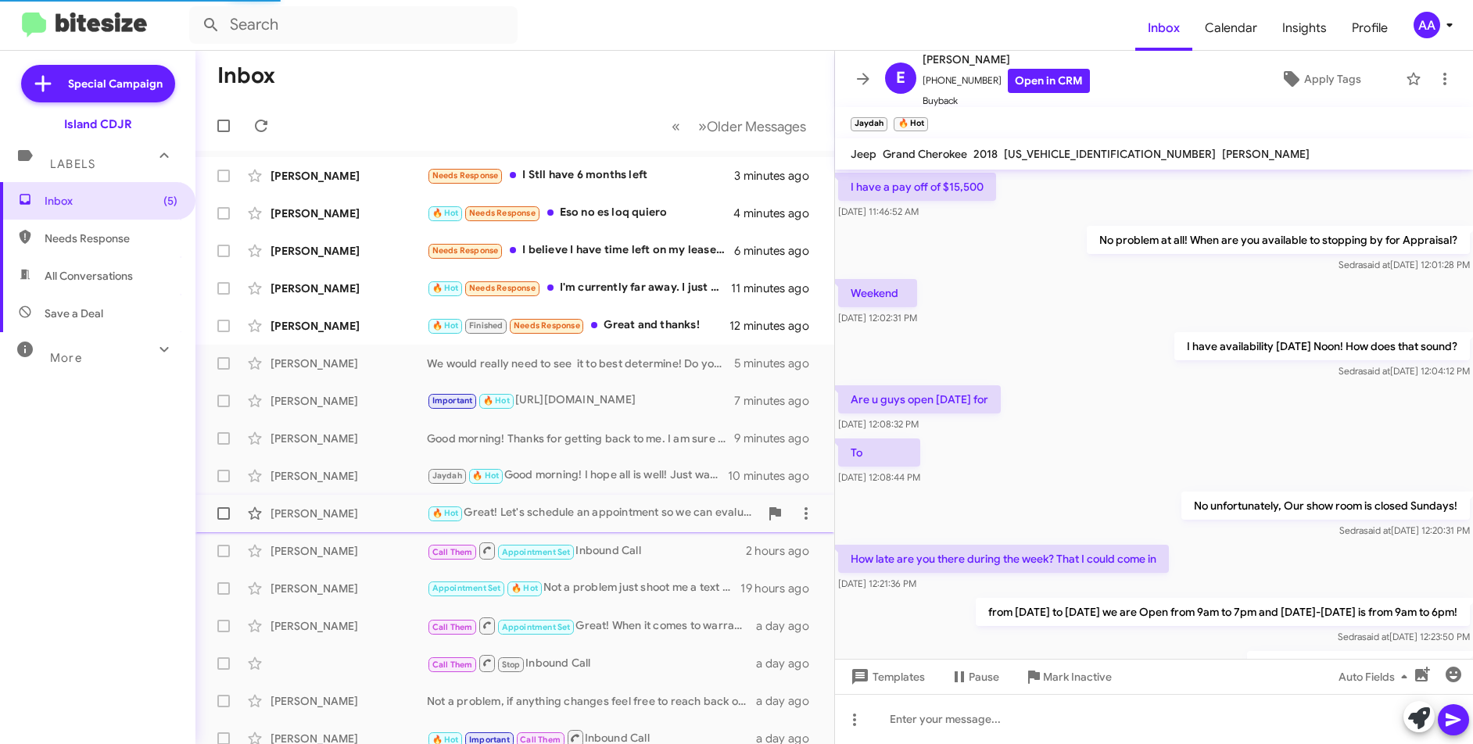
scroll to position [643, 0]
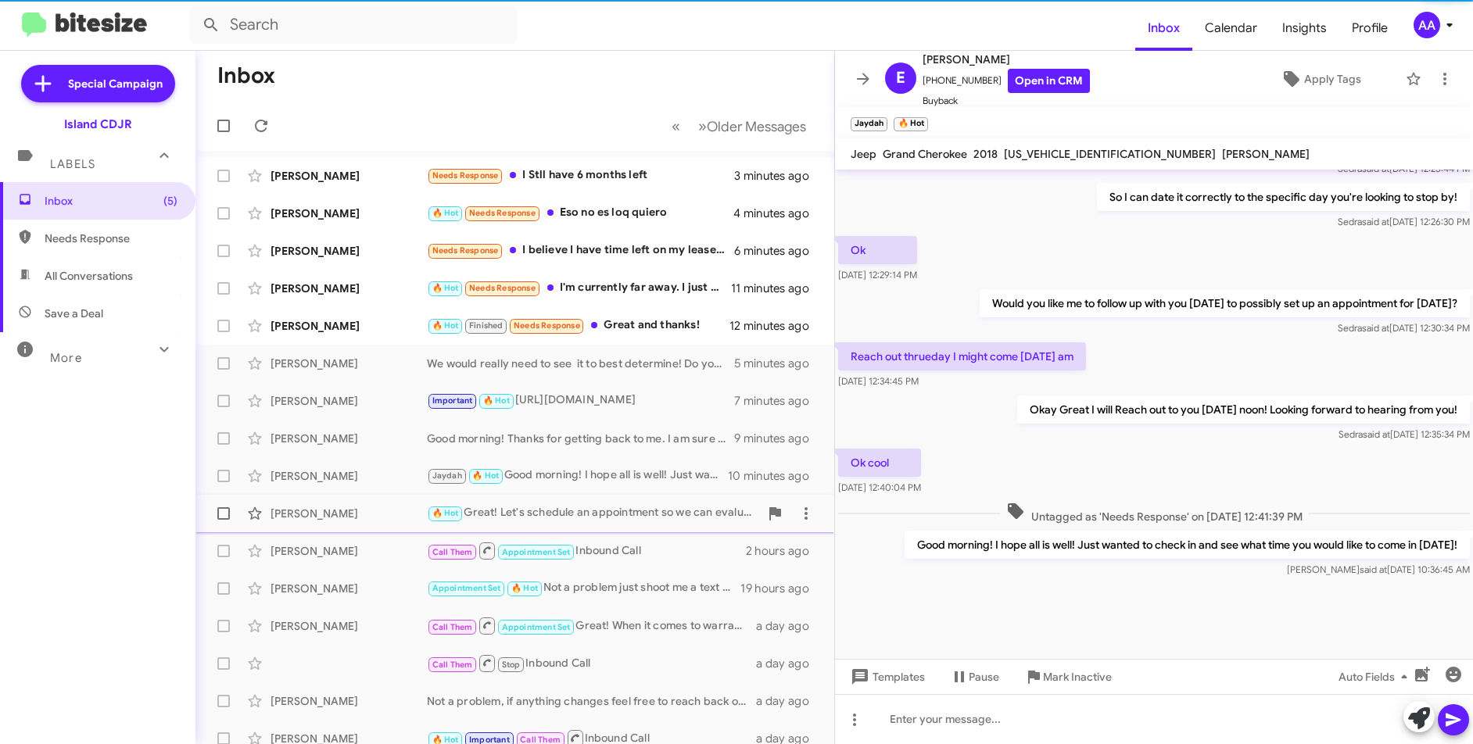
click at [646, 522] on div "🔥 Hot Great! Let's schedule an appointment so we can evaluate your Cherokee and…" at bounding box center [593, 513] width 332 height 18
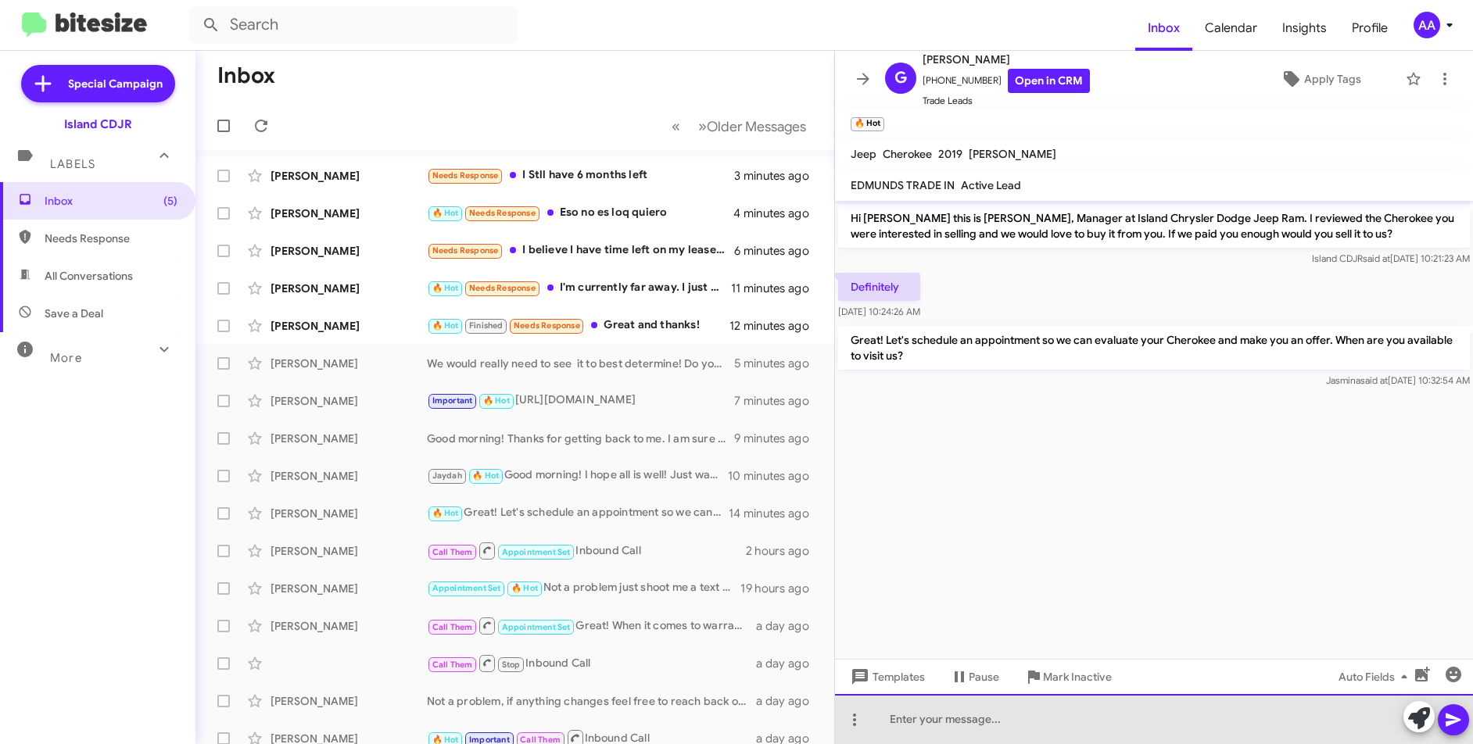
click at [947, 717] on div at bounding box center [1154, 719] width 638 height 50
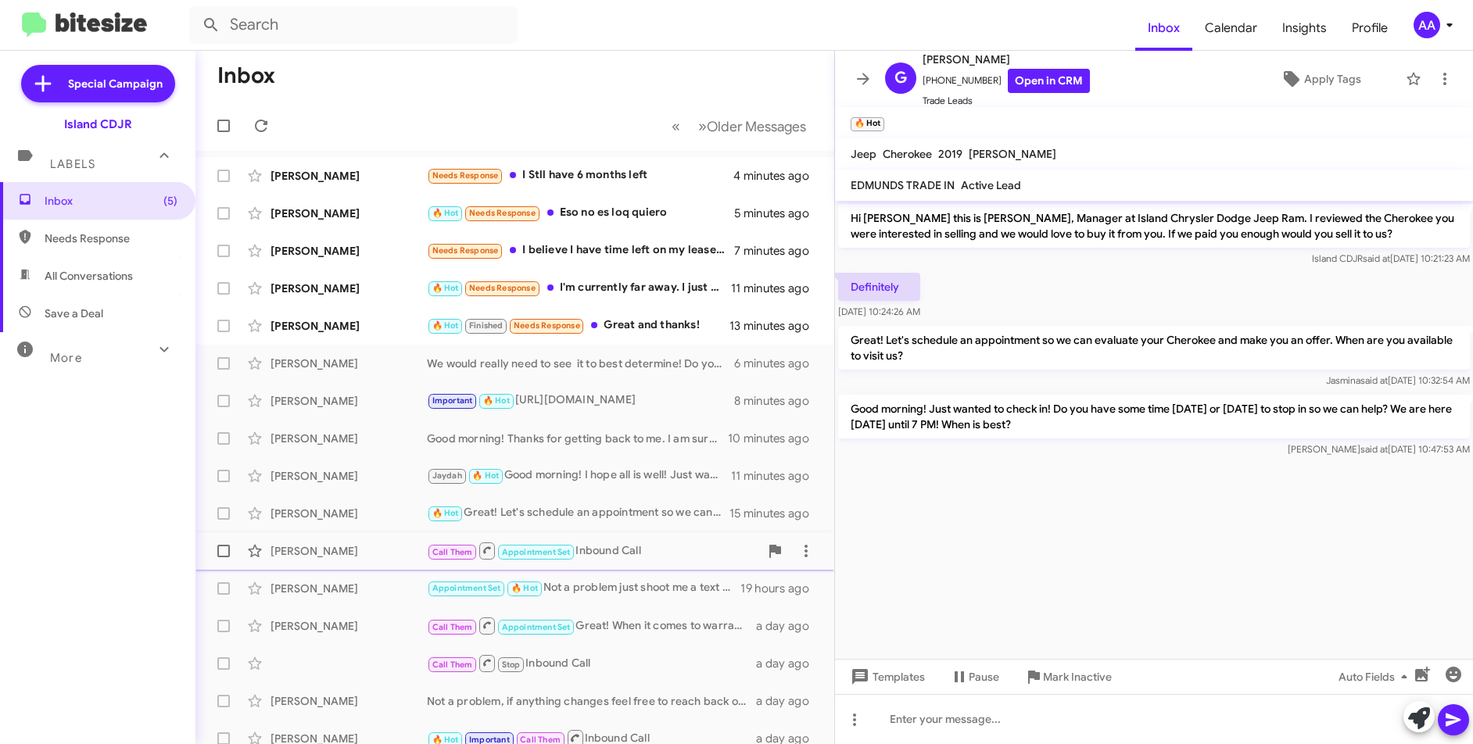
click at [647, 548] on div "Call Them Appointment Set Inbound Call" at bounding box center [593, 551] width 332 height 20
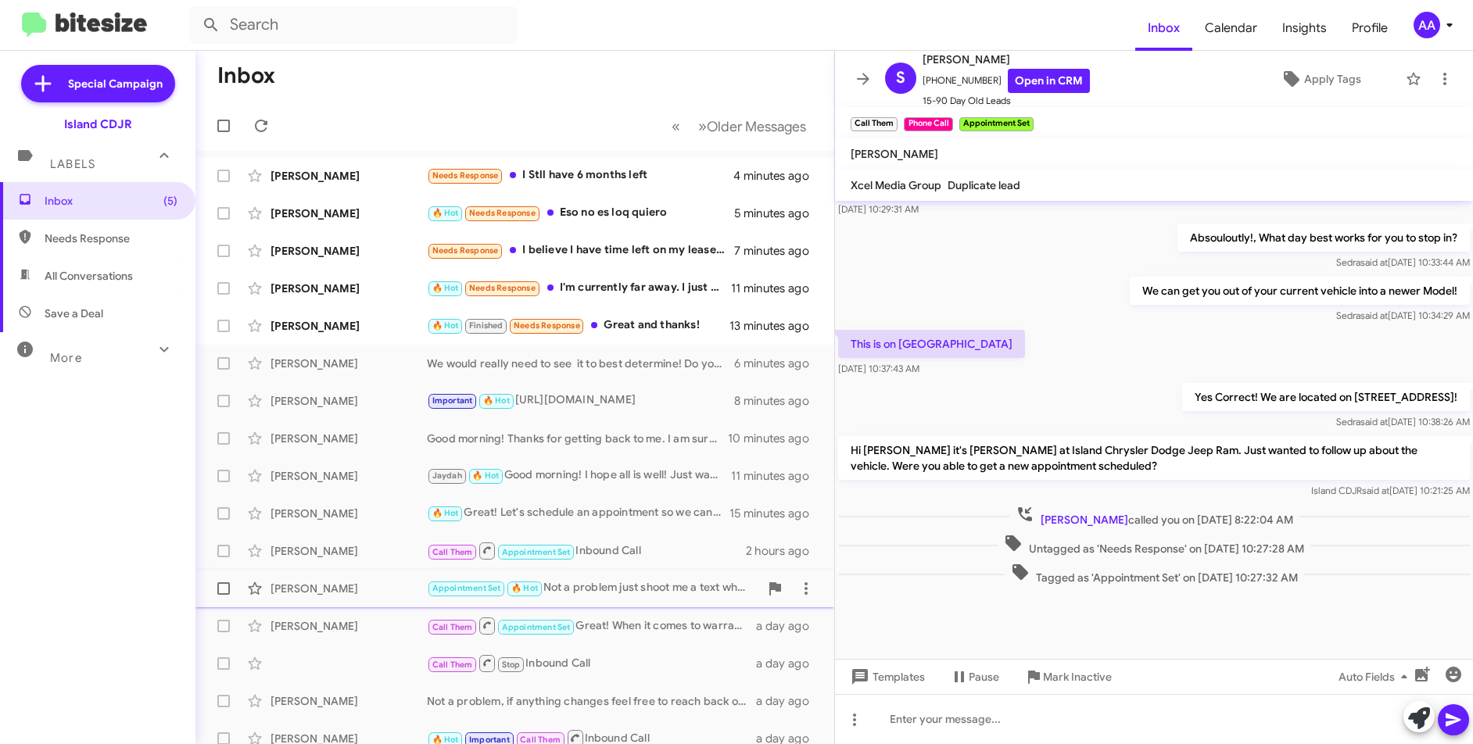
click at [650, 591] on div "Appointment Set 🔥 Hot Not a problem just shoot me a text when you're ready" at bounding box center [593, 588] width 332 height 18
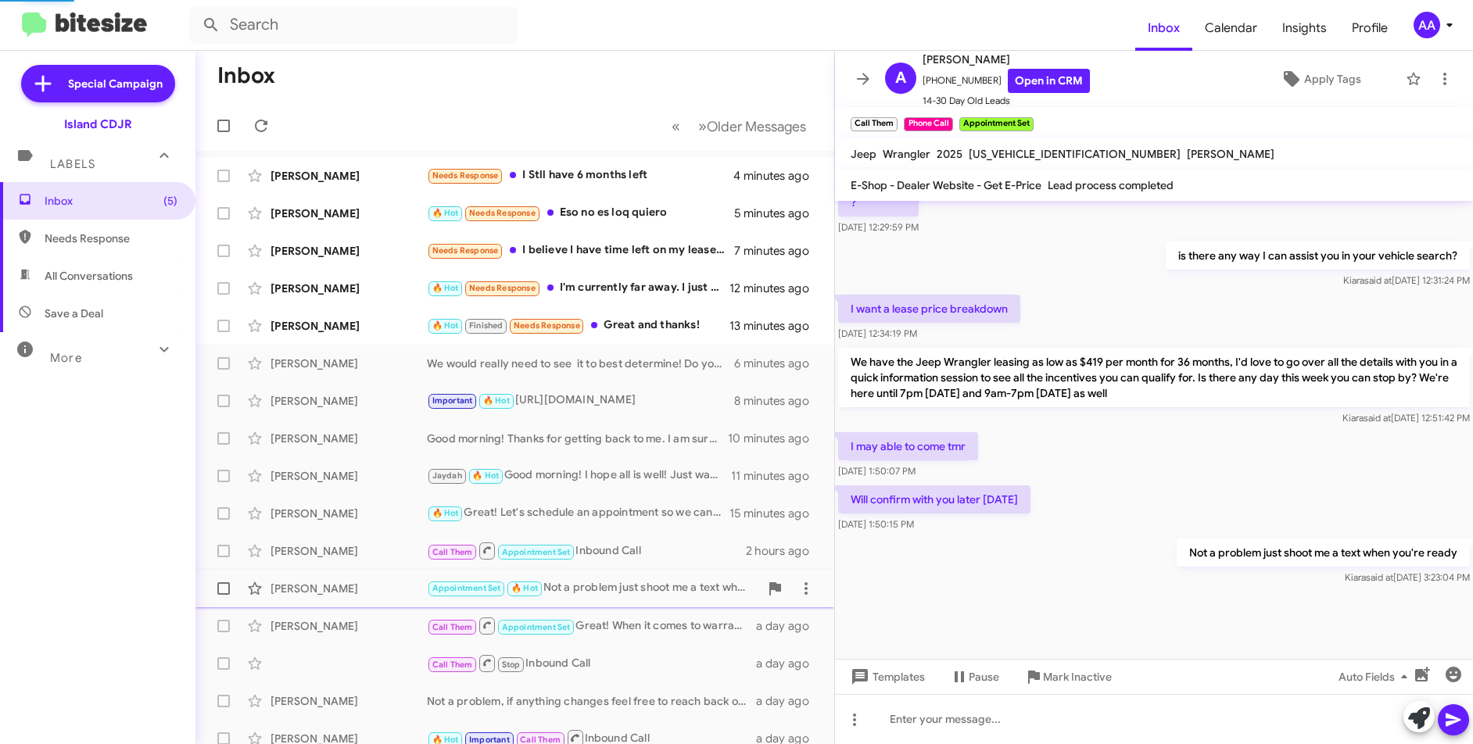
scroll to position [686, 0]
click at [640, 620] on div "Call Them Appointment Set Great! When it comes to warranties on our Vehicle, It…" at bounding box center [593, 626] width 332 height 20
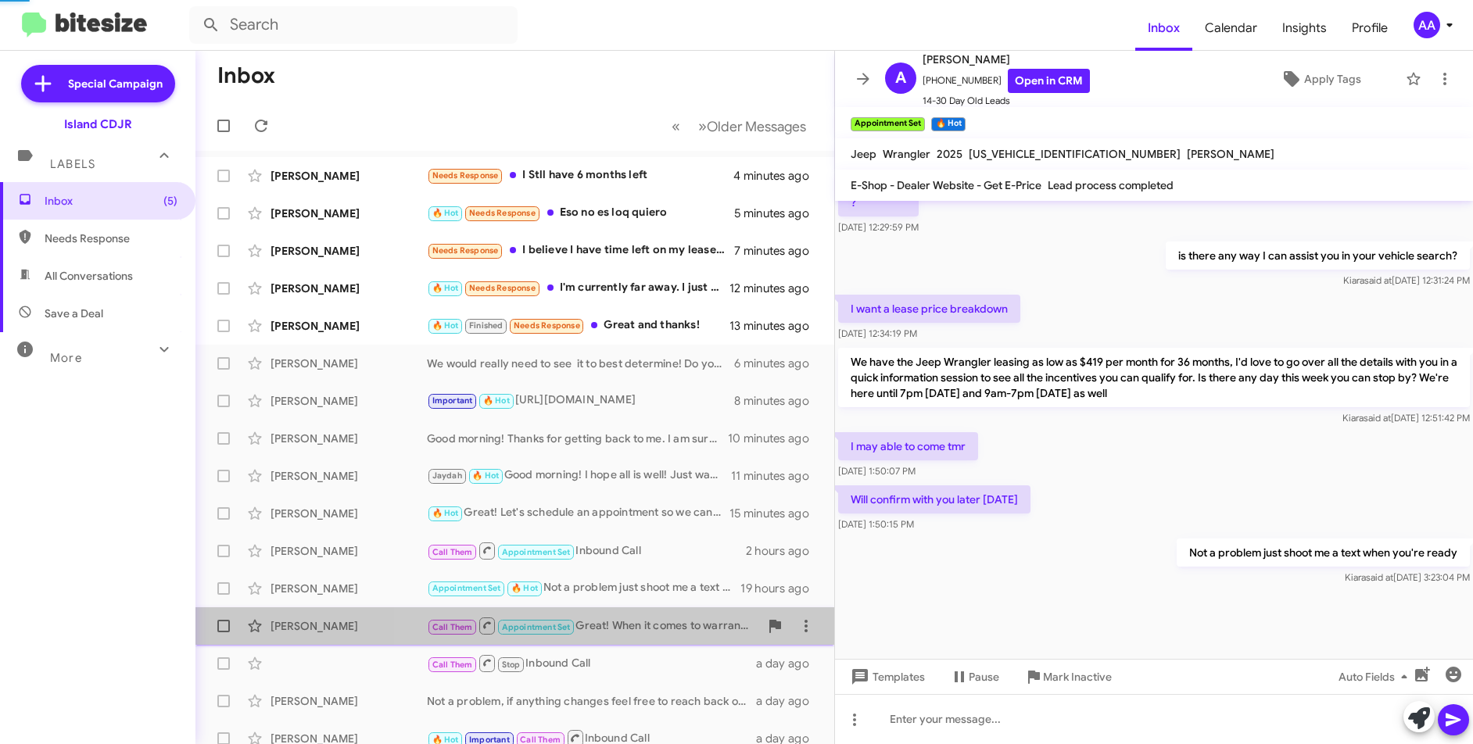
click at [640, 620] on div "Call Them Appointment Set Great! When it comes to warranties on our Vehicle, It…" at bounding box center [593, 626] width 332 height 20
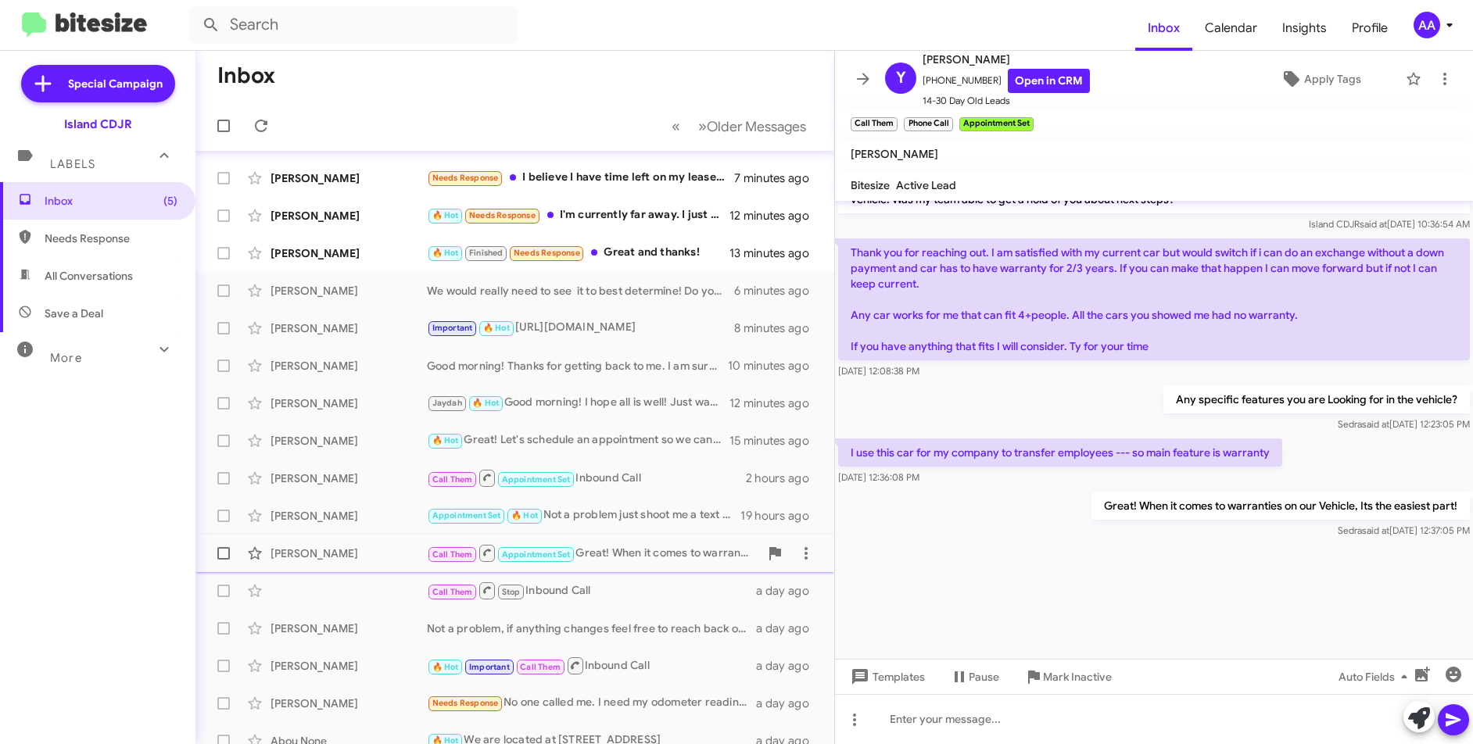
scroll to position [156, 0]
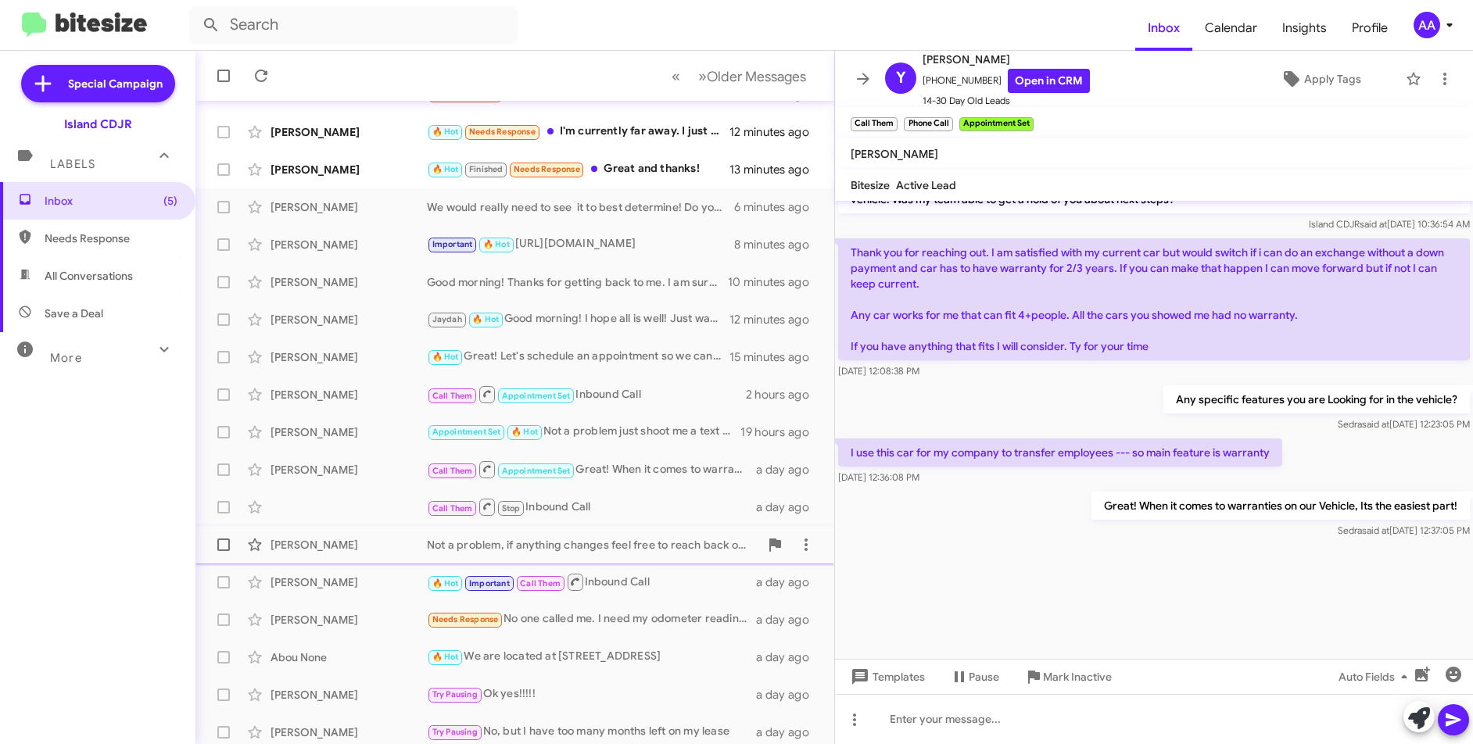
click at [622, 551] on div "Not a problem, if anything changes feel free to reach back out to us! we would …" at bounding box center [593, 545] width 332 height 16
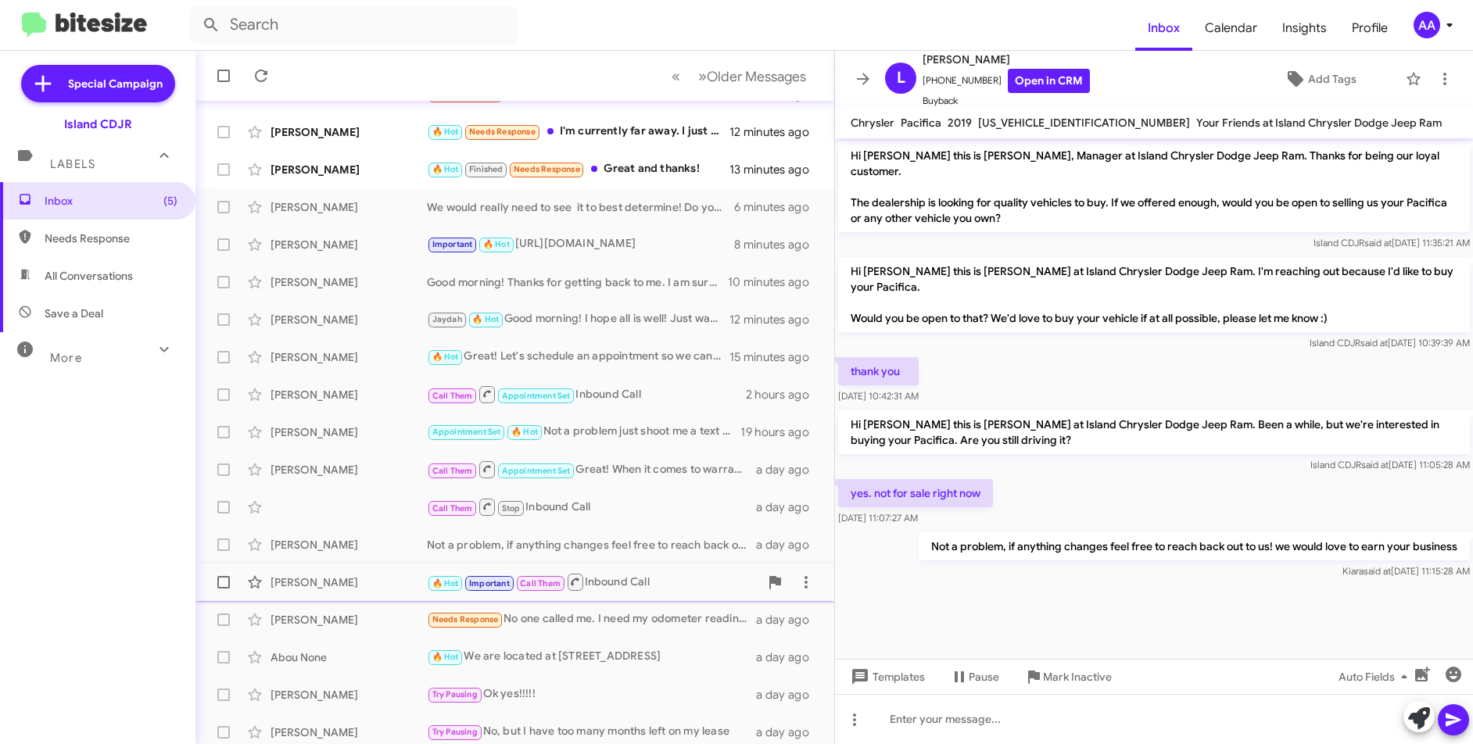
click at [698, 580] on div "🔥 Hot Important Call Them Inbound Call" at bounding box center [593, 582] width 332 height 20
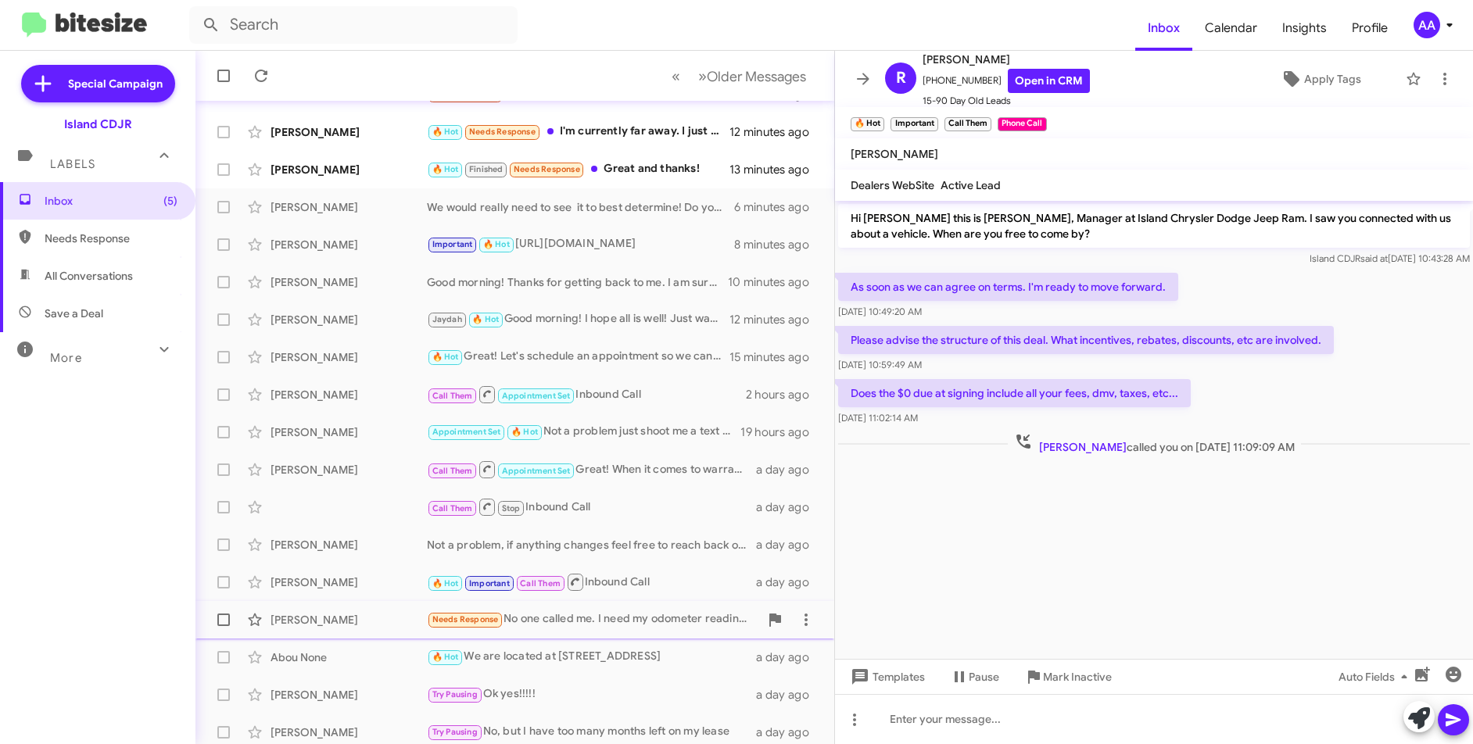
click at [666, 615] on div "Needs Response No one called me. I need my odometer reading 🙏🏼 please" at bounding box center [593, 620] width 332 height 18
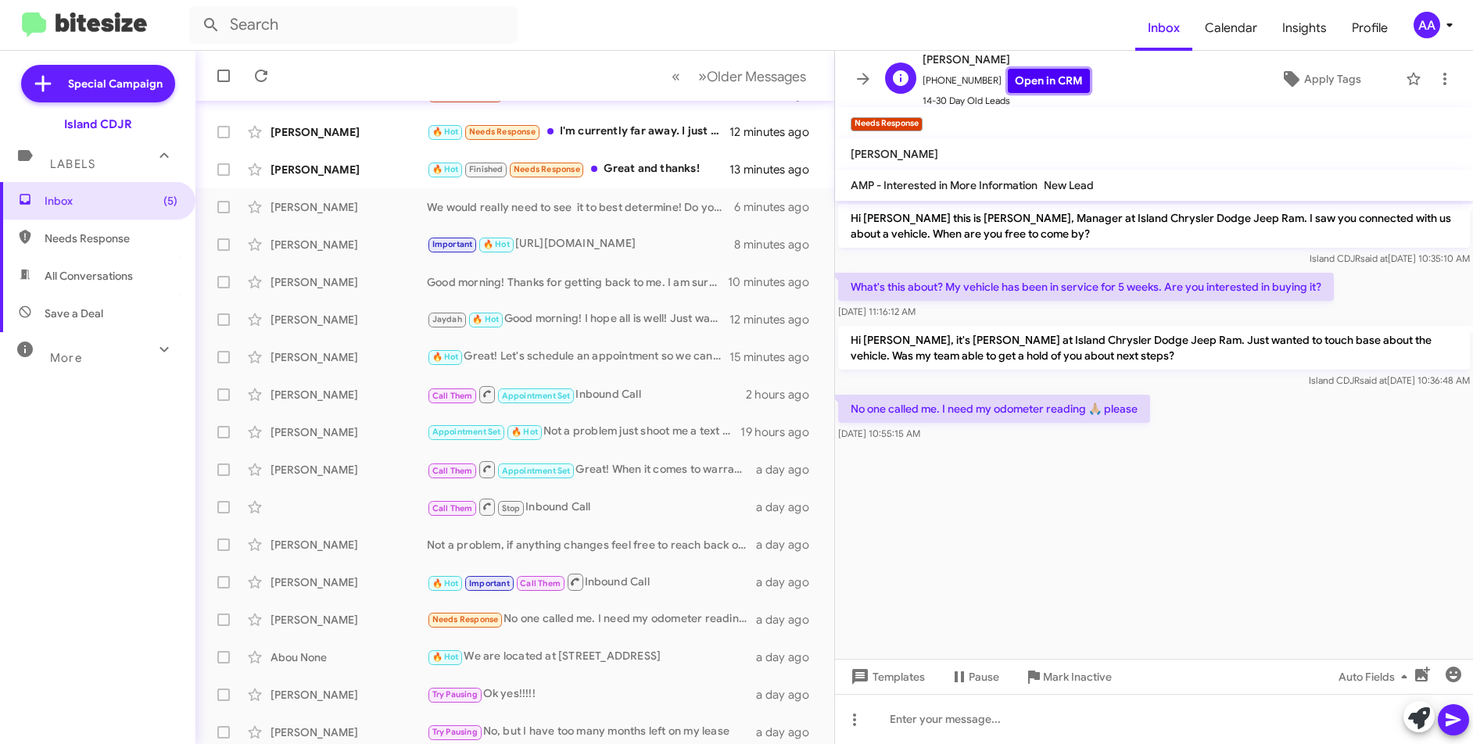
click at [1047, 80] on link "Open in CRM" at bounding box center [1049, 81] width 82 height 24
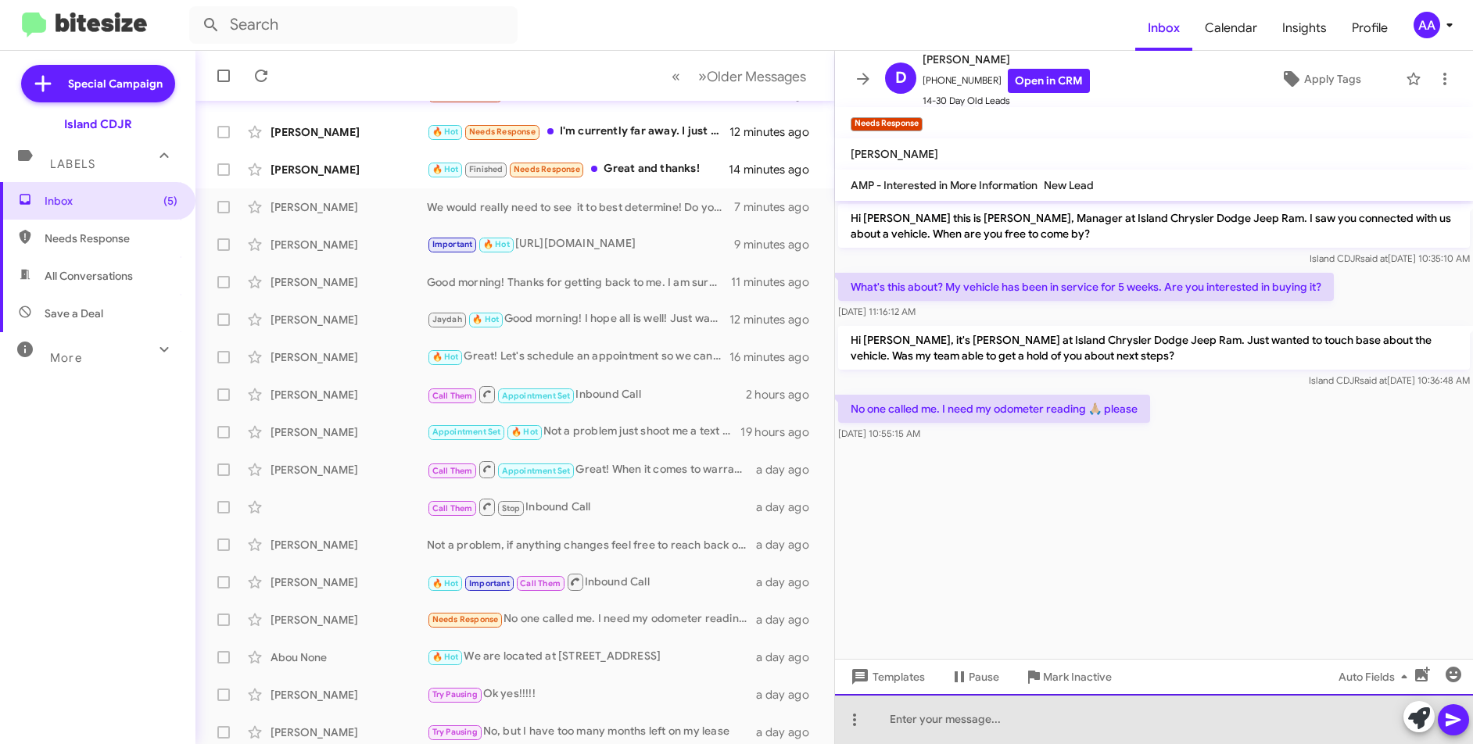
click at [970, 718] on div at bounding box center [1154, 719] width 638 height 50
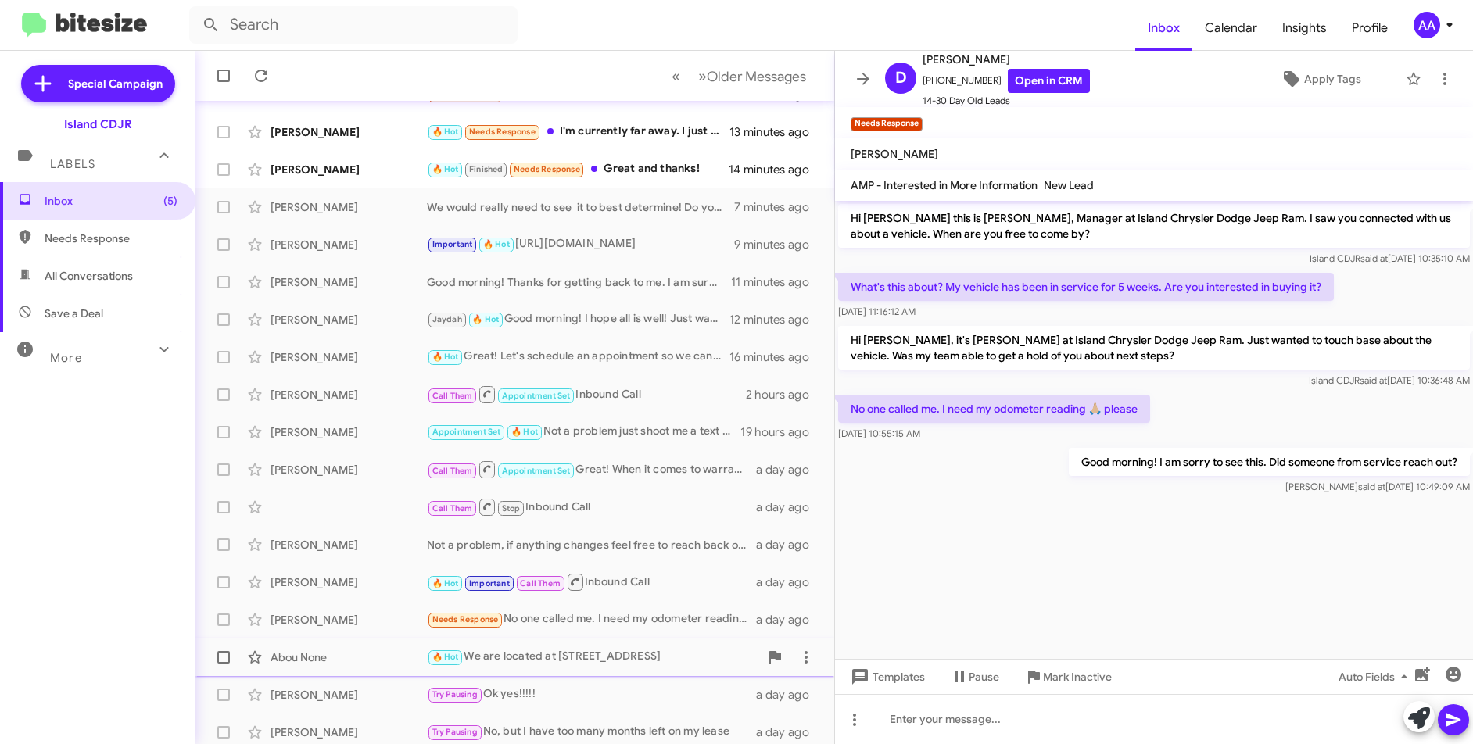
click at [572, 655] on div "🔥 Hot We are located at [STREET_ADDRESS]" at bounding box center [593, 657] width 332 height 18
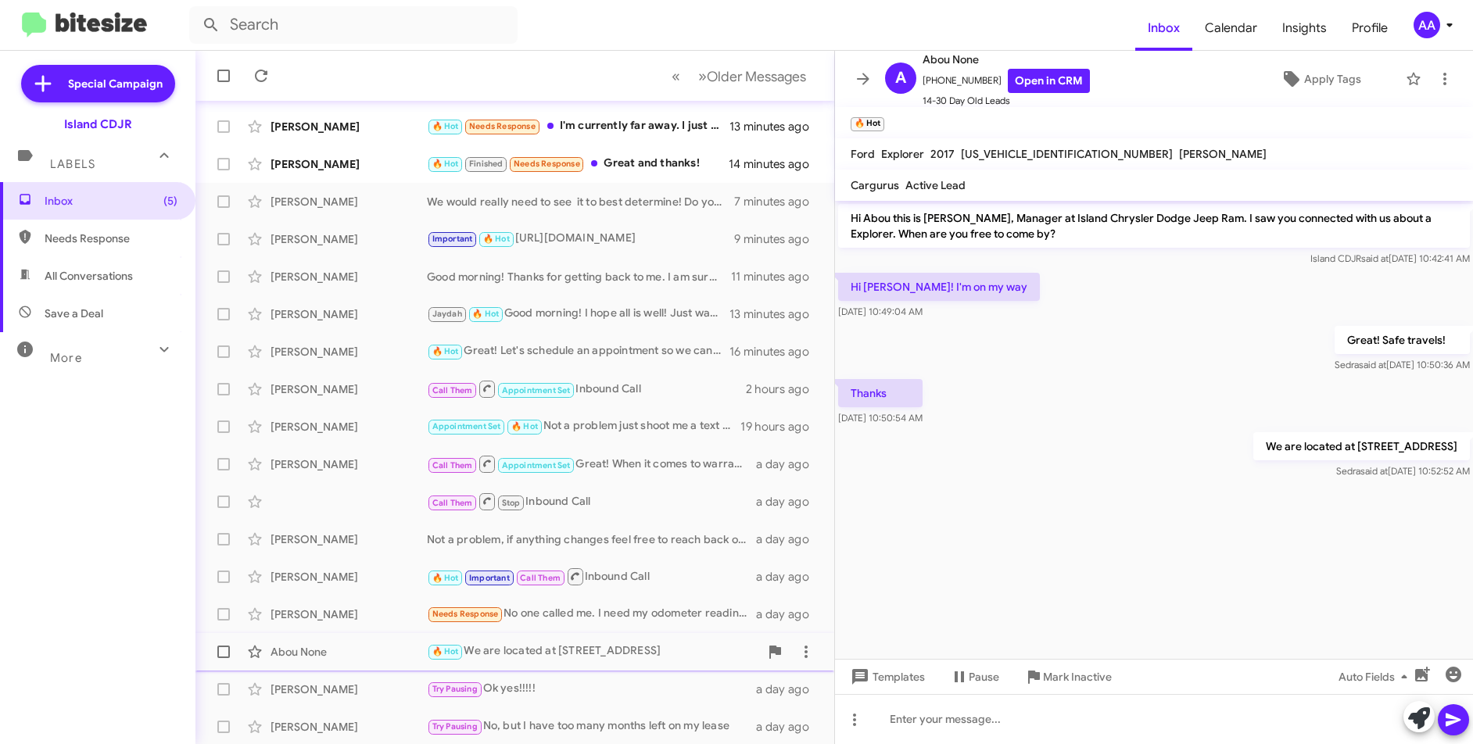
scroll to position [163, 0]
click at [561, 684] on div "Try Pausing Ok yes!!!!!" at bounding box center [593, 688] width 332 height 18
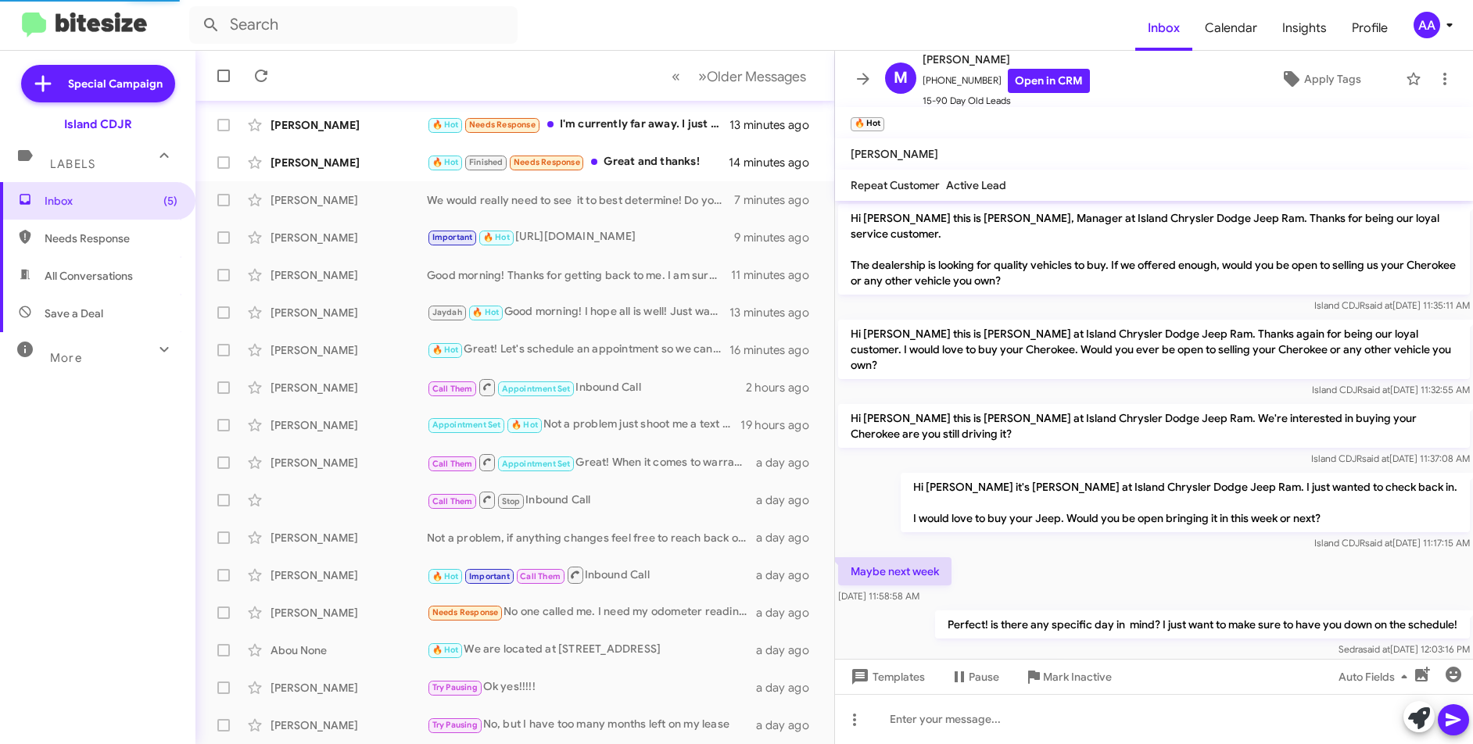
scroll to position [513, 0]
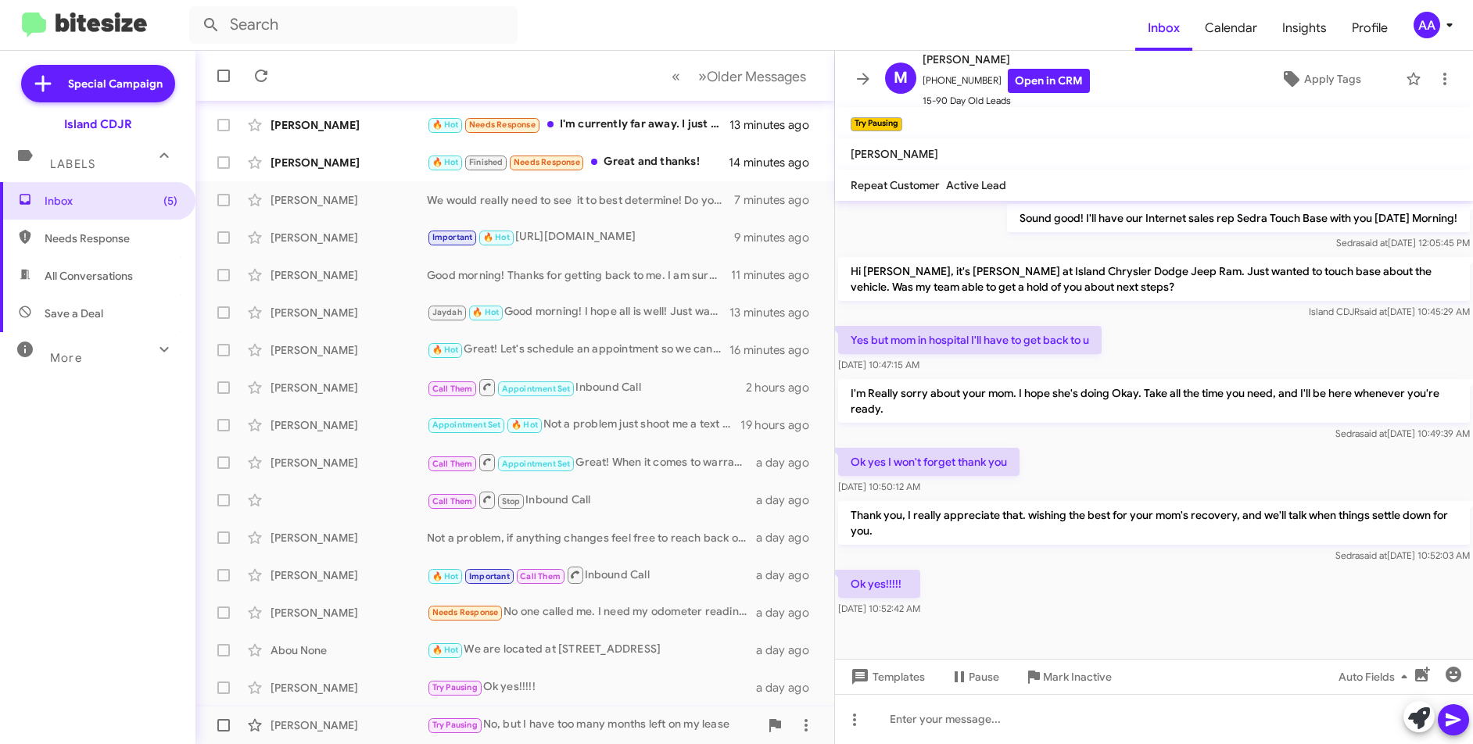
click at [607, 725] on div "Try Pausing No, but I have too many months left on my lease" at bounding box center [593, 725] width 332 height 18
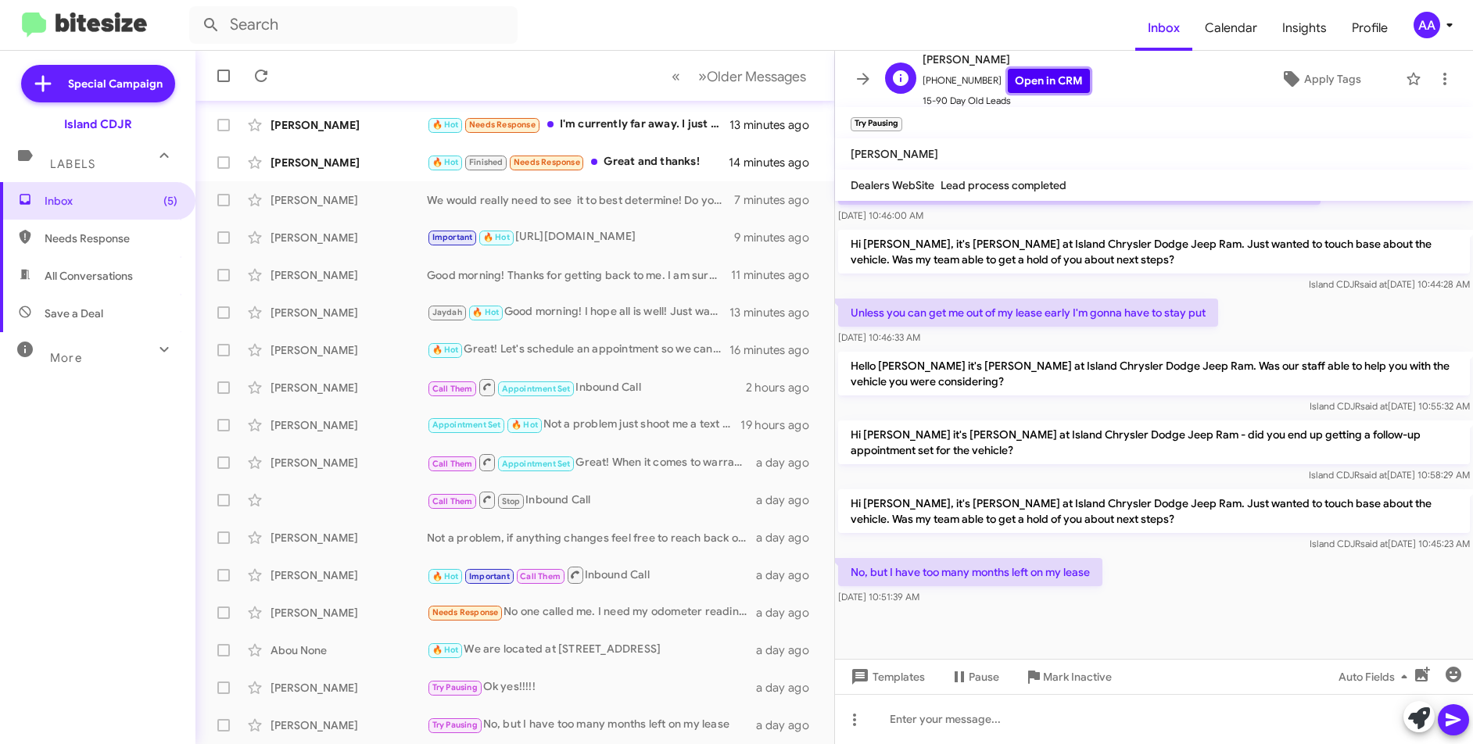
click at [1048, 88] on link "Open in CRM" at bounding box center [1049, 81] width 82 height 24
click at [951, 729] on div at bounding box center [1154, 719] width 638 height 50
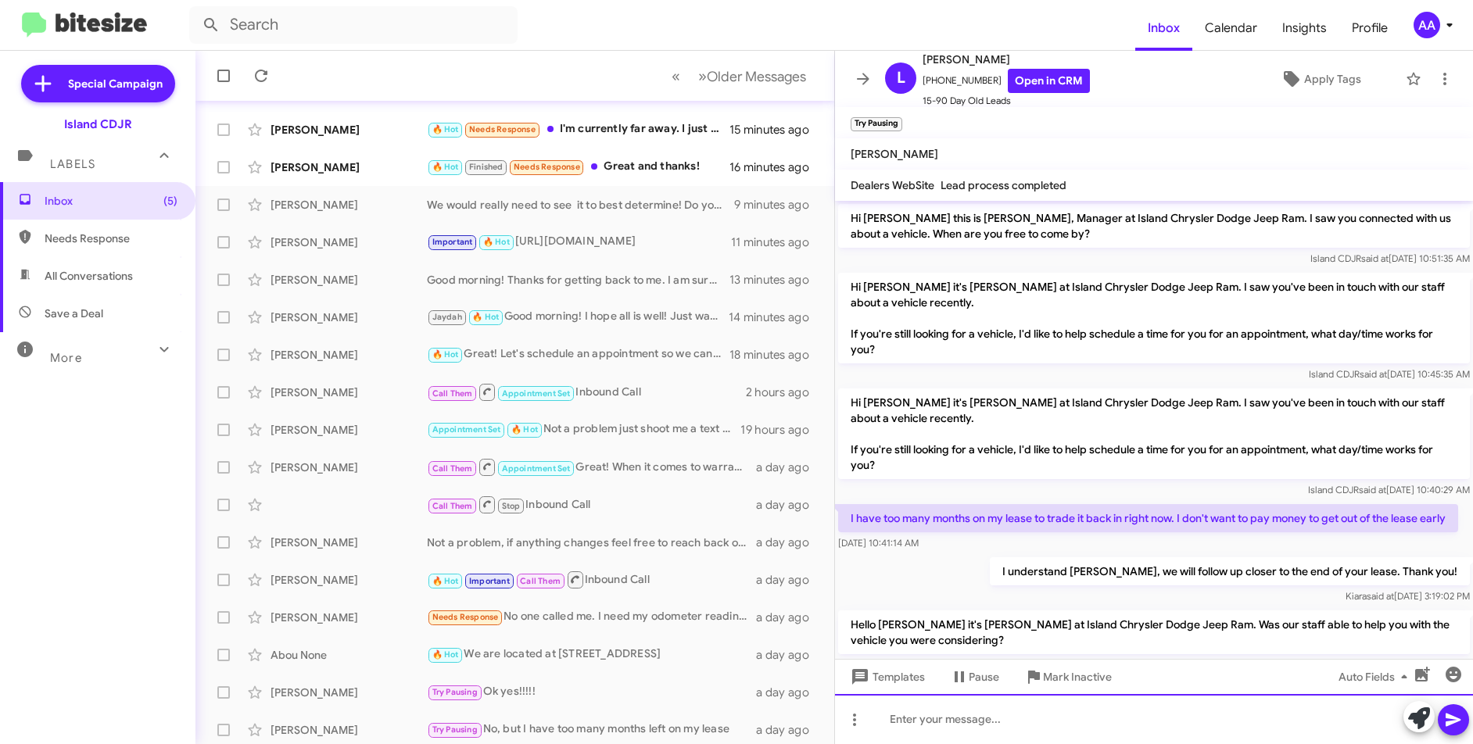
scroll to position [163, 0]
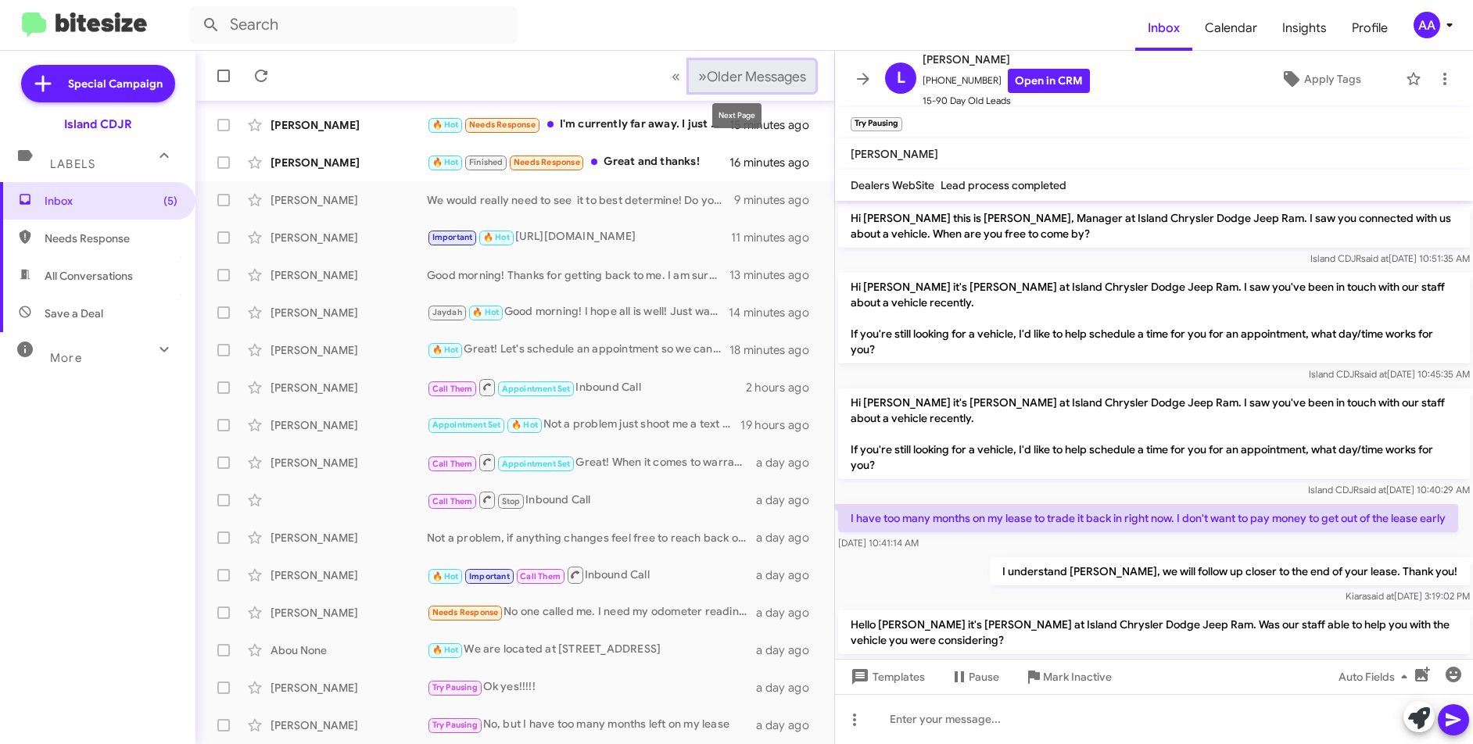
click at [707, 78] on span "Older Messages" at bounding box center [756, 76] width 99 height 17
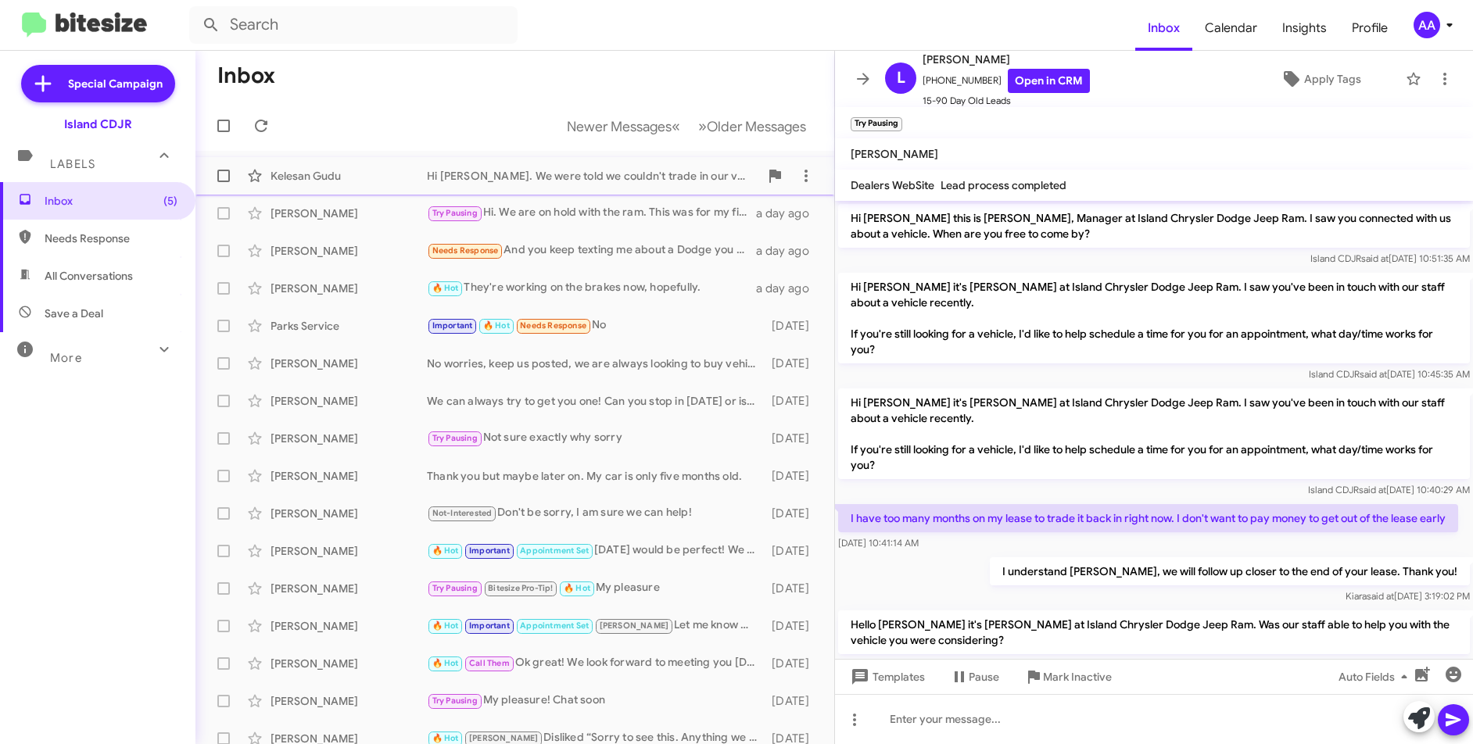
click at [568, 172] on div "Hi [PERSON_NAME]. We were told we couldn't trade in our vehicle" at bounding box center [593, 176] width 332 height 16
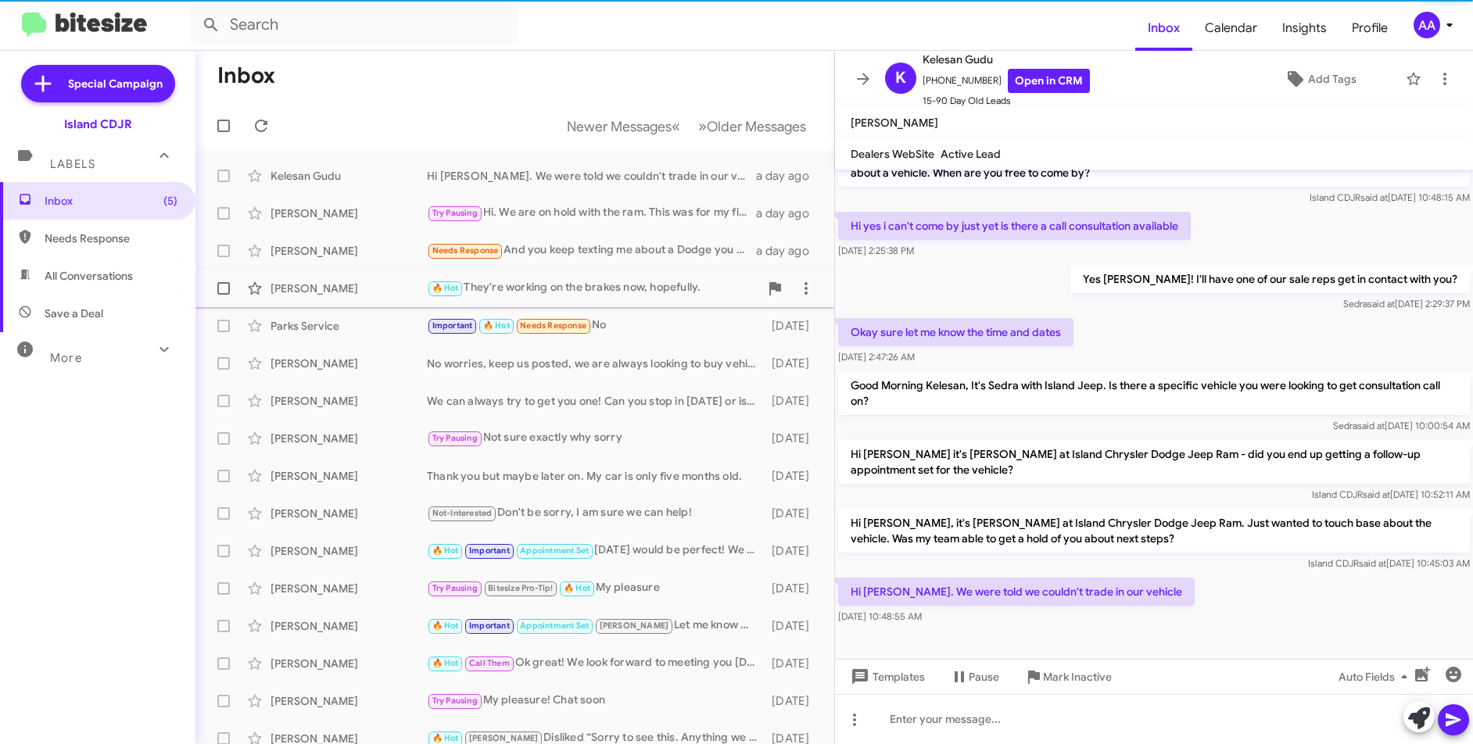
scroll to position [30, 0]
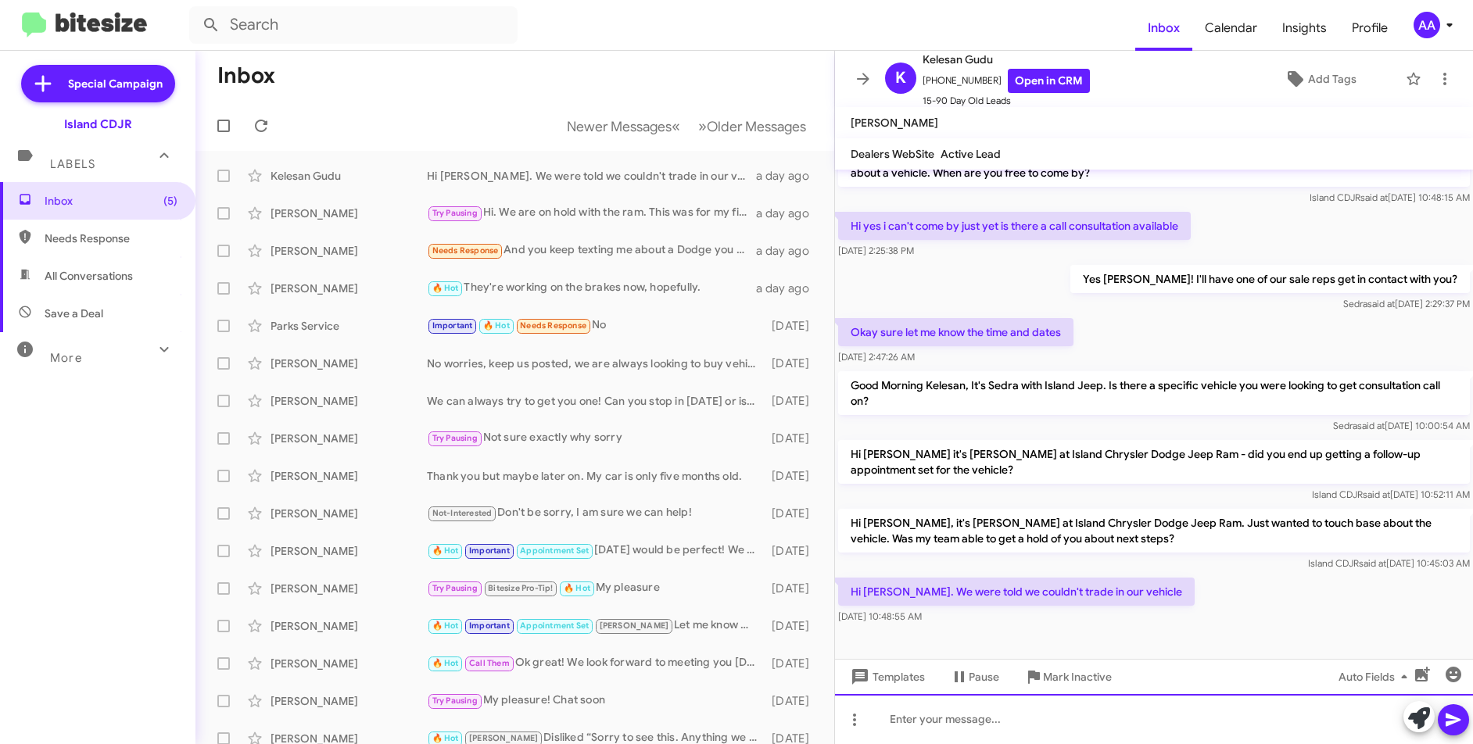
click at [1033, 715] on div at bounding box center [1154, 719] width 638 height 50
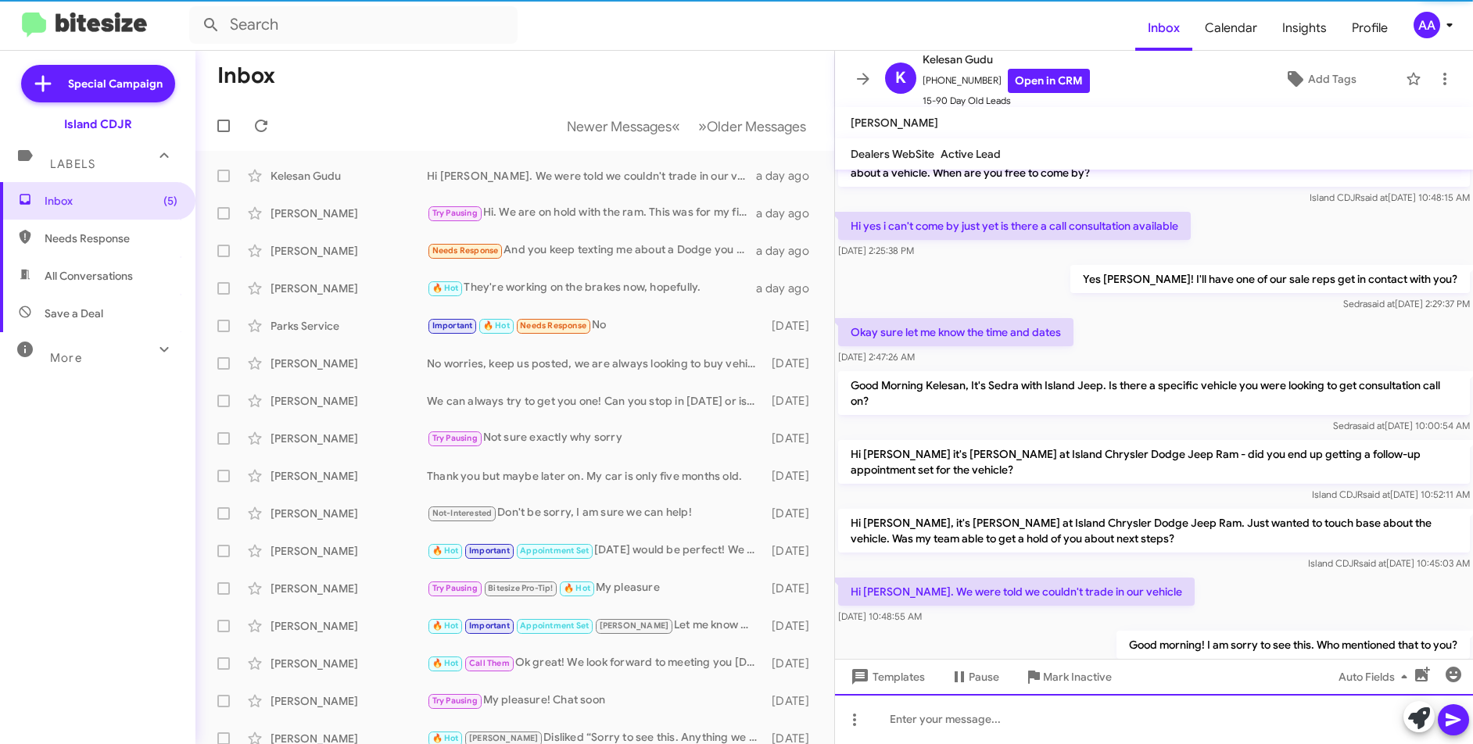
scroll to position [87, 0]
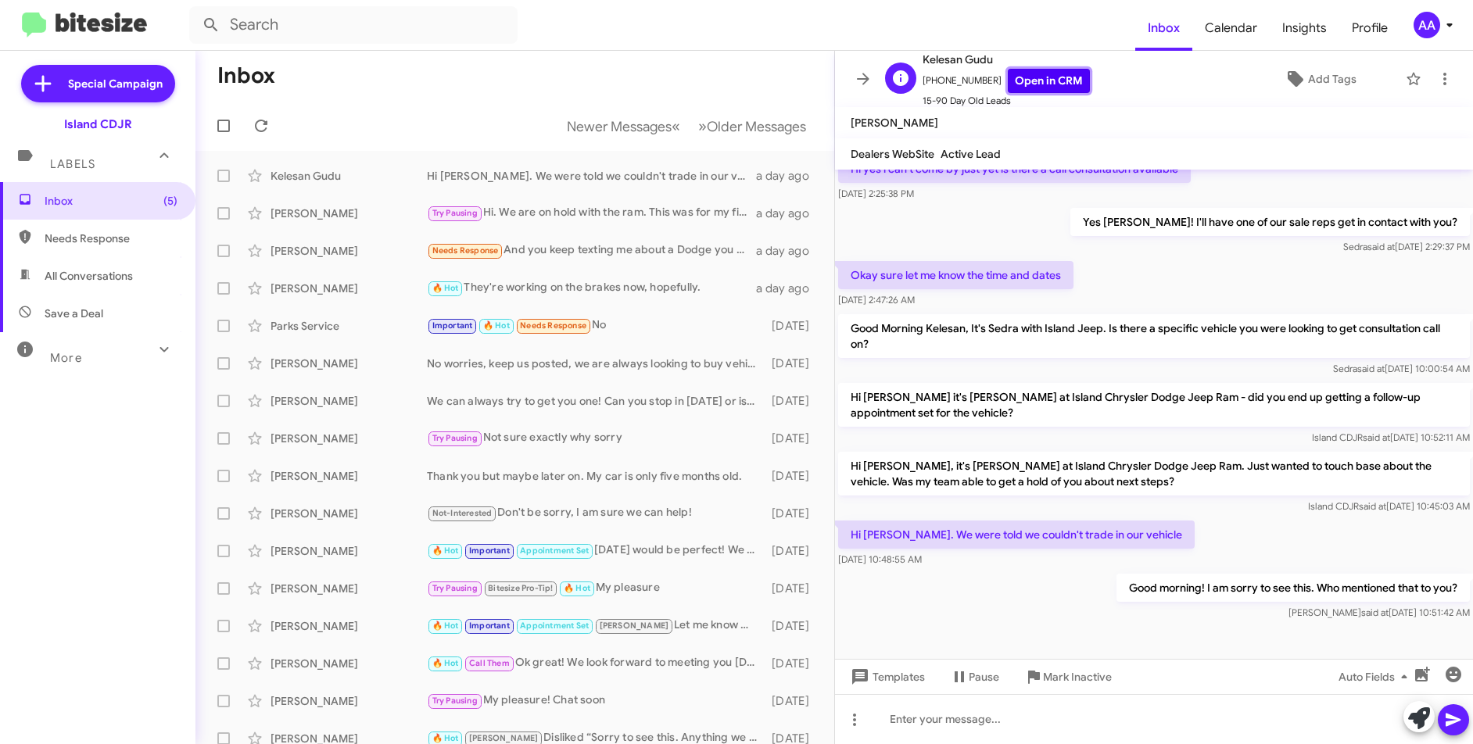
click at [1027, 85] on link "Open in CRM" at bounding box center [1049, 81] width 82 height 24
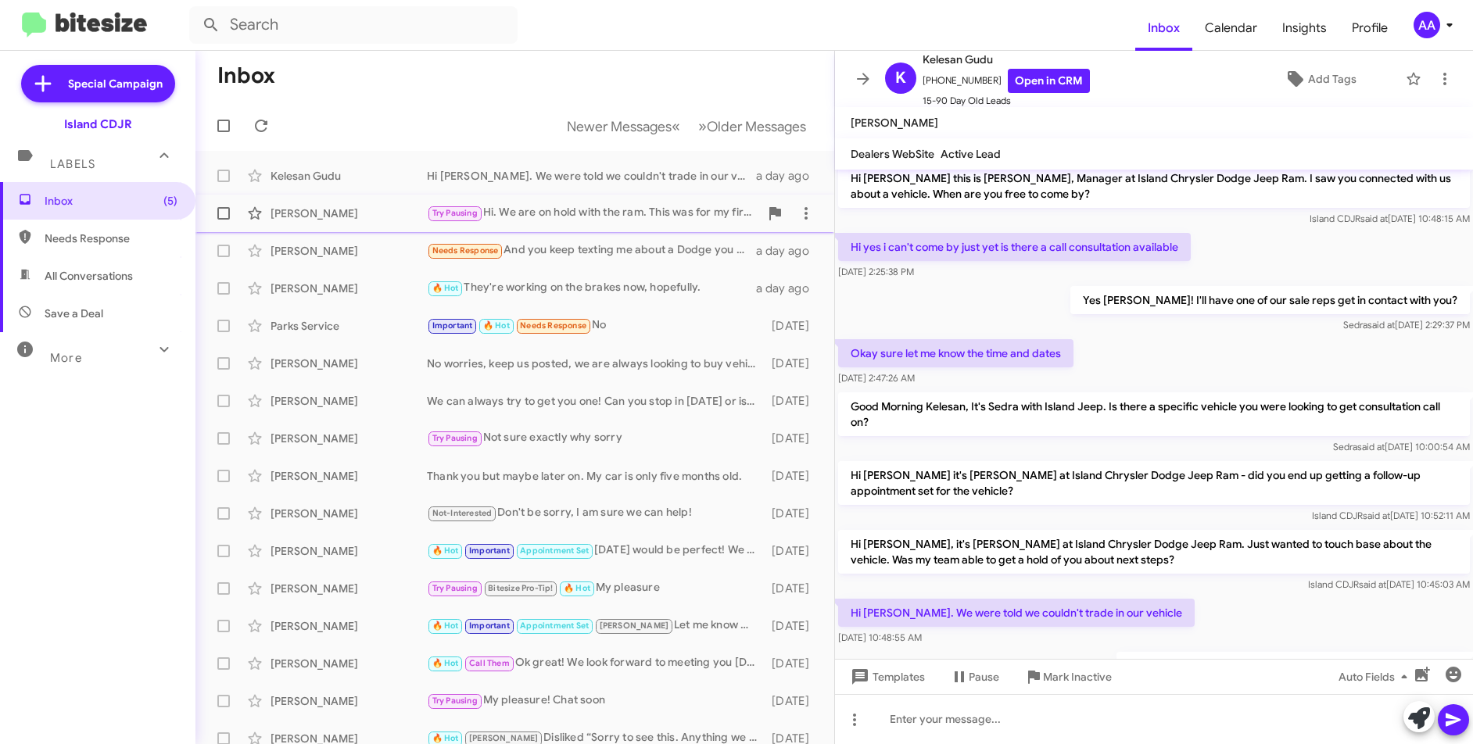
click at [595, 218] on div "Try Pausing Hi. We are on hold with the ram. This was for my fire dept and we h…" at bounding box center [593, 213] width 332 height 18
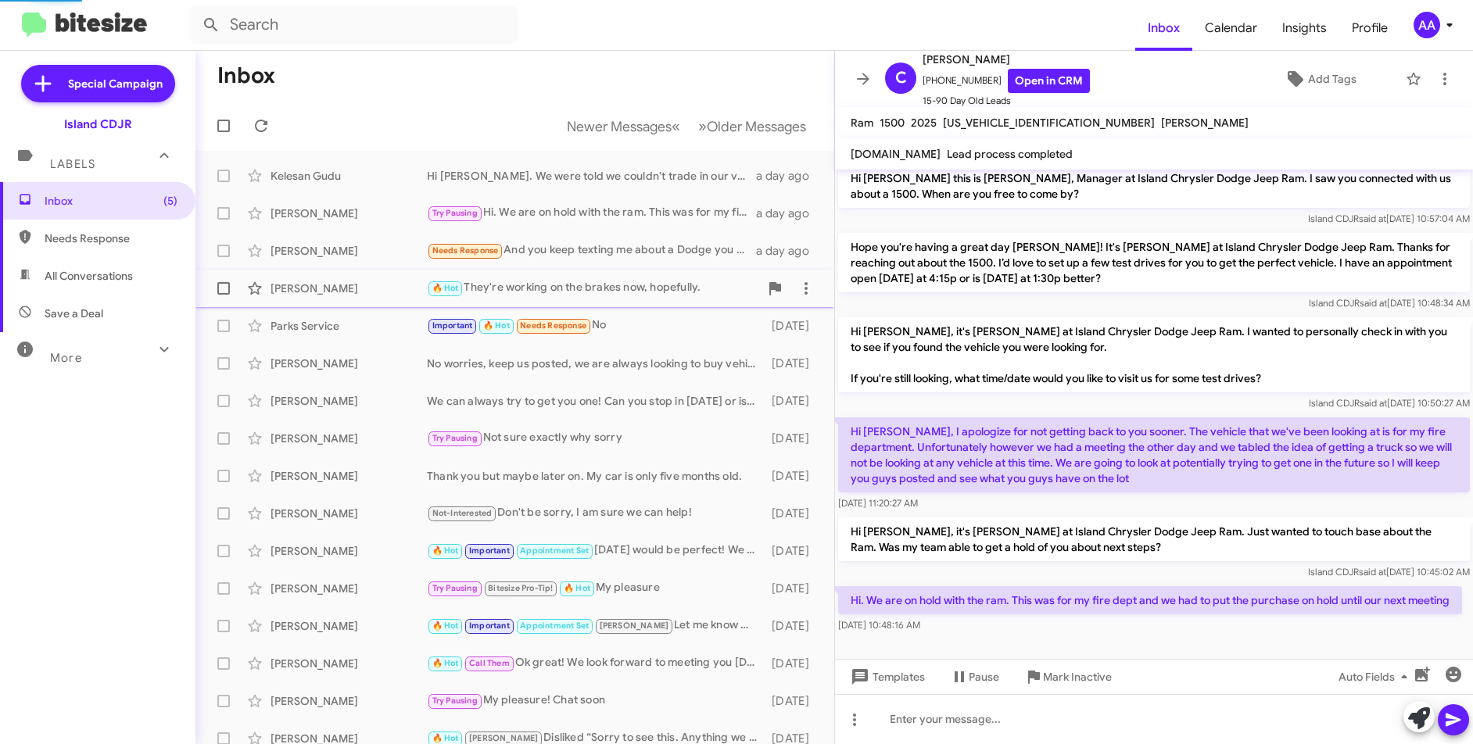
scroll to position [25, 0]
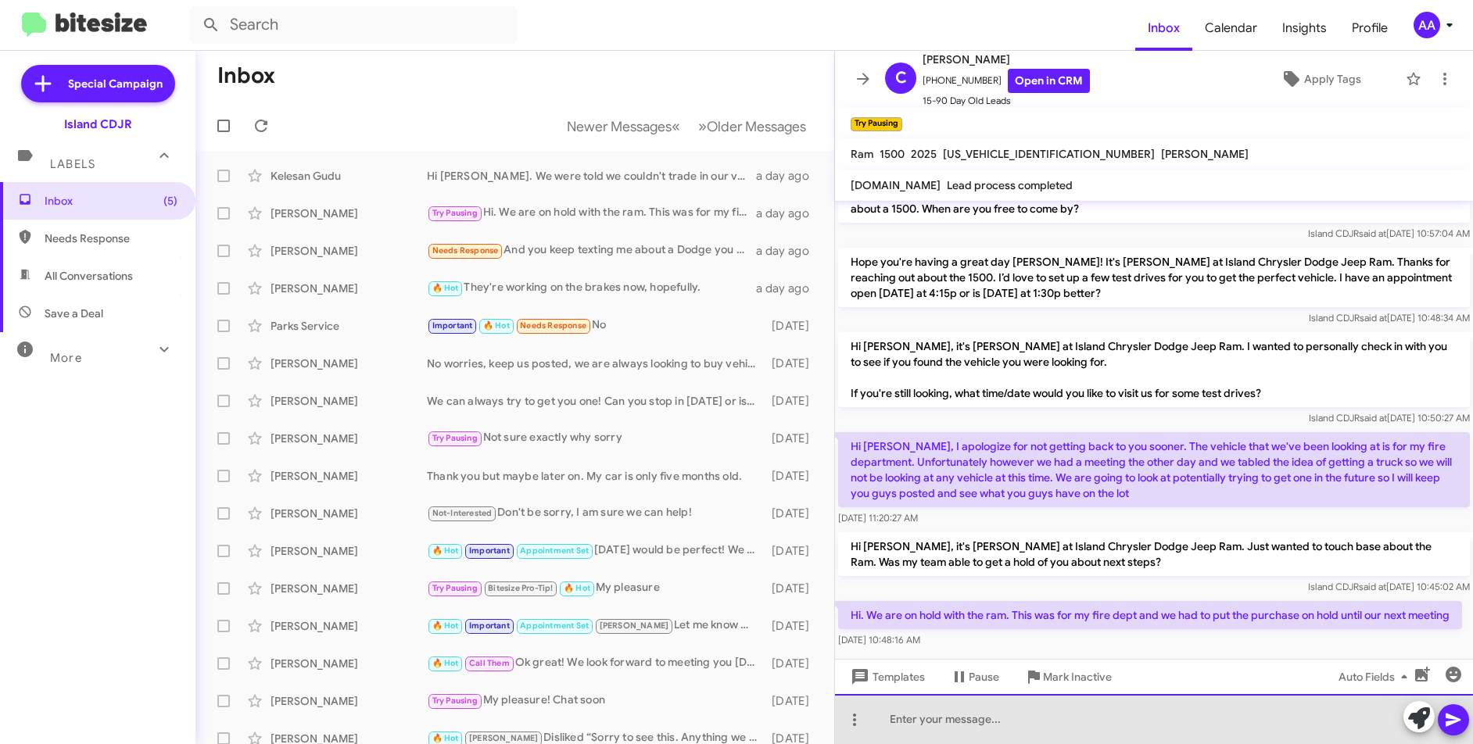
click at [1033, 724] on div at bounding box center [1154, 719] width 638 height 50
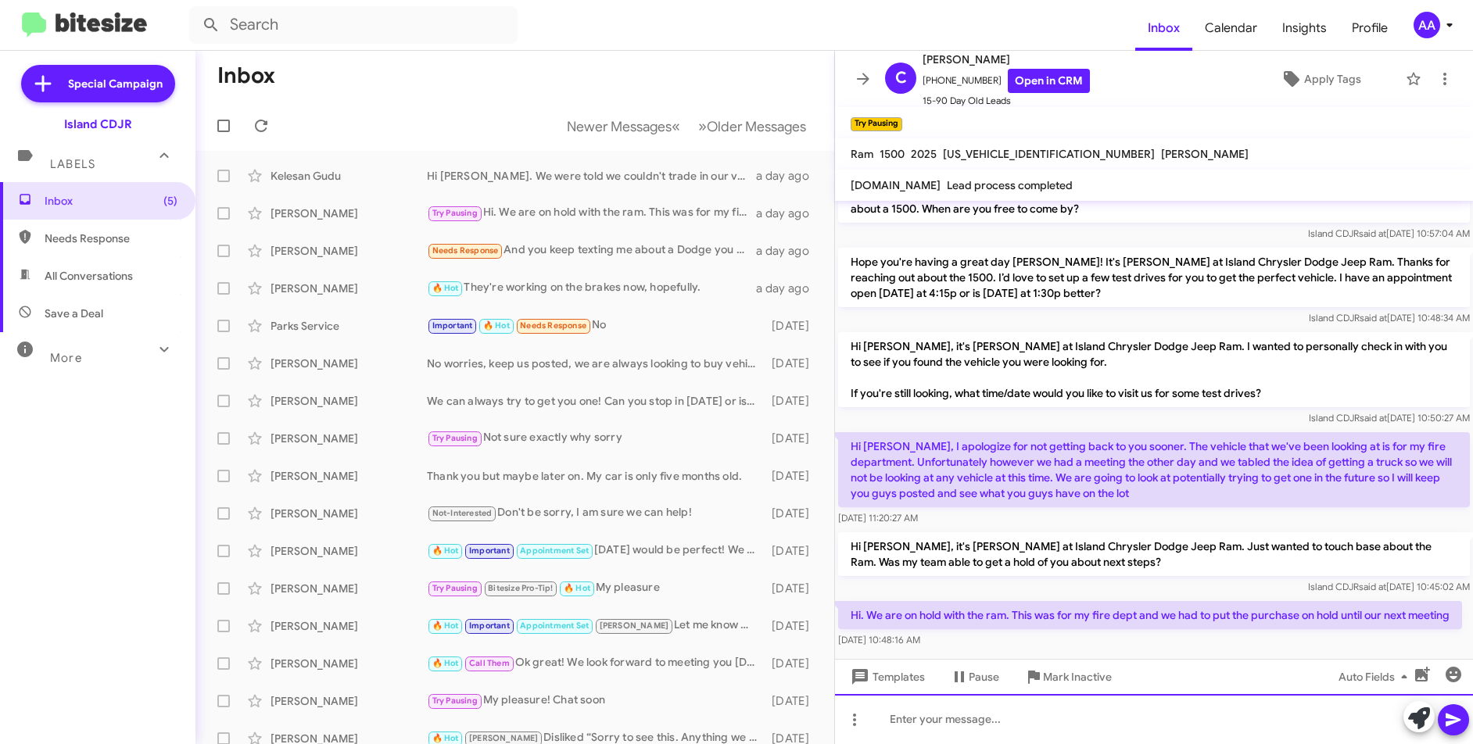
click at [1032, 724] on div at bounding box center [1154, 719] width 638 height 50
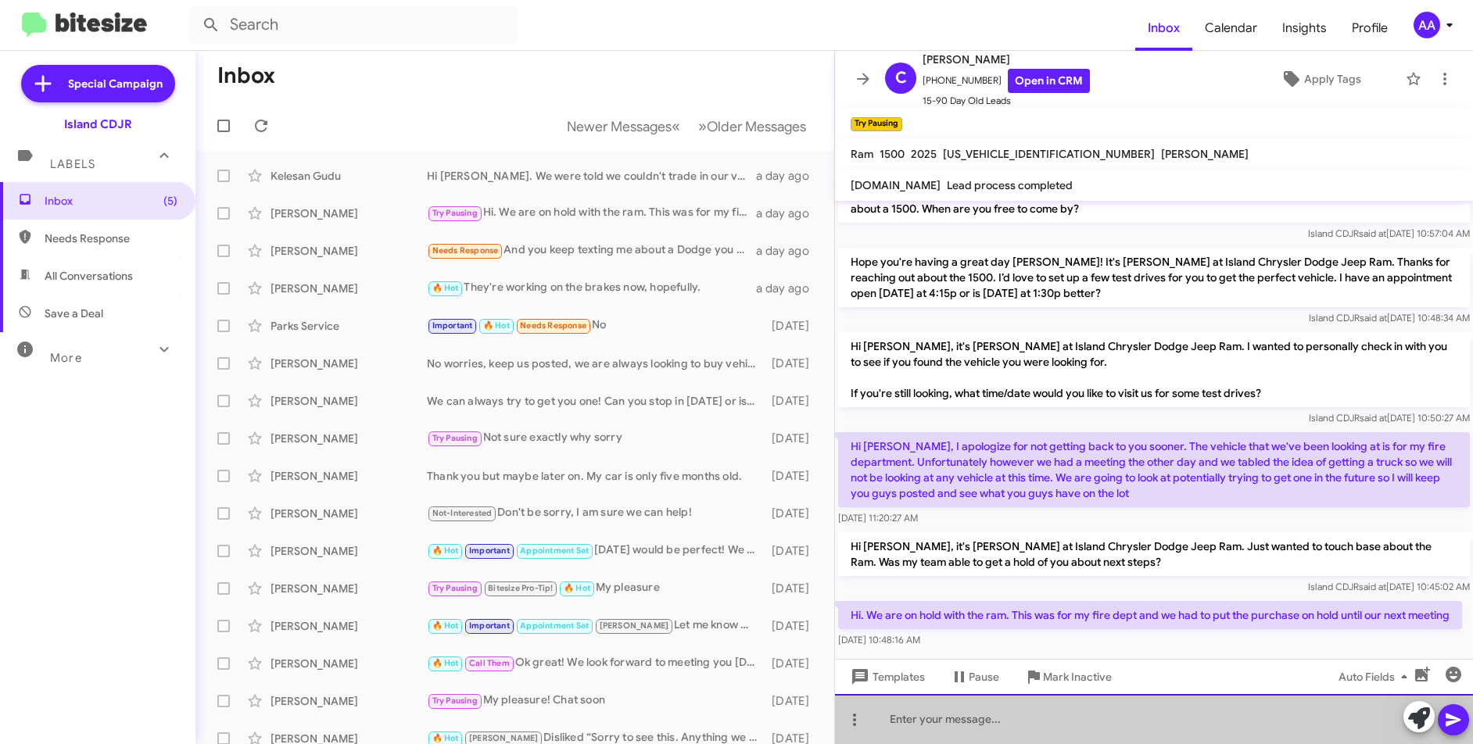
click at [1030, 724] on div at bounding box center [1154, 719] width 638 height 50
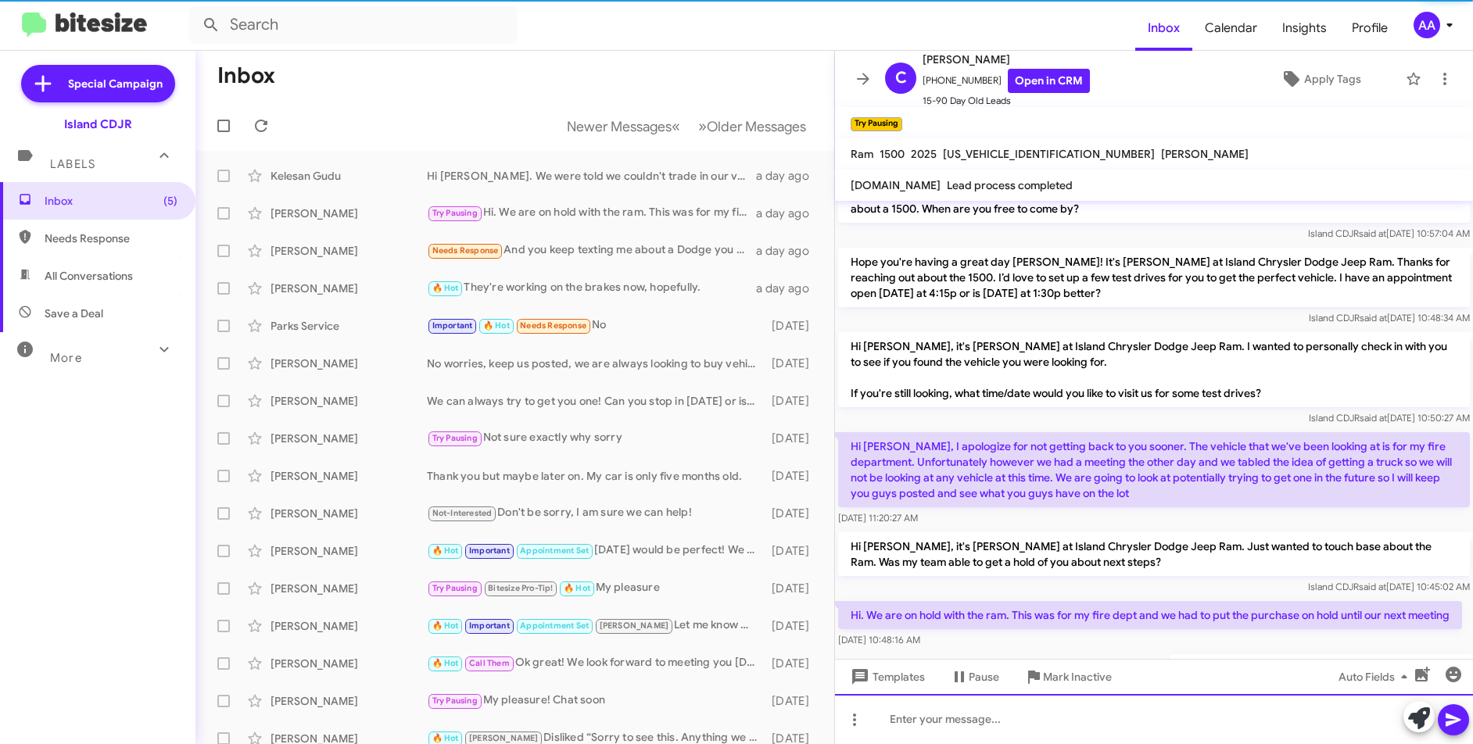
scroll to position [113, 0]
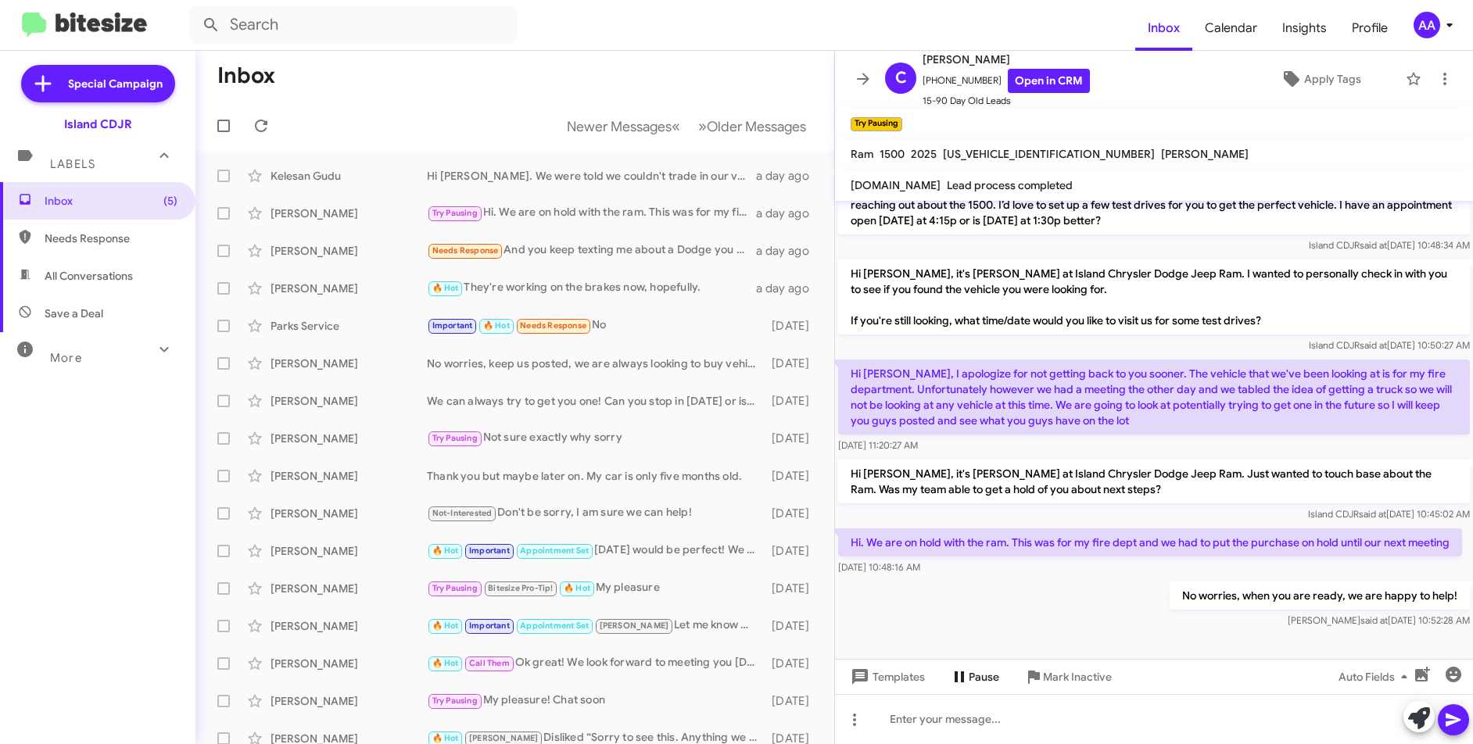
click at [984, 666] on span "Pause" at bounding box center [984, 677] width 30 height 28
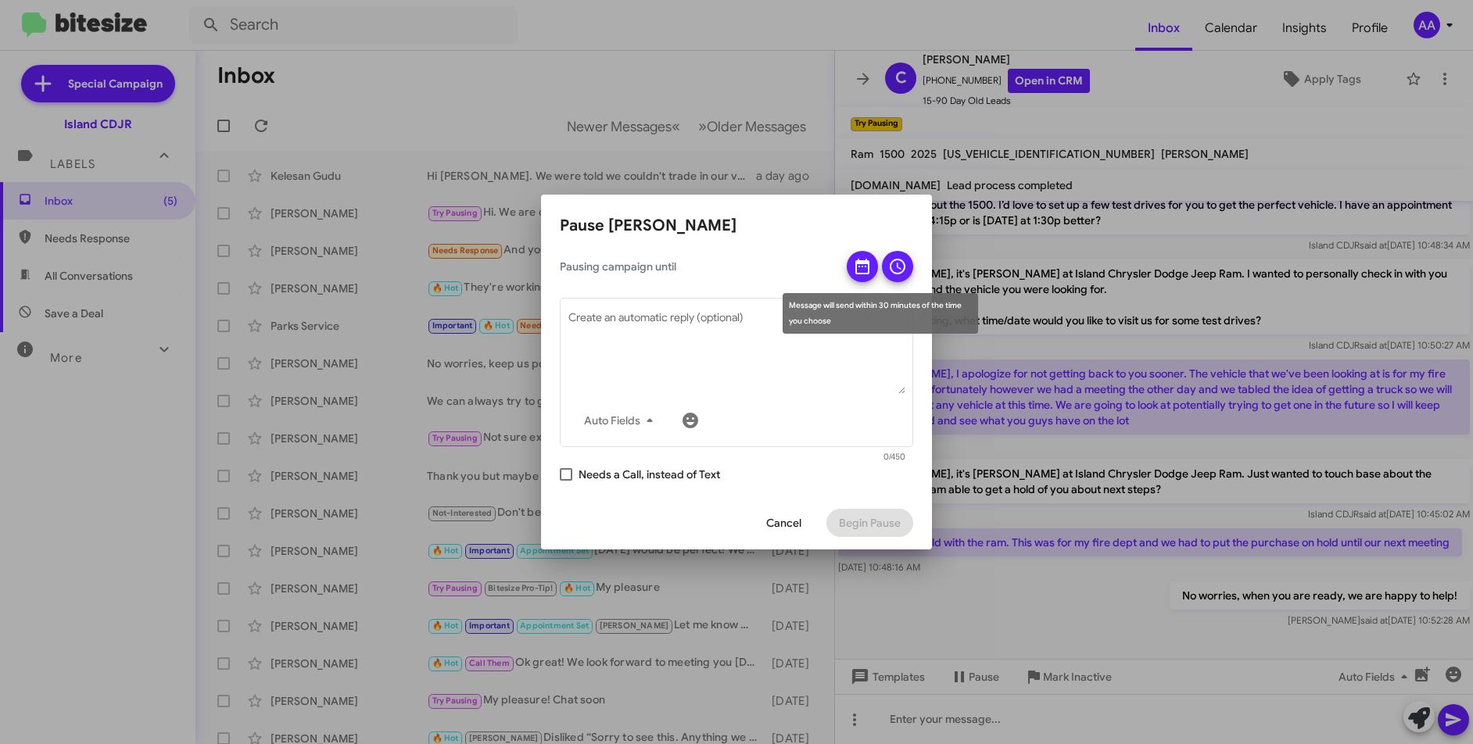
click at [866, 270] on icon at bounding box center [862, 266] width 19 height 19
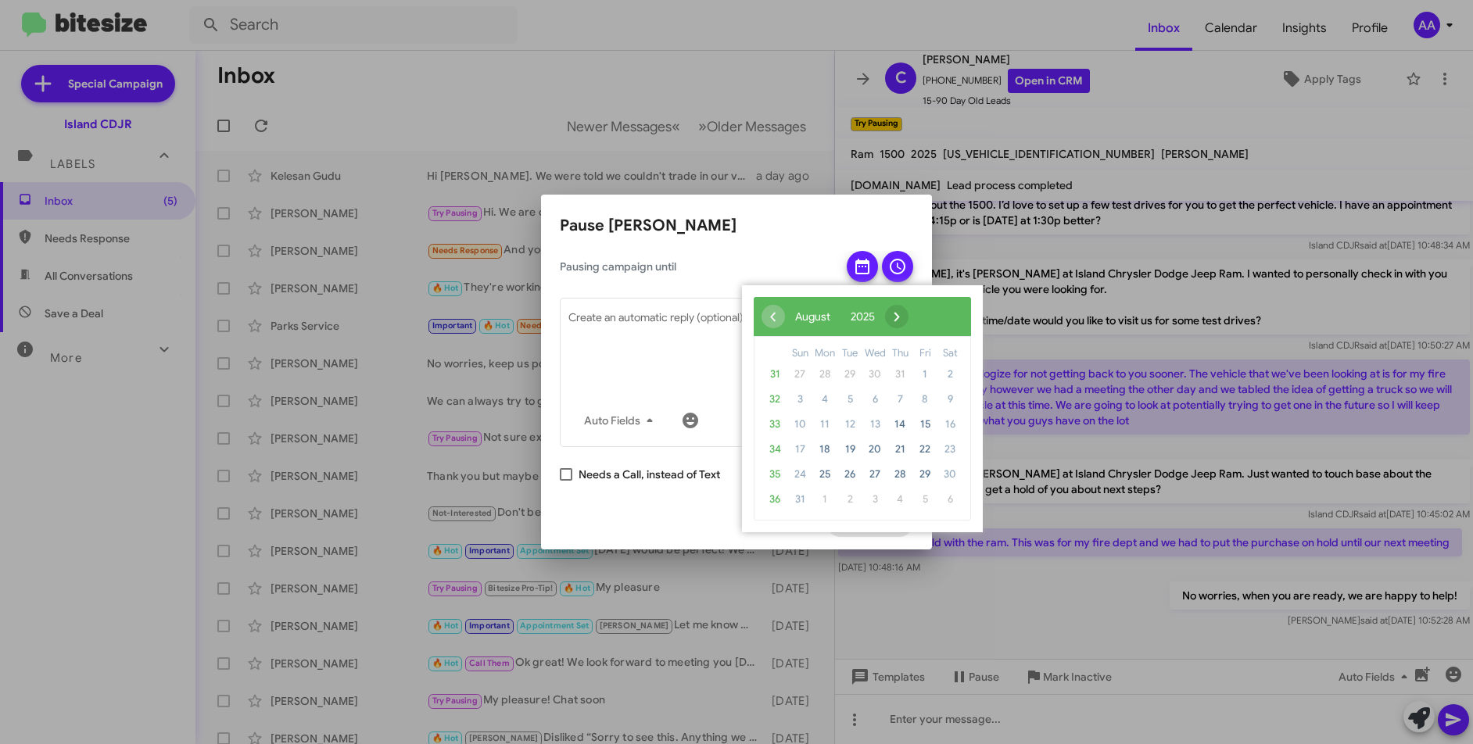
click at [909, 314] on span "›" at bounding box center [896, 316] width 23 height 23
click at [841, 377] on span "2" at bounding box center [849, 374] width 25 height 25
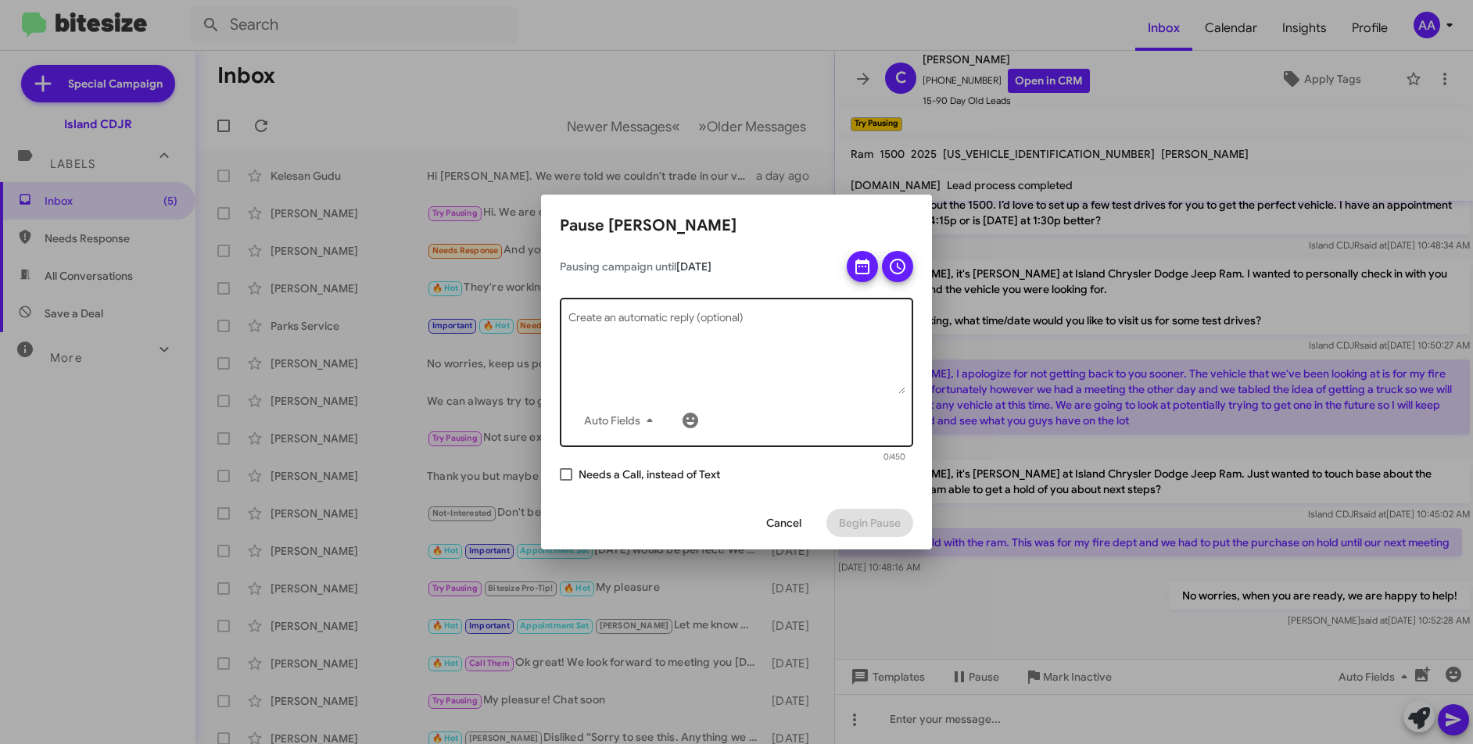
click at [728, 340] on textarea "Create an automatic reply (optional)" at bounding box center [736, 353] width 337 height 81
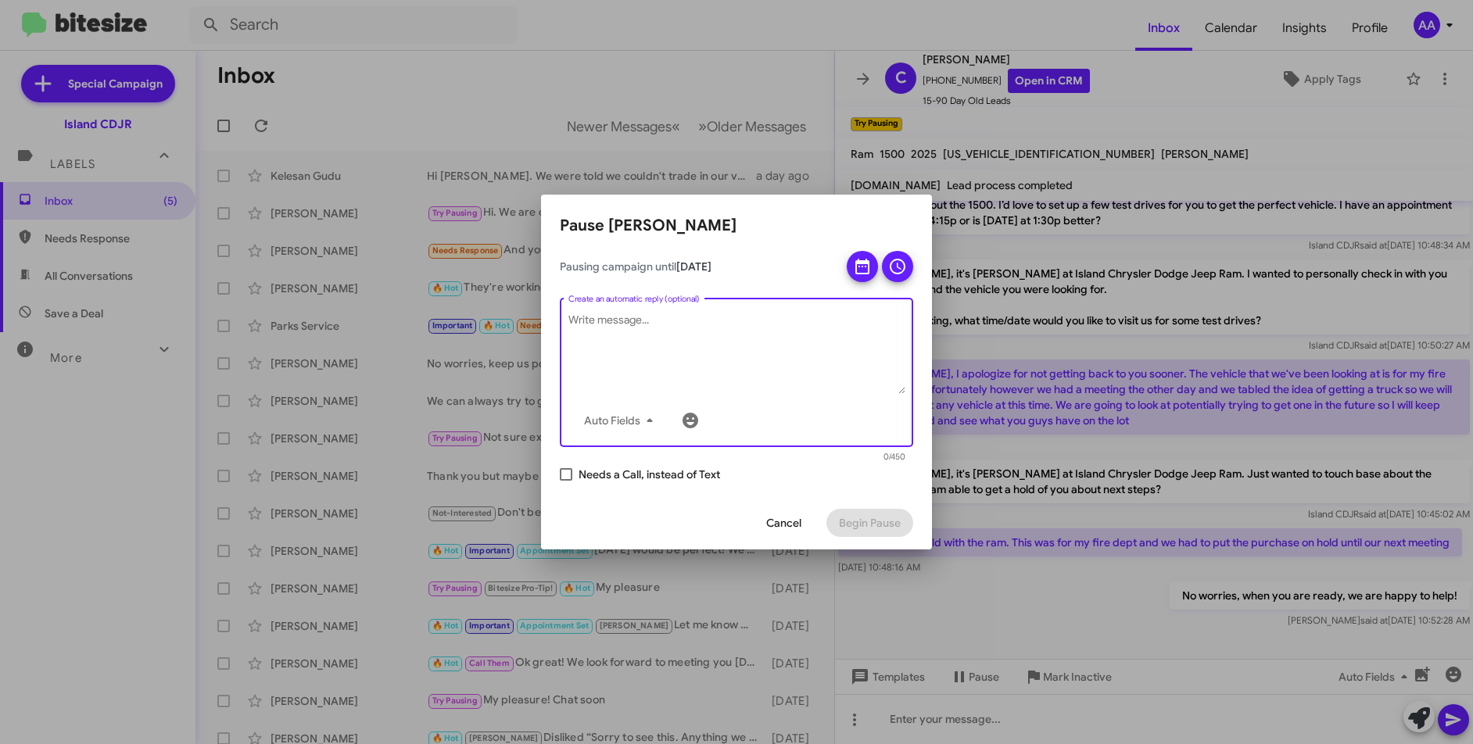
click at [790, 523] on span "Cancel" at bounding box center [783, 523] width 35 height 28
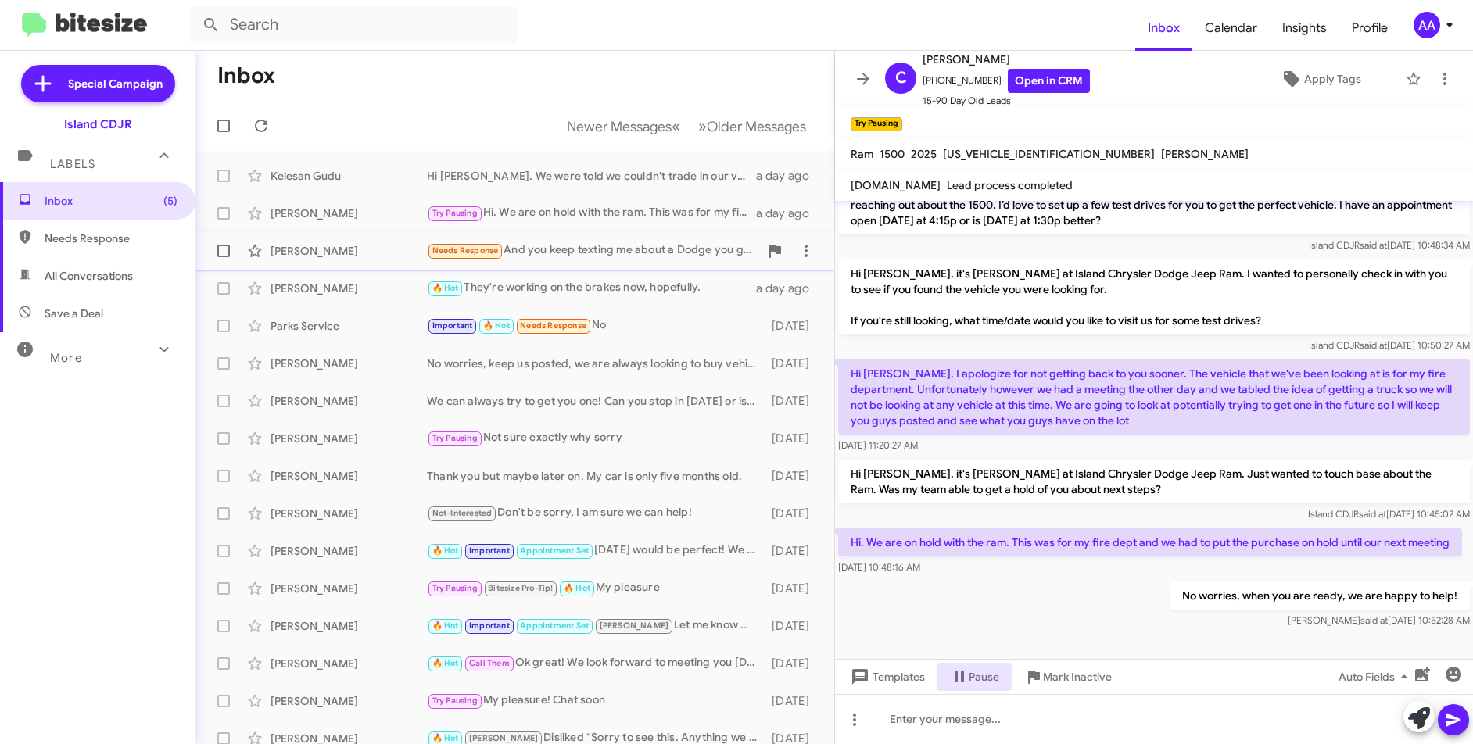
click at [560, 246] on div "Needs Response And you keep texting me about a Dodge you guys sold months ago" at bounding box center [593, 251] width 332 height 18
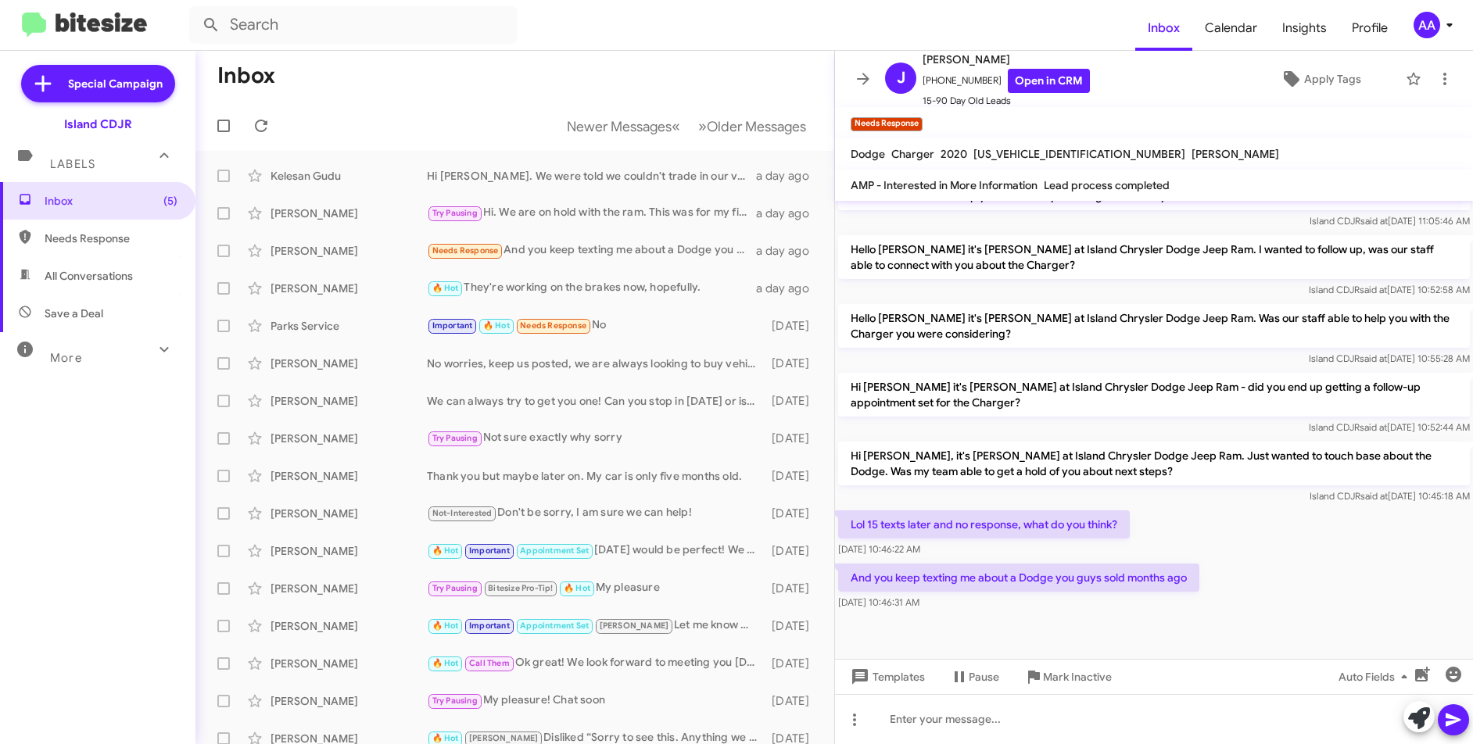
scroll to position [497, 0]
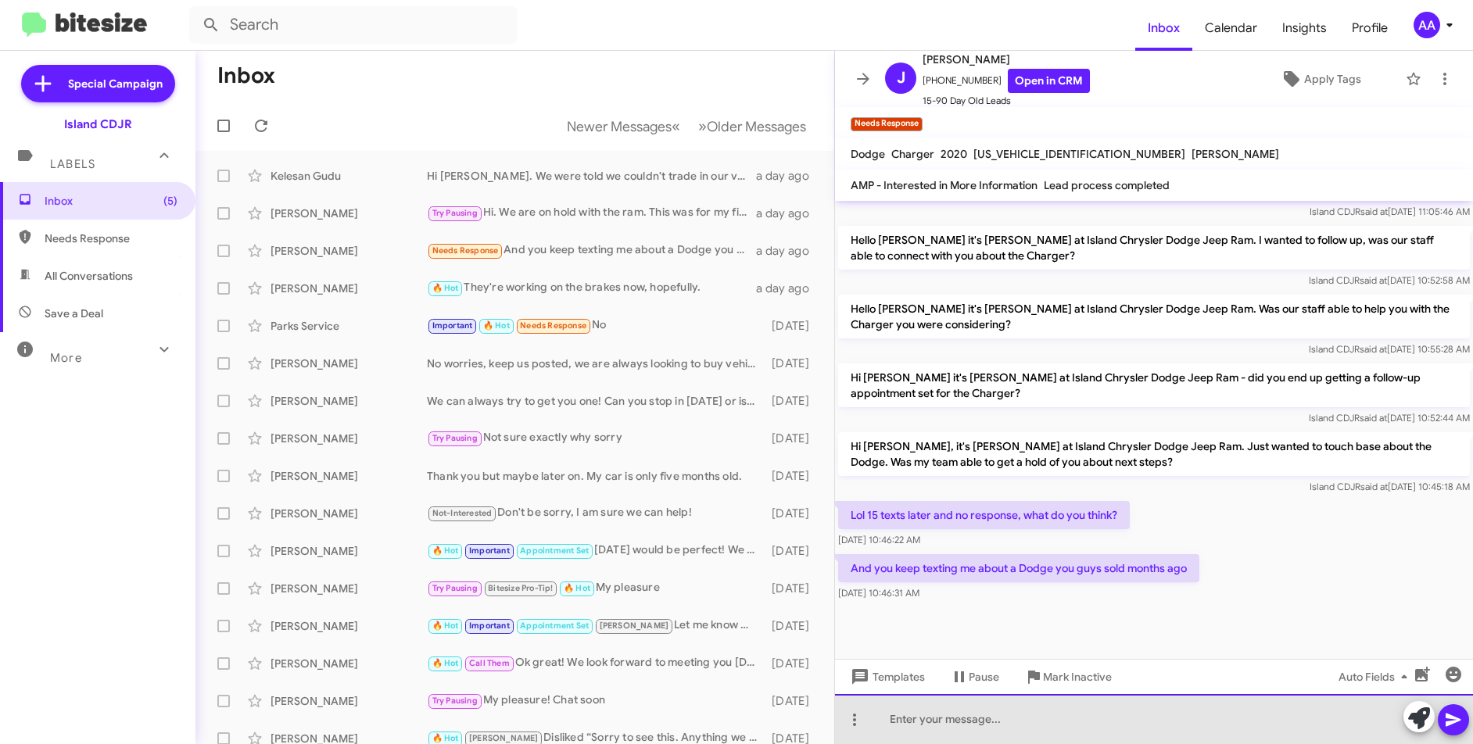
click at [1058, 720] on div at bounding box center [1154, 719] width 638 height 50
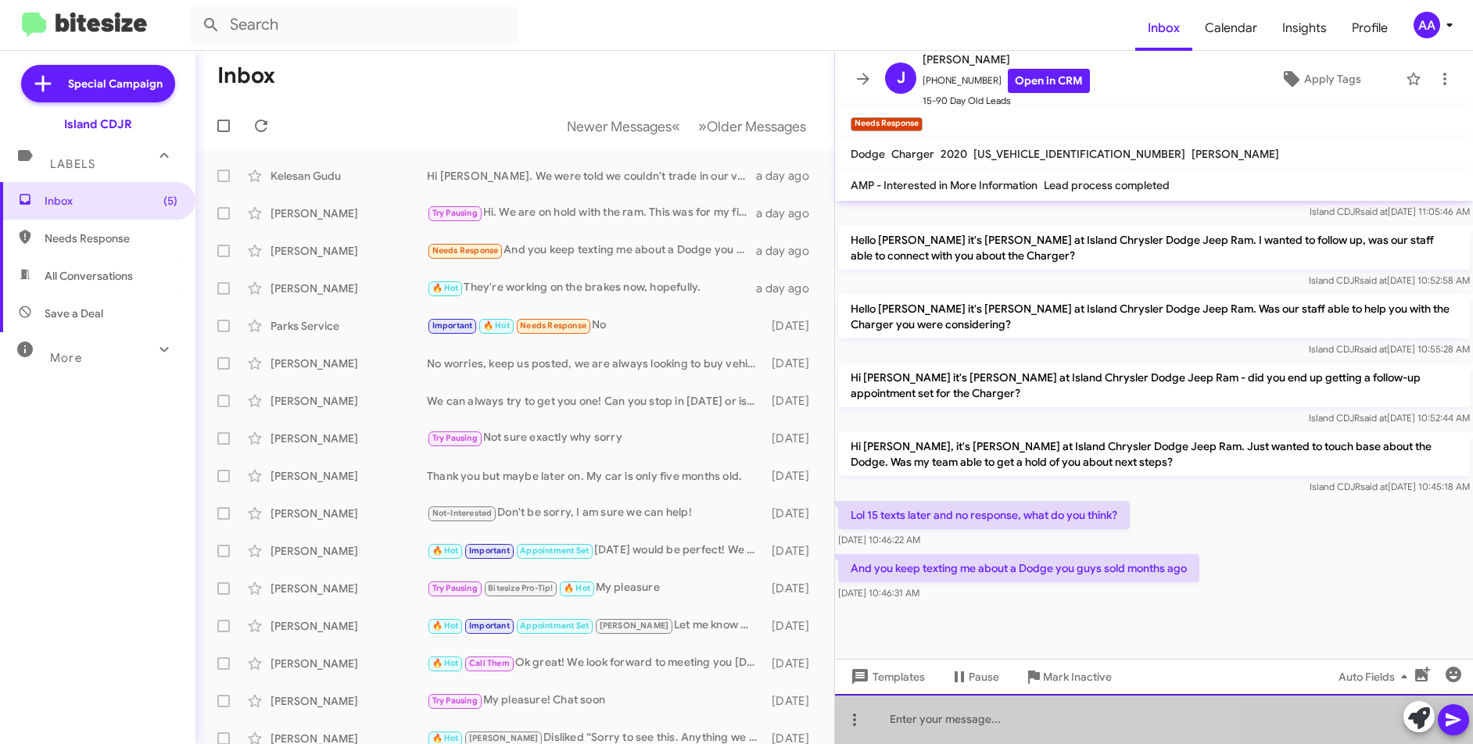
click at [1058, 720] on div at bounding box center [1154, 719] width 638 height 50
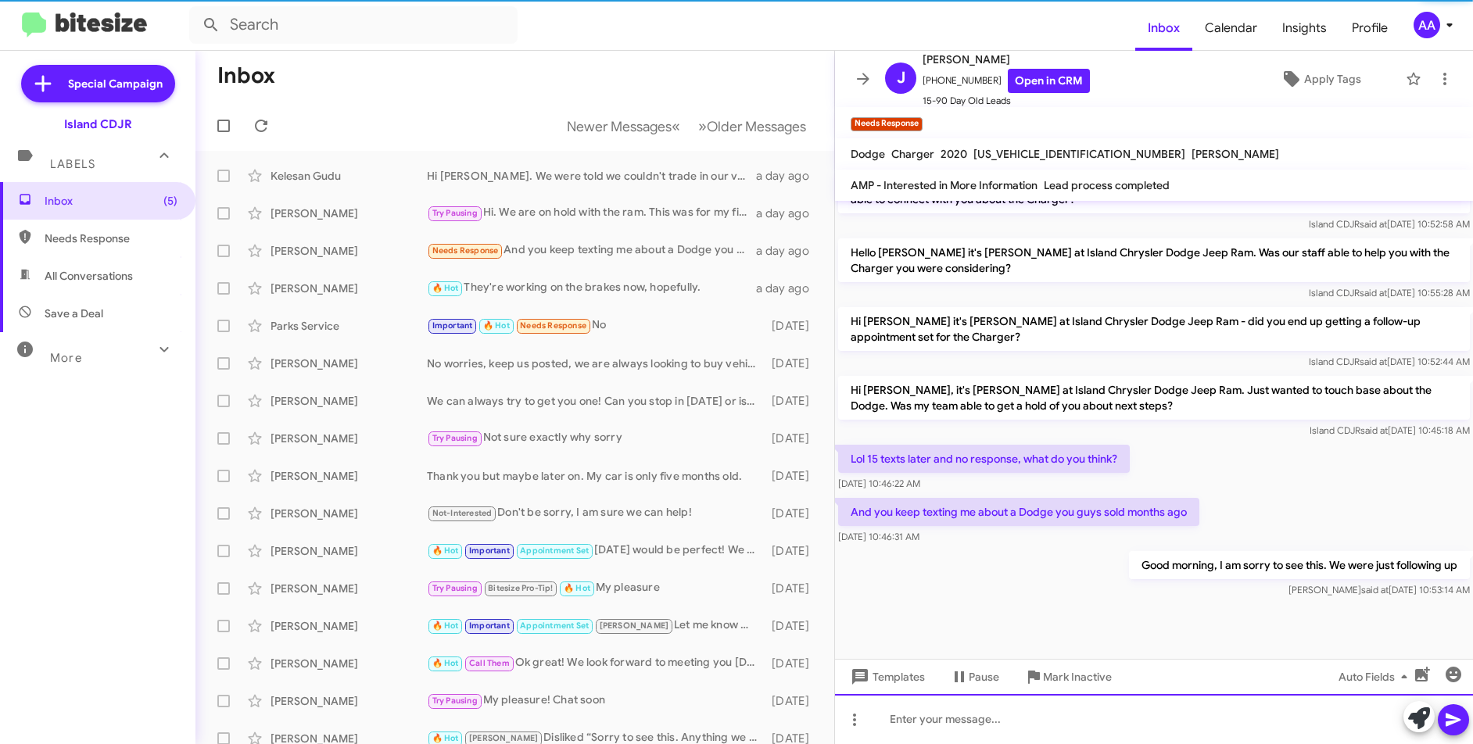
scroll to position [554, 0]
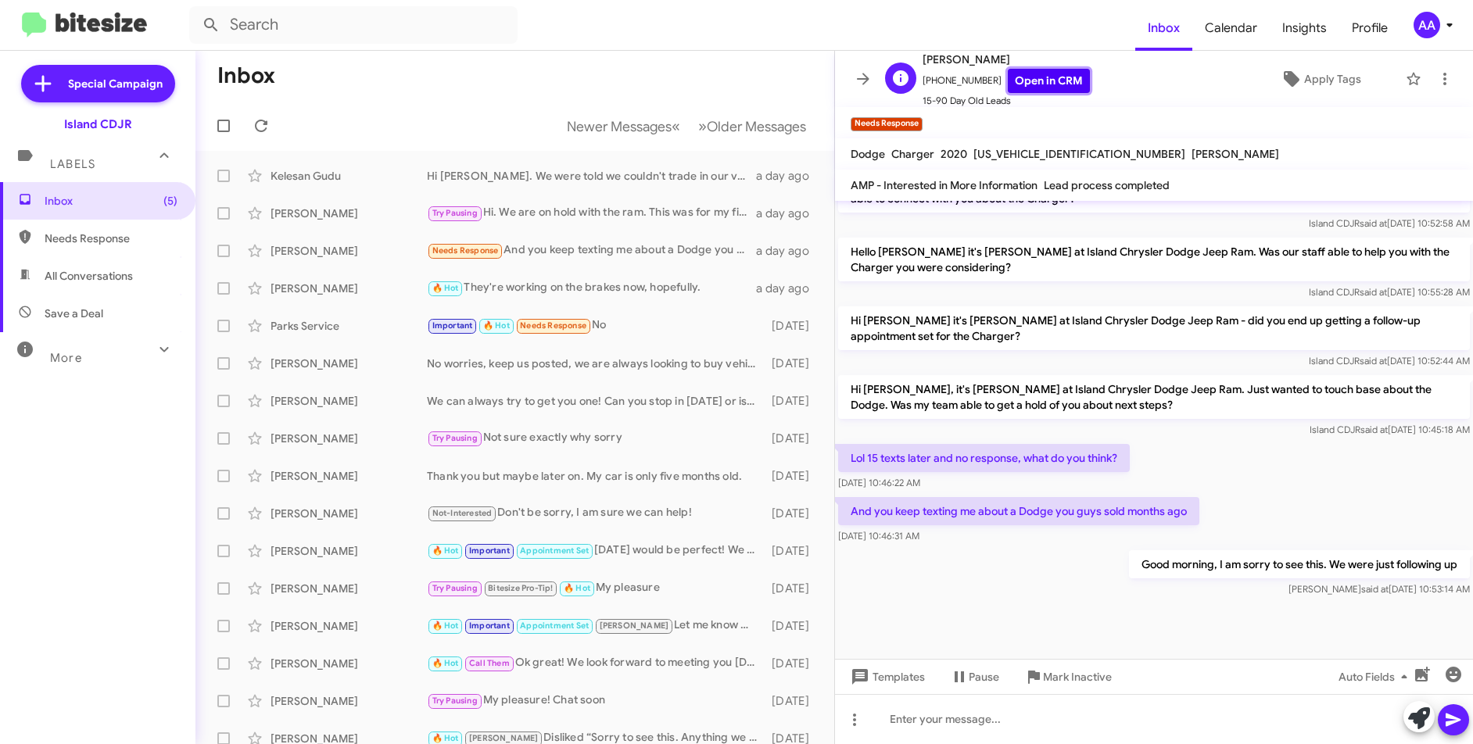
click at [1055, 83] on link "Open in CRM" at bounding box center [1049, 81] width 82 height 24
click at [922, 713] on div at bounding box center [1154, 719] width 638 height 50
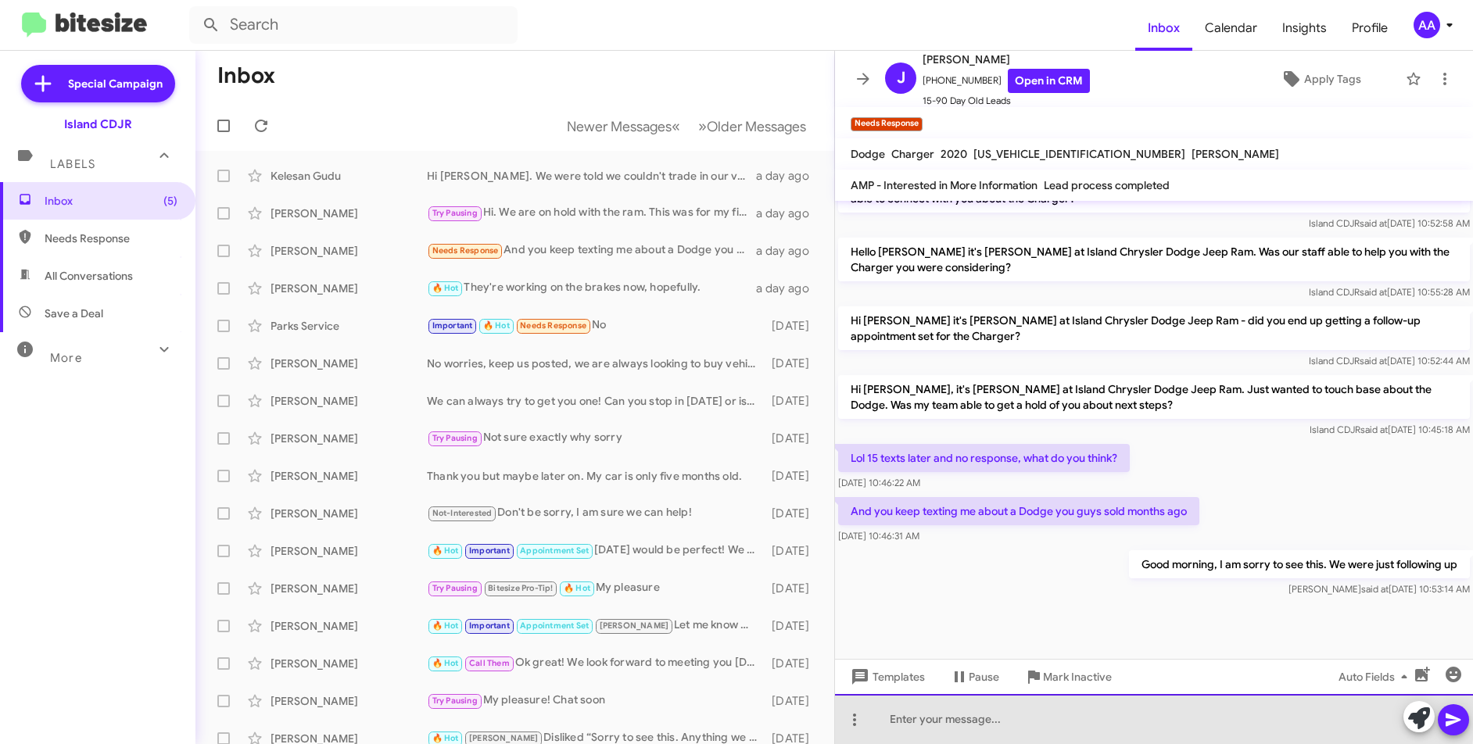
click at [922, 713] on div at bounding box center [1154, 719] width 638 height 50
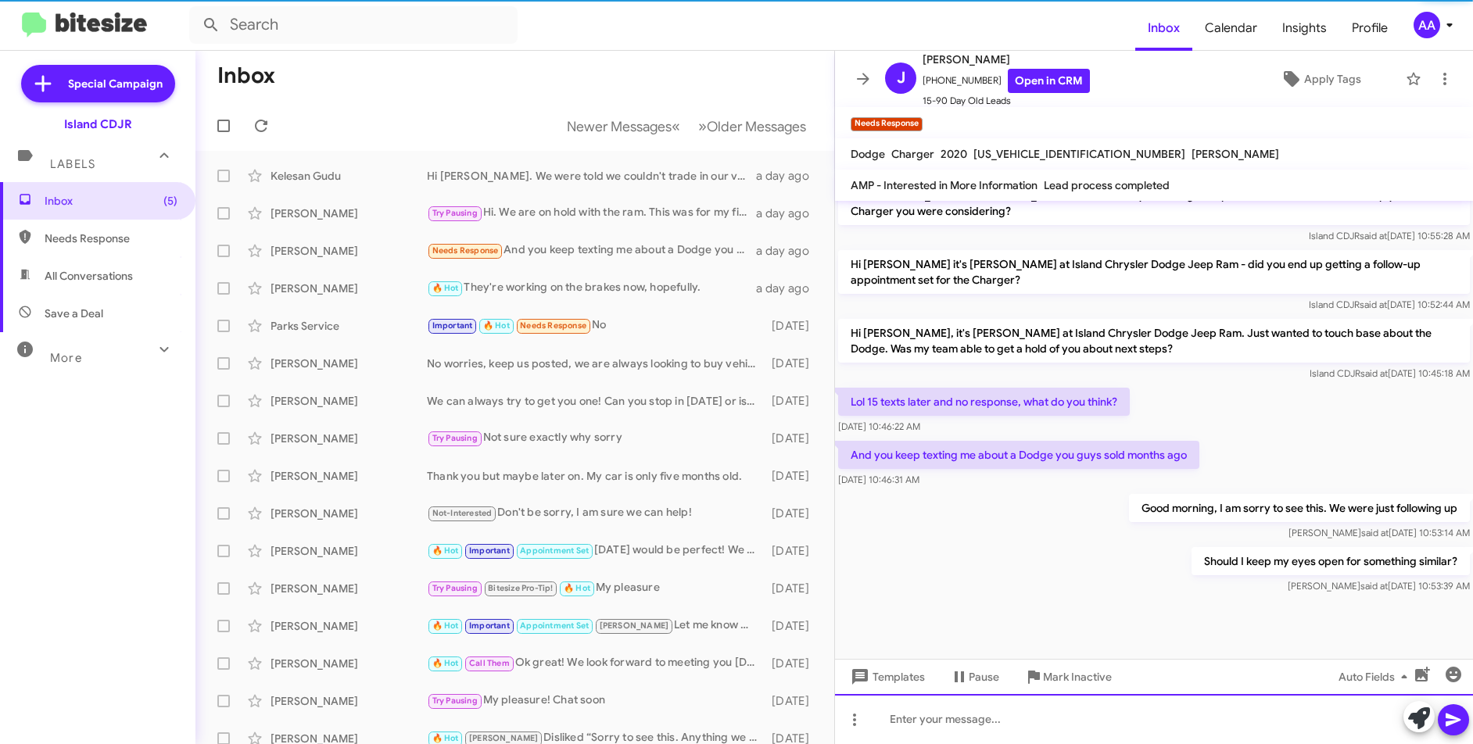
scroll to position [611, 0]
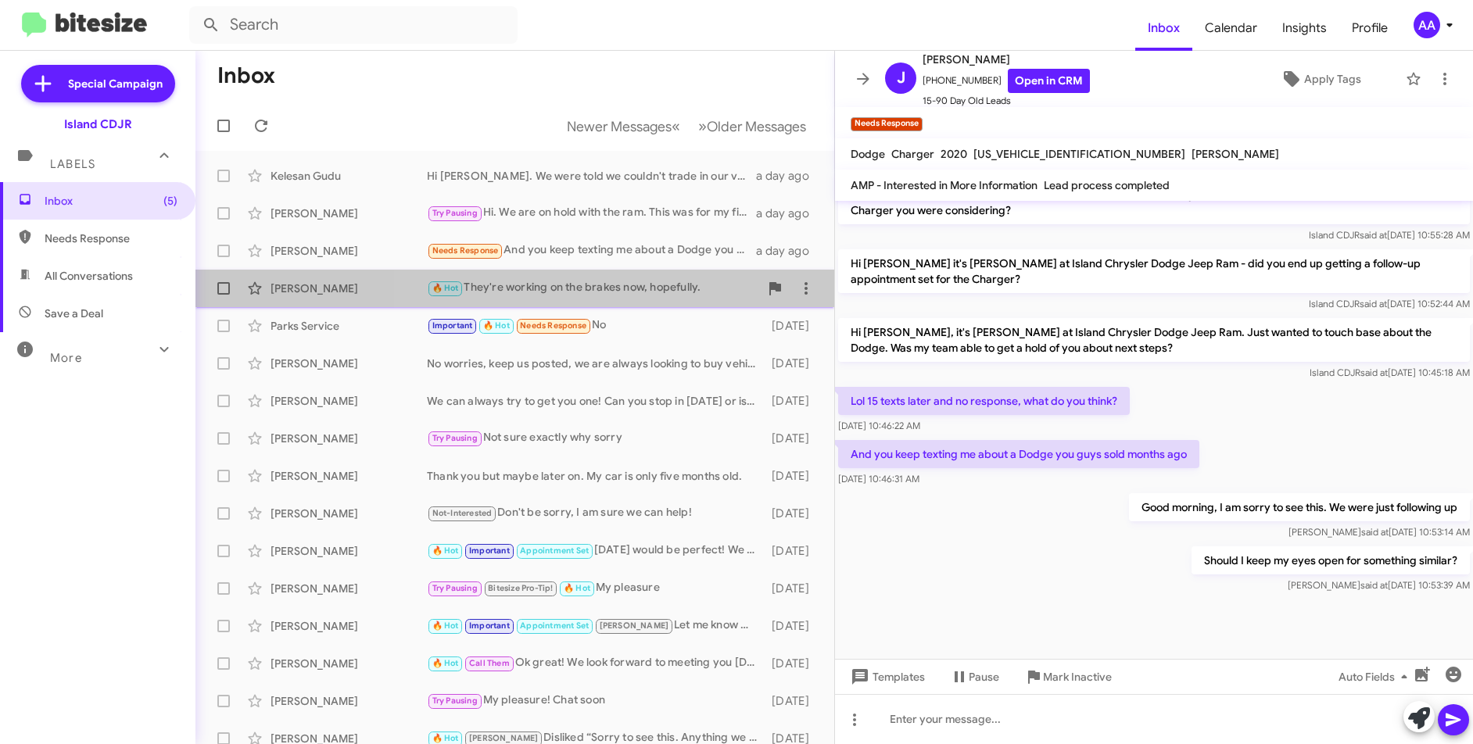
click at [619, 292] on div "🔥 Hot They're working on the brakes now, hopefully." at bounding box center [593, 288] width 332 height 18
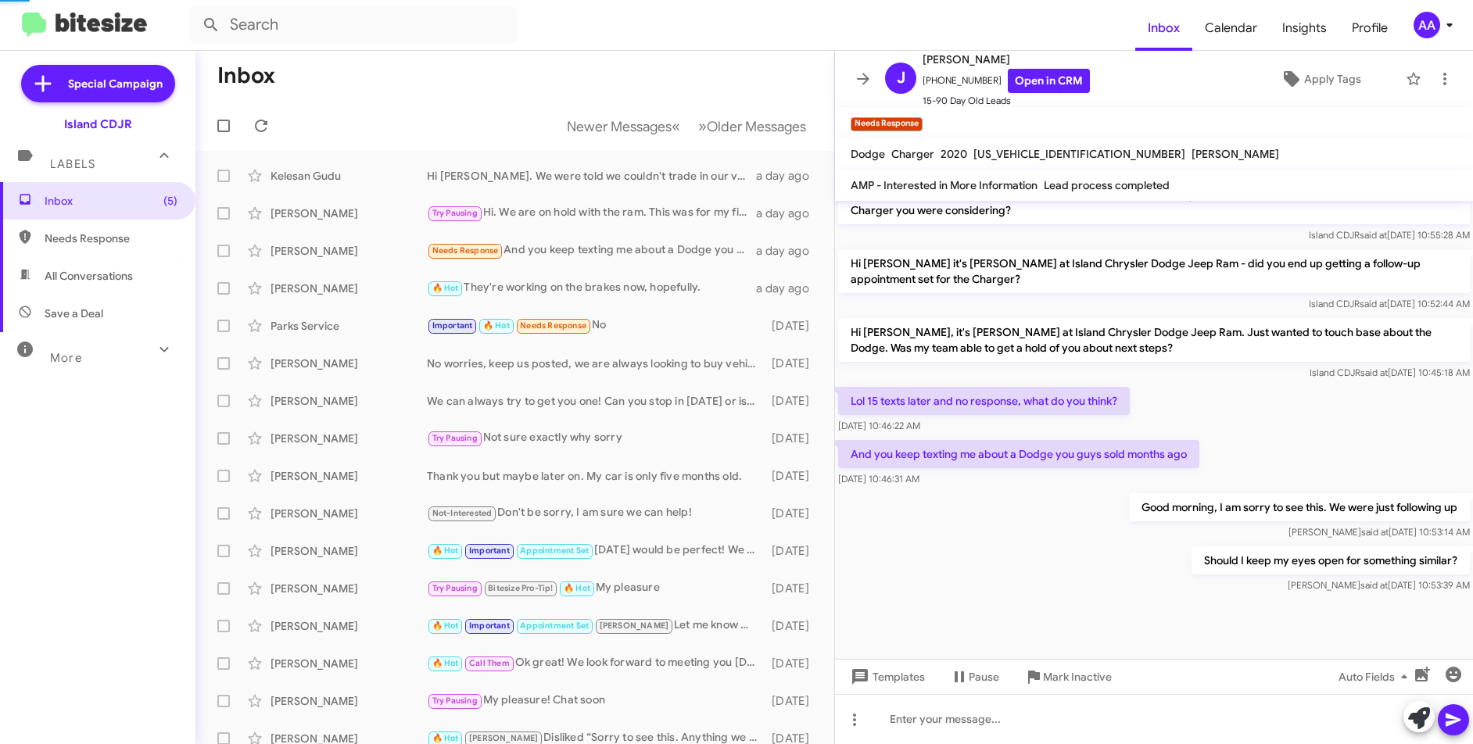
scroll to position [160, 0]
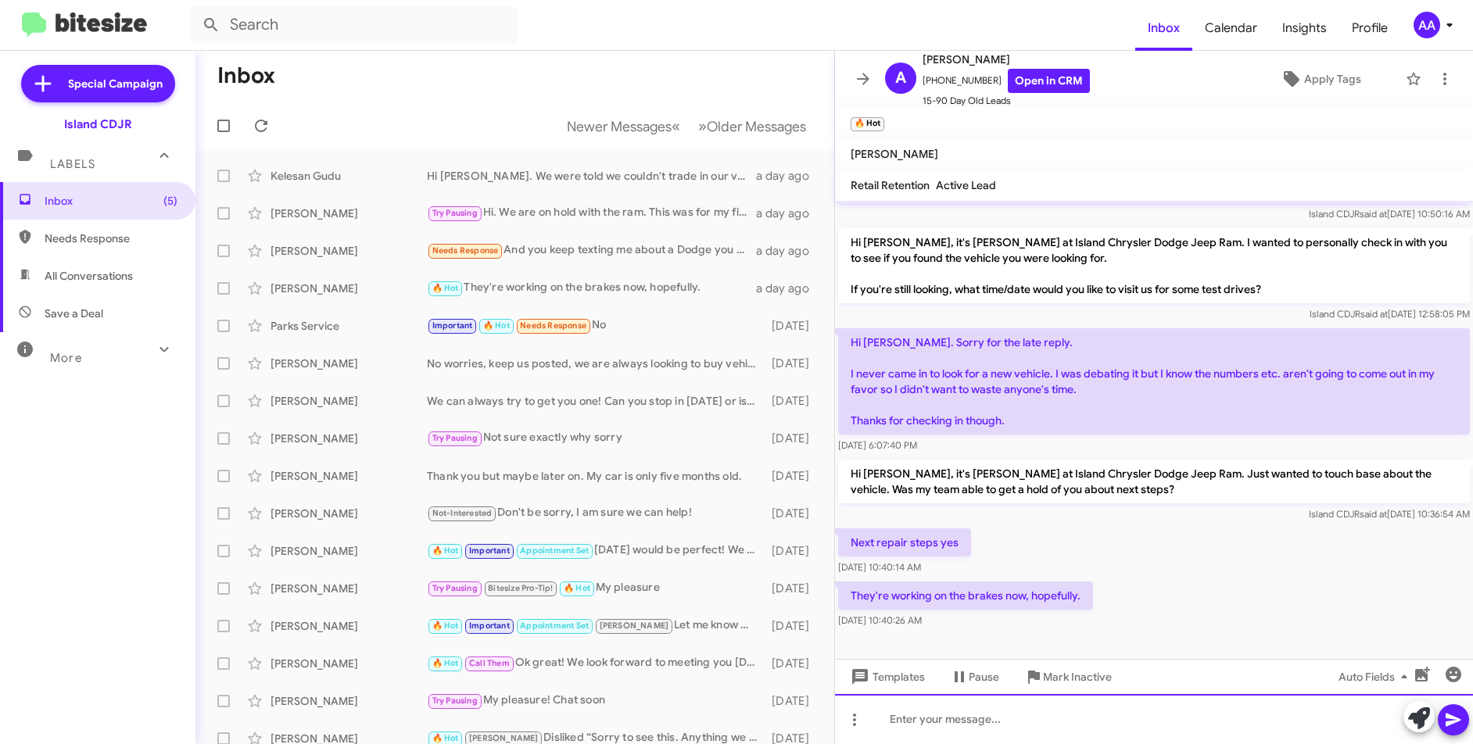
click at [1013, 725] on div at bounding box center [1154, 719] width 638 height 50
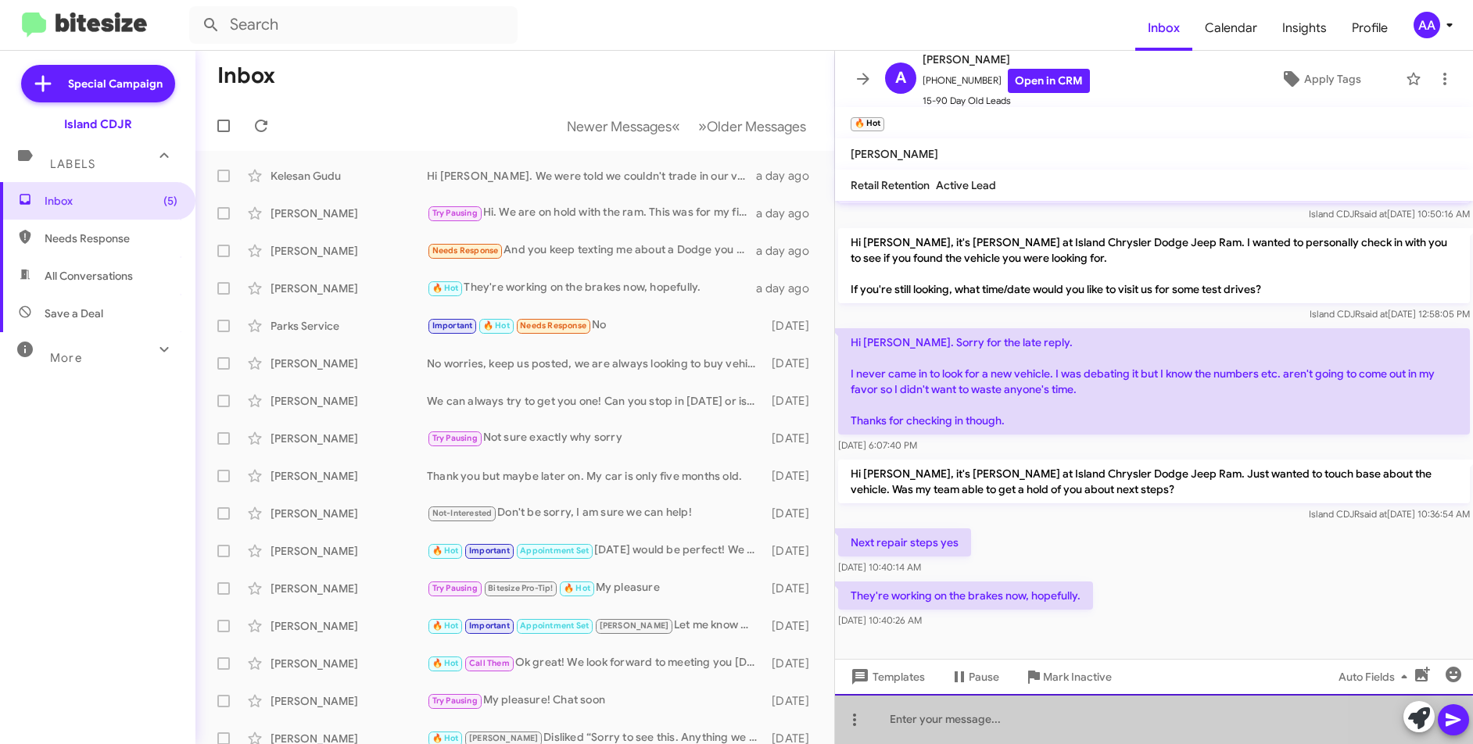
click at [1013, 725] on div at bounding box center [1154, 719] width 638 height 50
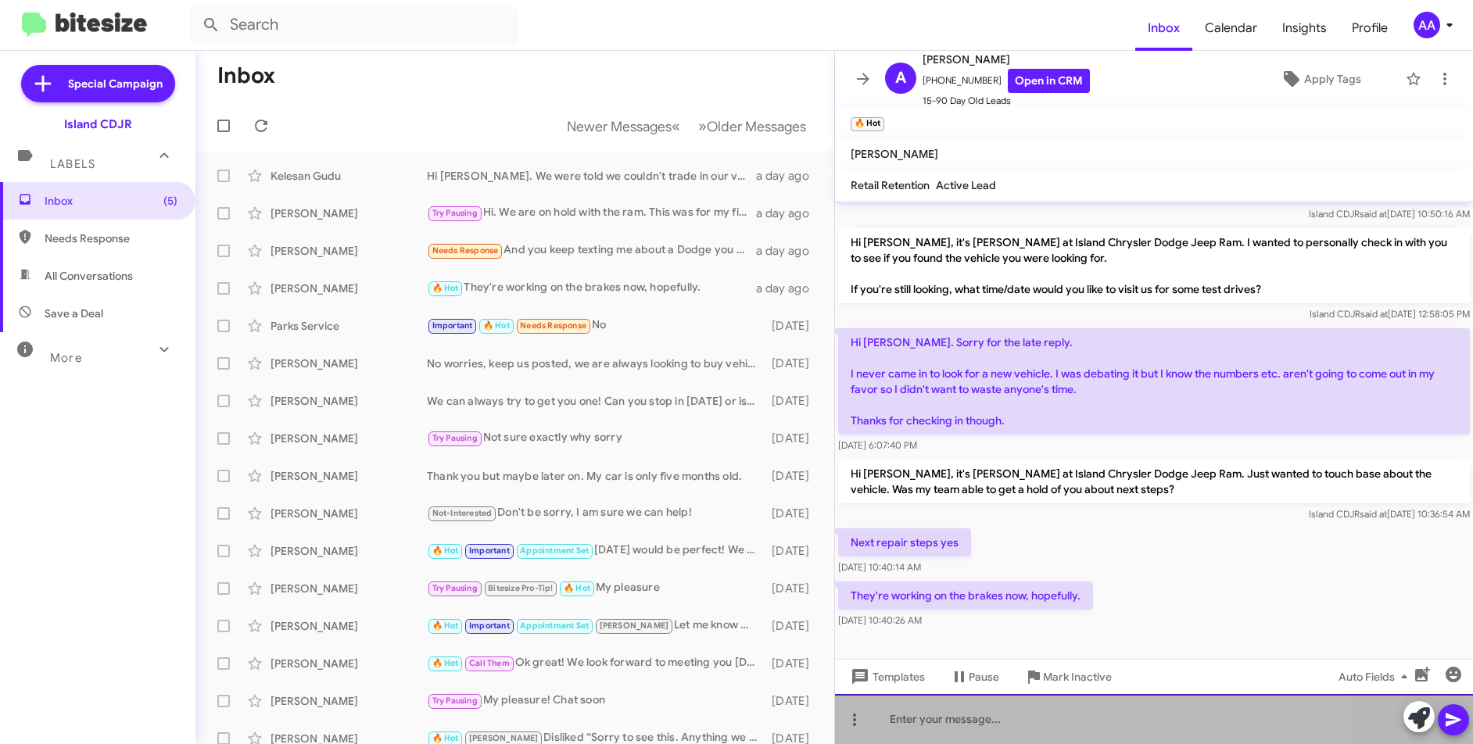
click at [1013, 723] on div at bounding box center [1154, 719] width 638 height 50
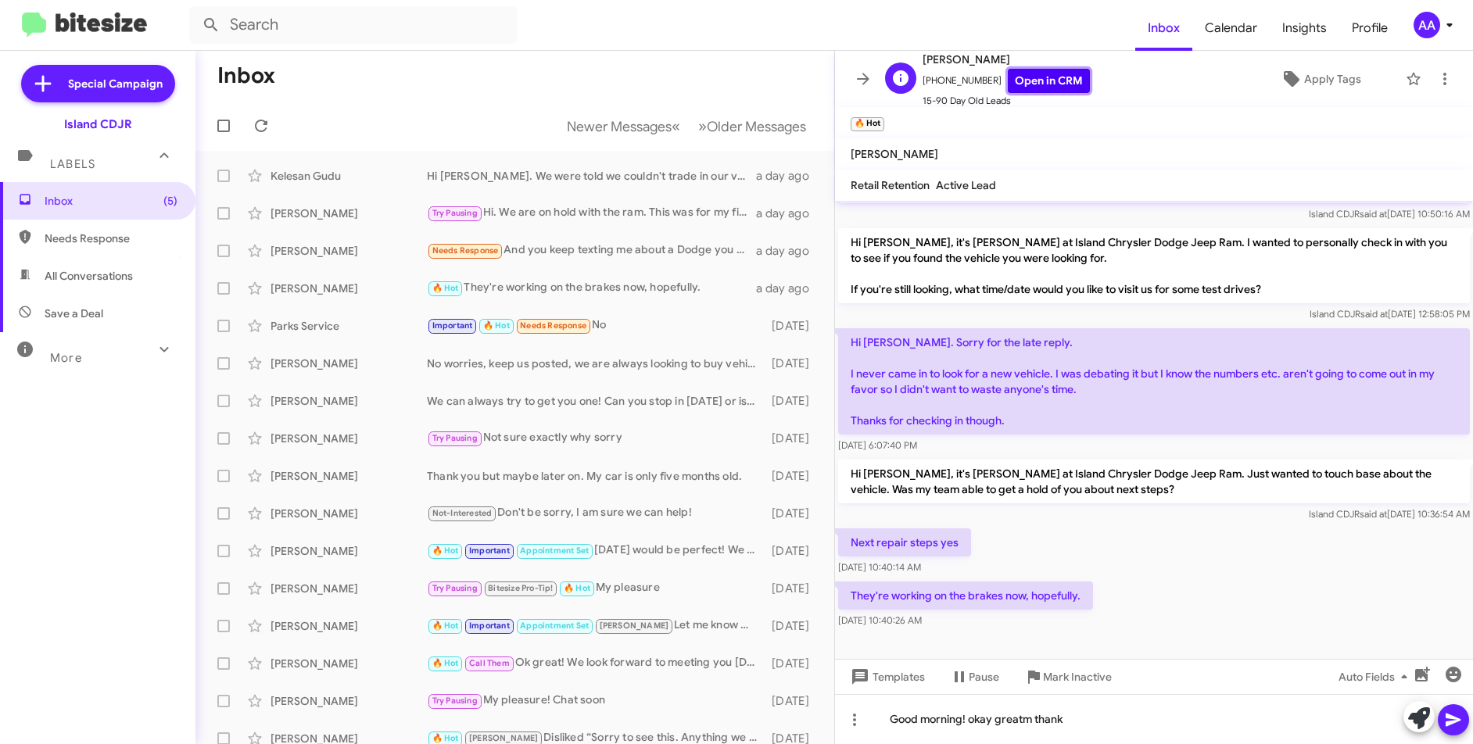
click at [1039, 73] on link "Open in CRM" at bounding box center [1049, 81] width 82 height 24
click at [650, 322] on div "Important 🔥 Hot Needs Response No" at bounding box center [593, 326] width 332 height 18
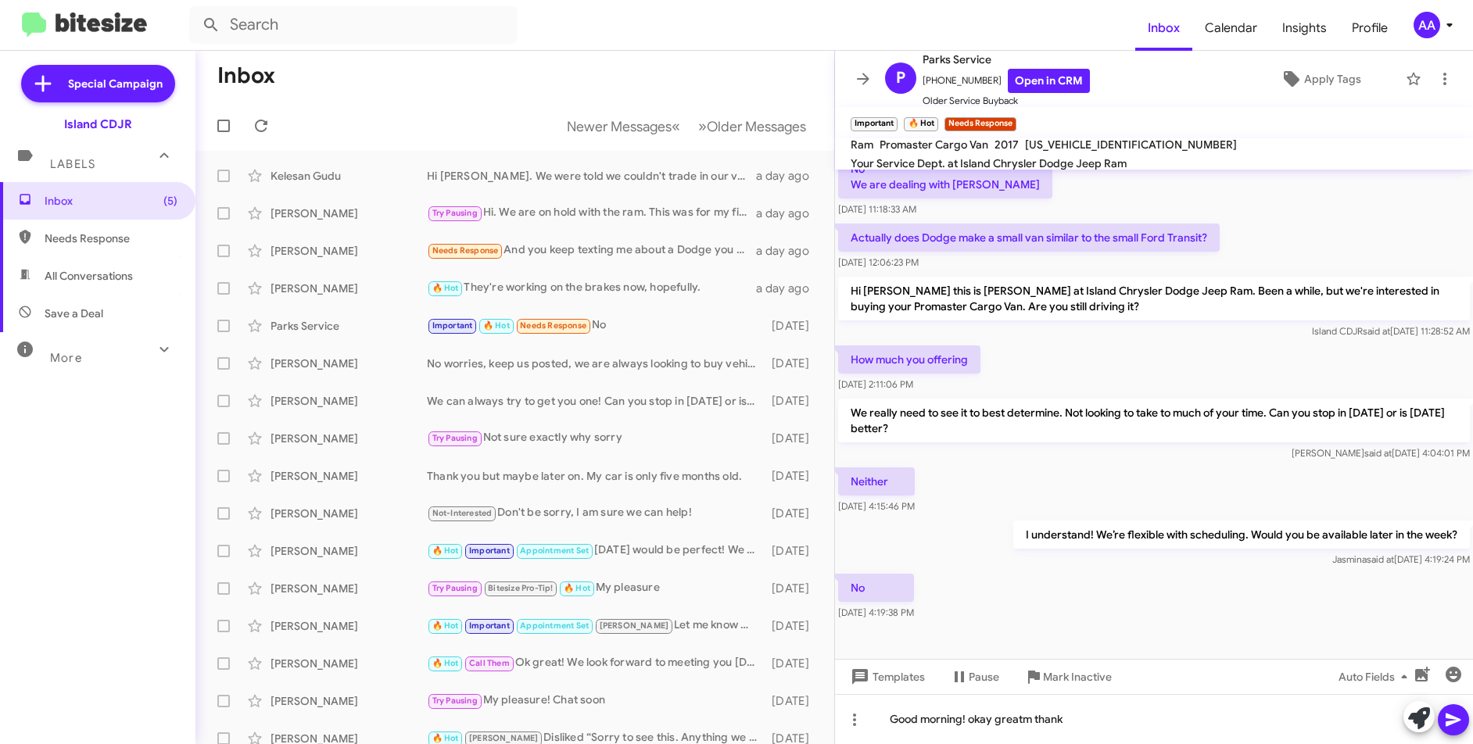
scroll to position [238, 0]
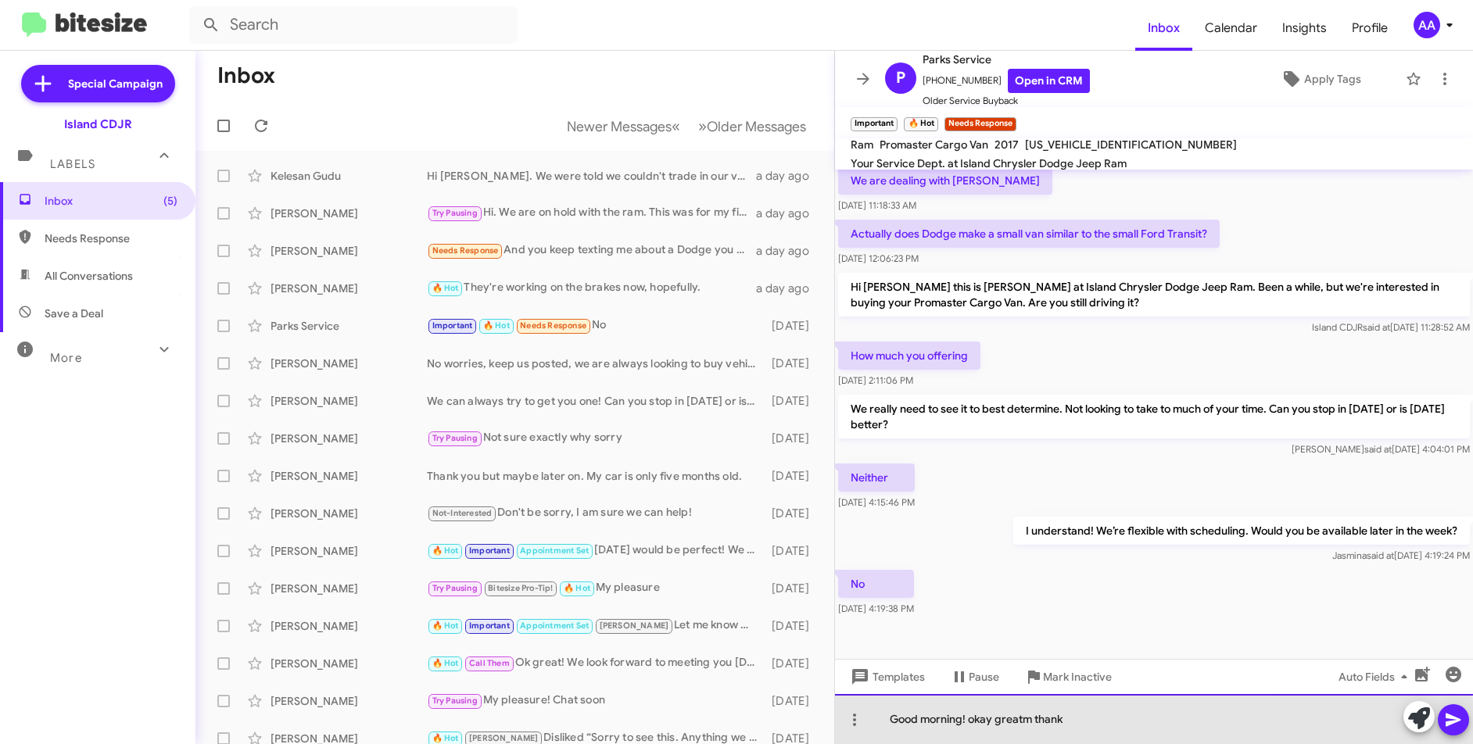
click at [1074, 725] on div "Good morning! okay greatm thank" at bounding box center [1154, 719] width 638 height 50
click at [1073, 724] on div "Good morning! okay greatm thank" at bounding box center [1154, 719] width 638 height 50
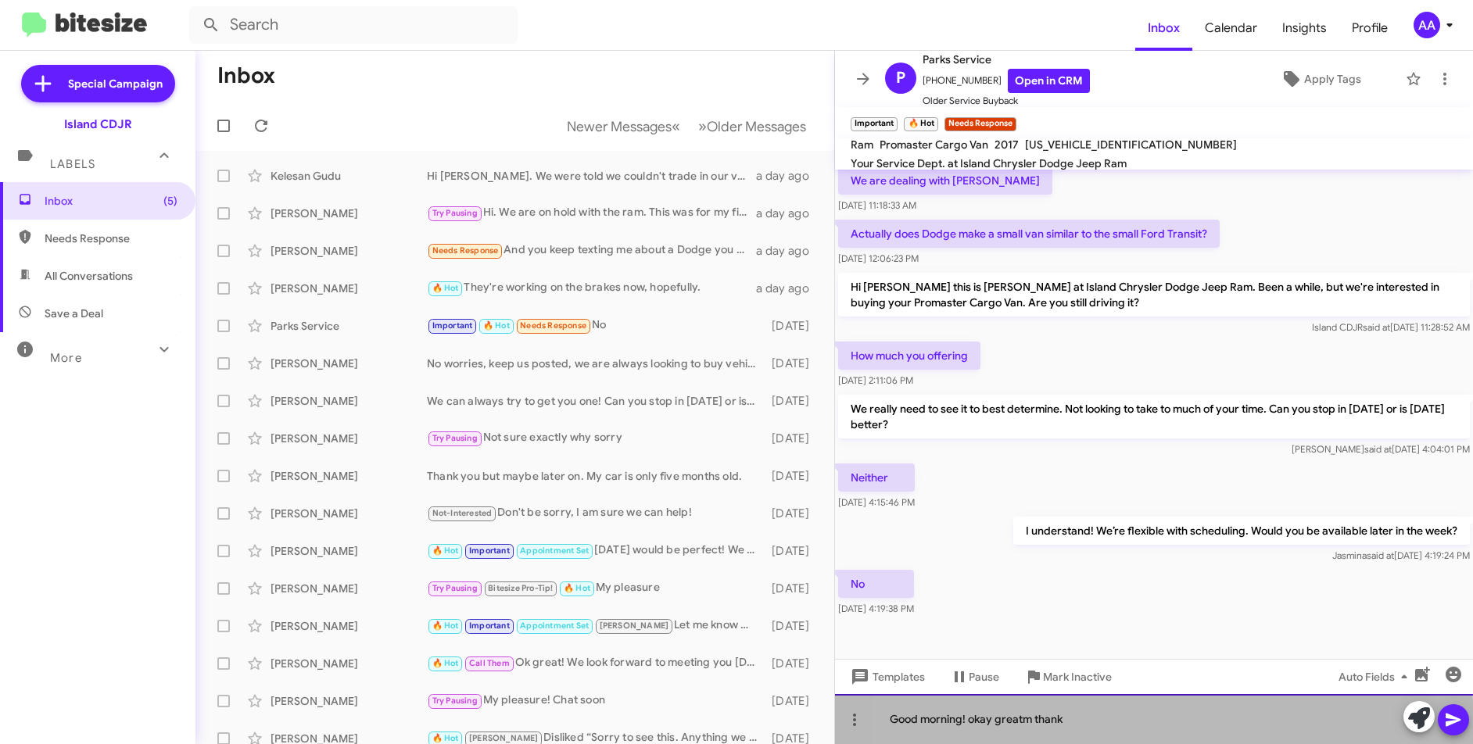
click at [1073, 724] on div "Good morning! okay greatm thank" at bounding box center [1154, 719] width 638 height 50
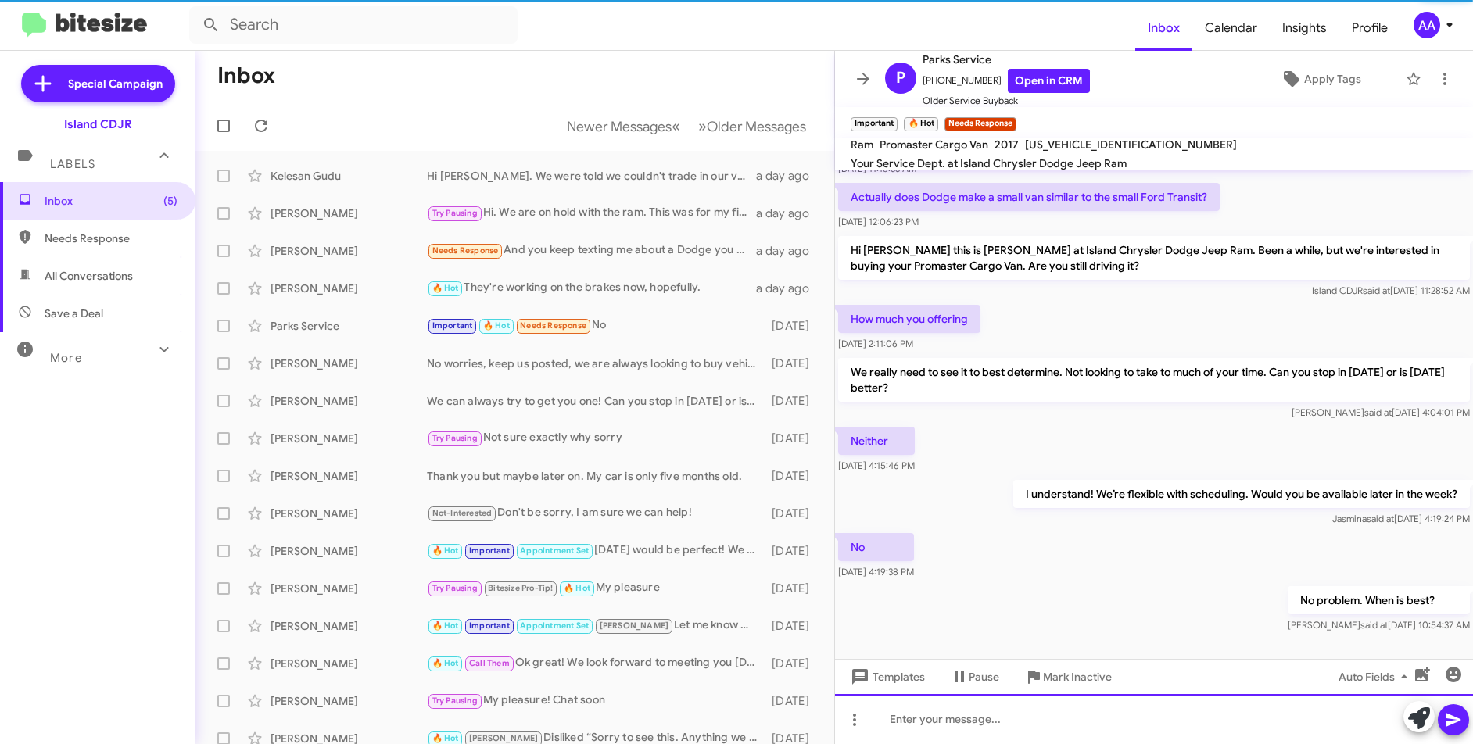
scroll to position [295, 0]
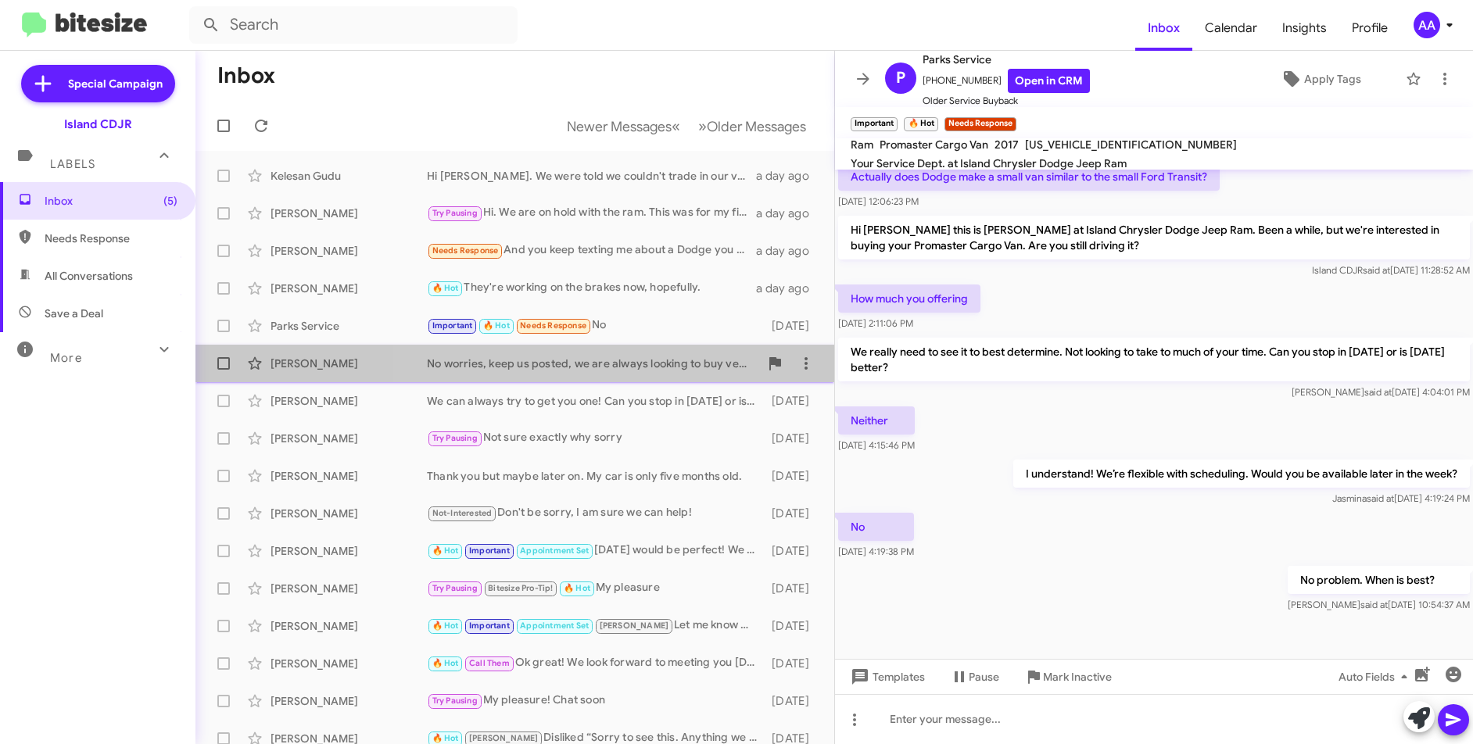
click at [561, 375] on div "[PERSON_NAME] No worries, keep us posted, we are always looking to buy vehicles…" at bounding box center [515, 363] width 614 height 31
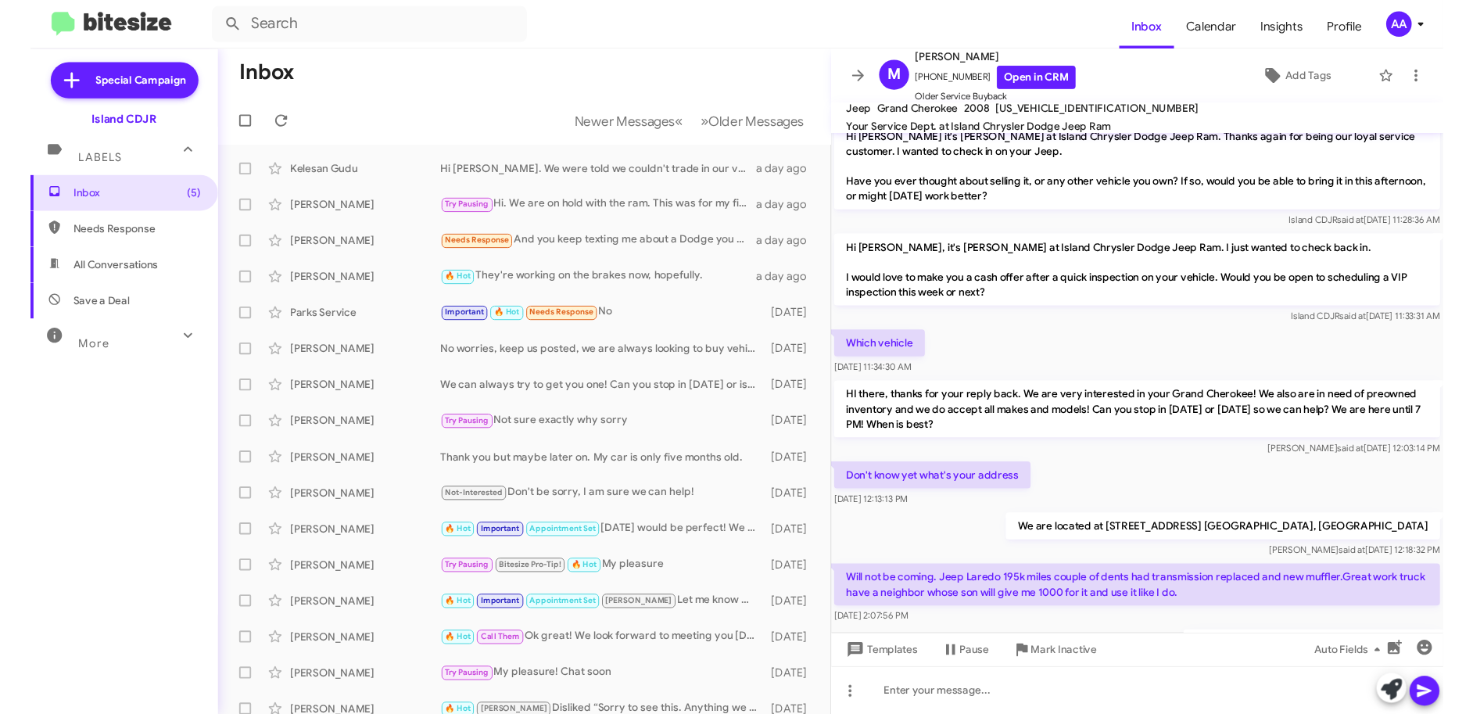
scroll to position [430, 0]
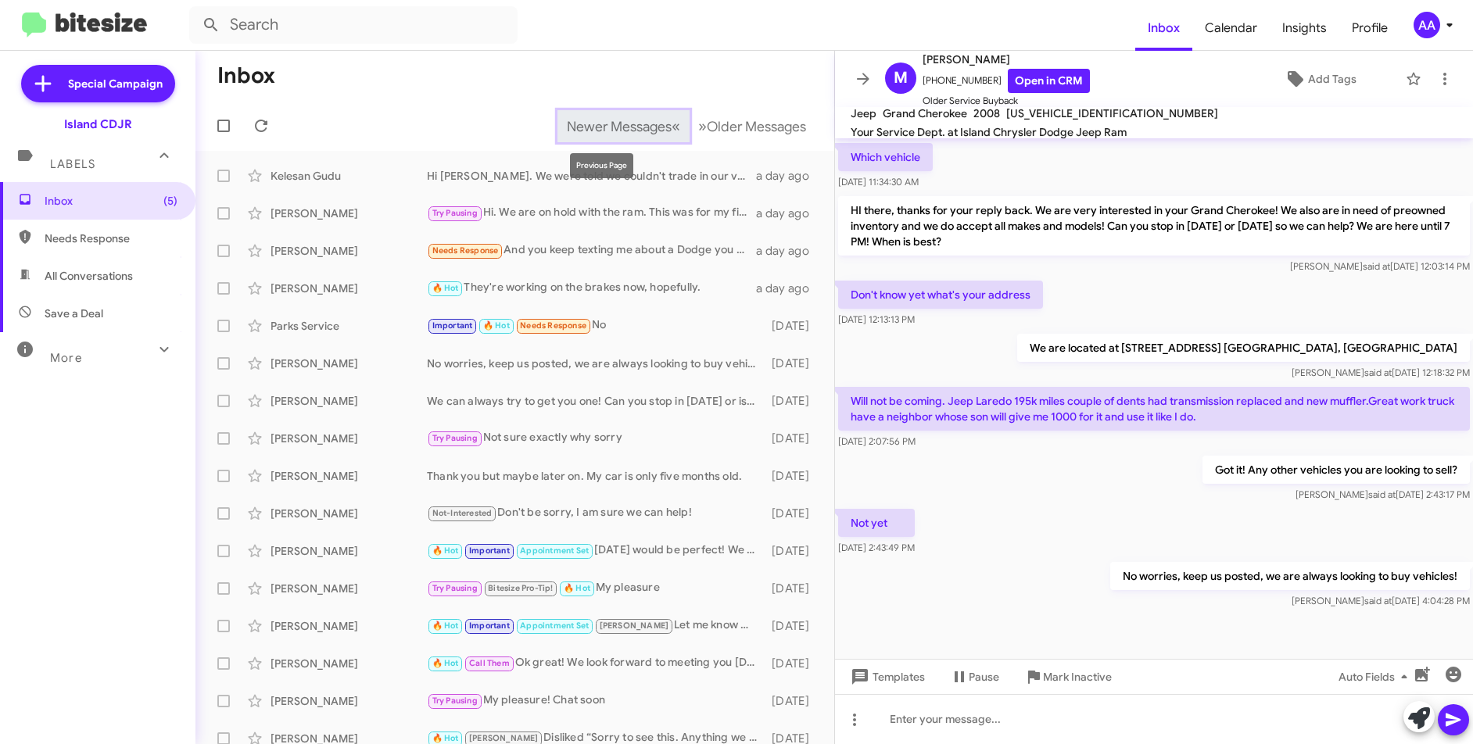
click at [651, 131] on span "Newer Messages" at bounding box center [619, 126] width 105 height 17
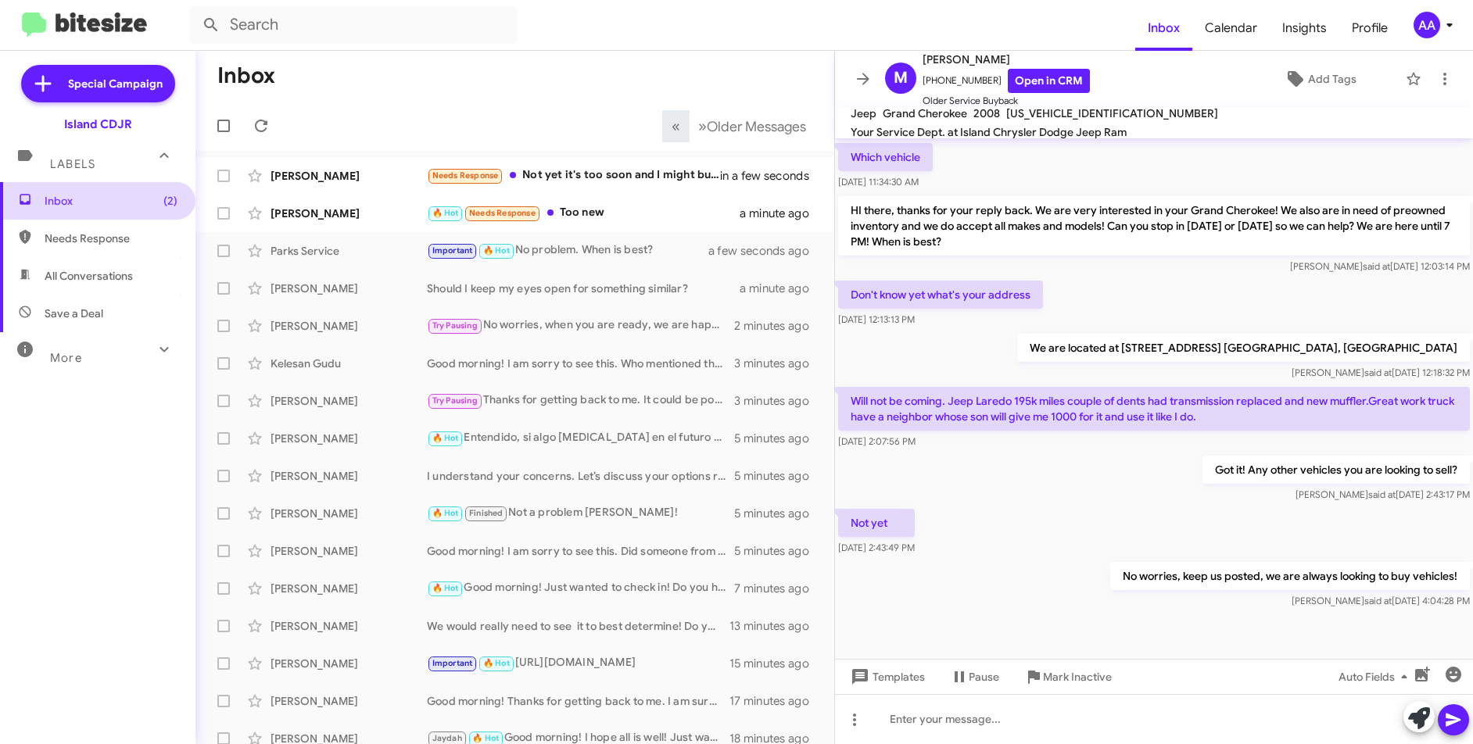
click at [84, 196] on span "Inbox (2)" at bounding box center [111, 201] width 133 height 16
